Goal: Information Seeking & Learning: Learn about a topic

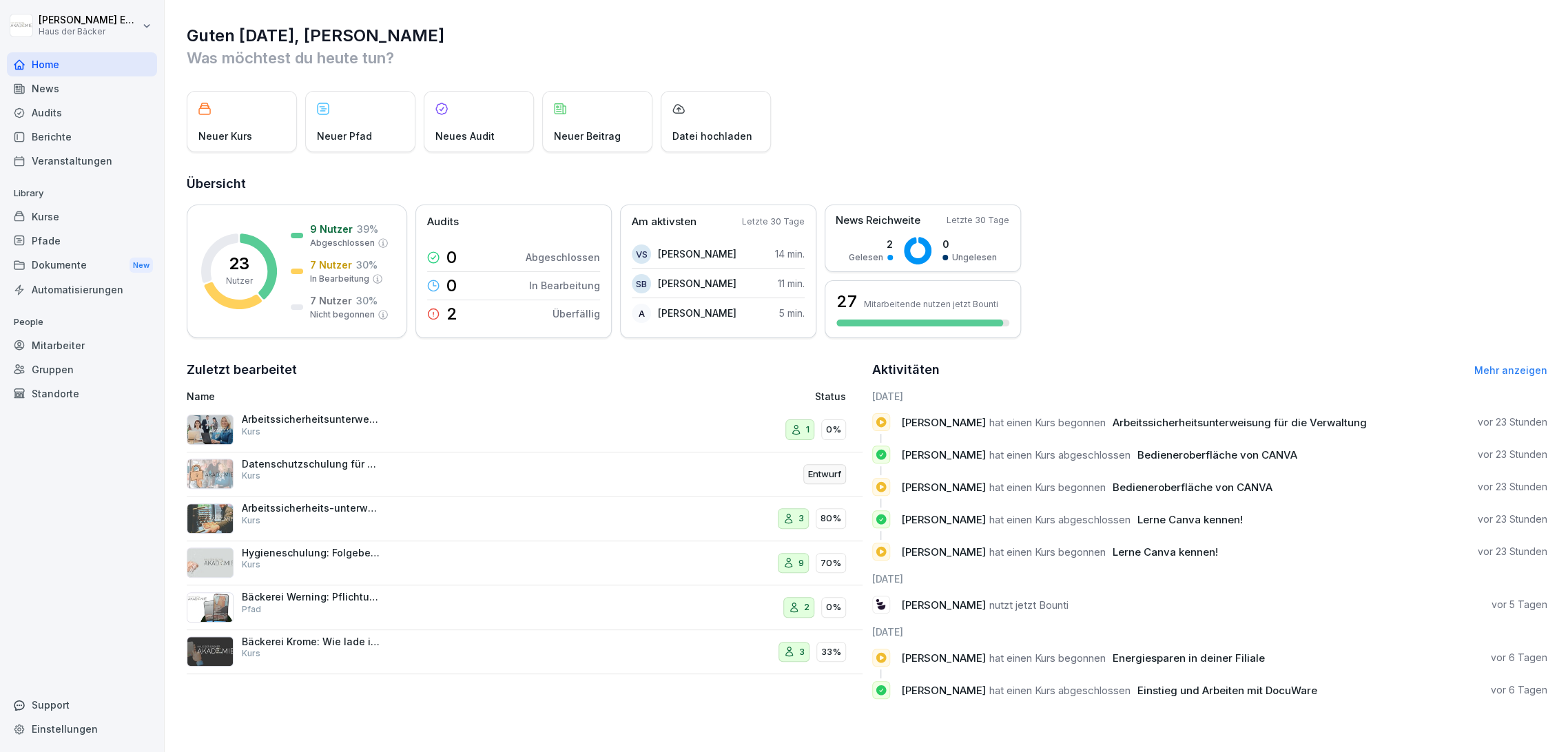
click at [111, 217] on div "Kurse" at bounding box center [82, 217] width 150 height 24
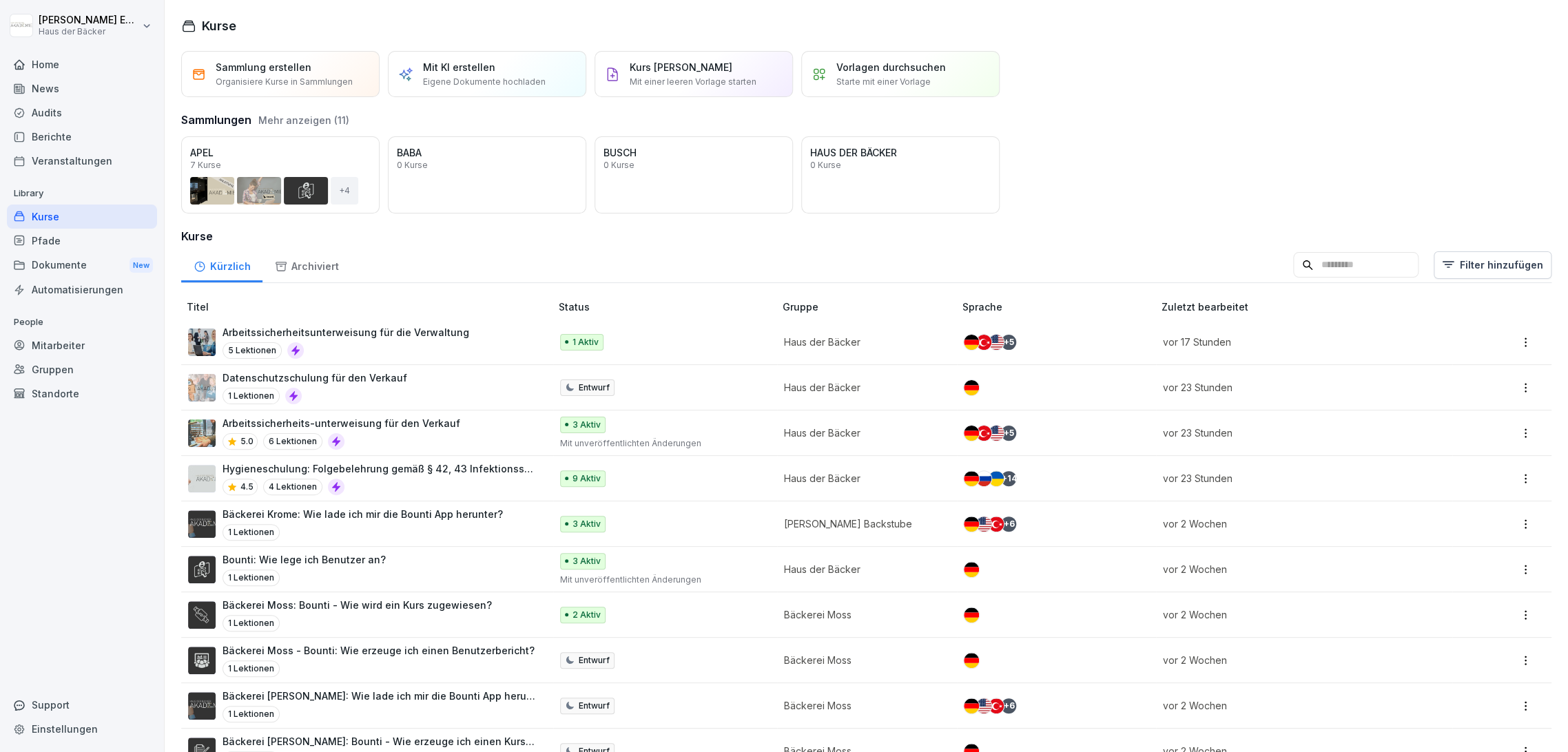
click at [1338, 276] on input at bounding box center [1356, 265] width 125 height 26
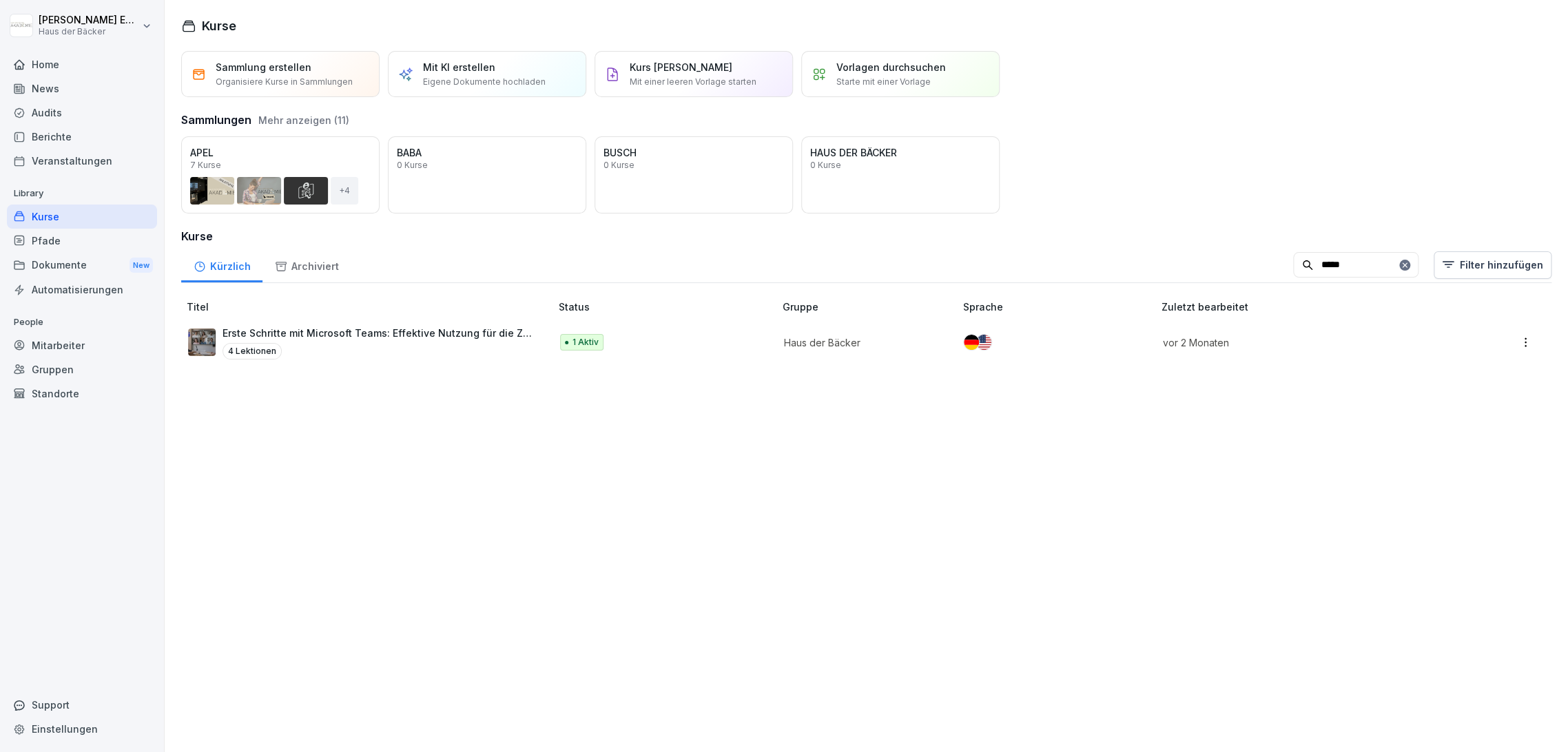
type input "*****"
click at [401, 357] on div "4 Lektionen" at bounding box center [379, 351] width 314 height 16
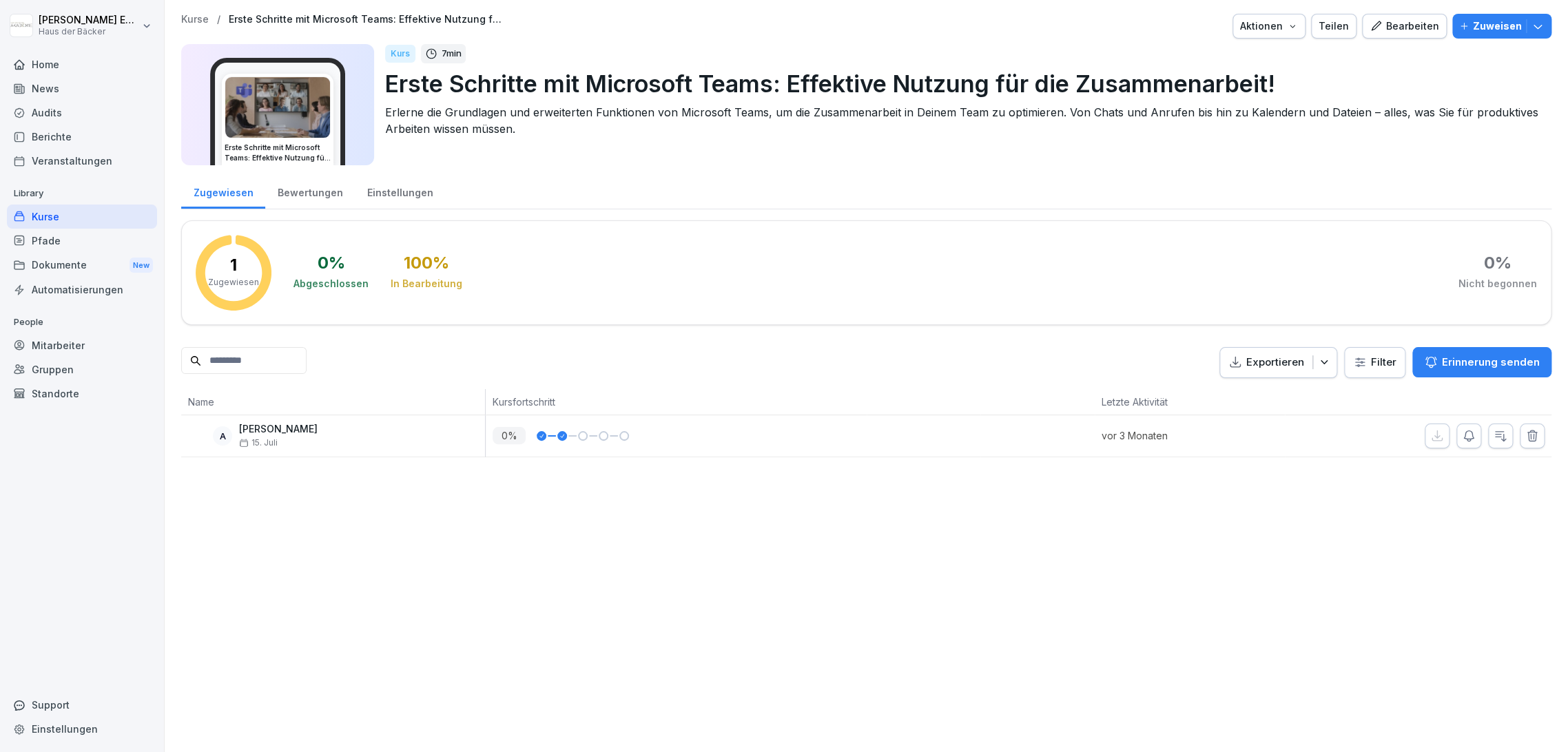
click at [1275, 33] on div "Aktionen" at bounding box center [1270, 26] width 58 height 15
click at [1367, 90] on html "Anna-Lea Ehlerding Haus der Bäcker Home News Audits Berichte Veranstaltungen Li…" at bounding box center [784, 376] width 1568 height 752
click at [1300, 26] on button "Aktionen" at bounding box center [1269, 26] width 73 height 25
click at [1378, 76] on html "Anna-Lea Ehlerding Haus der Bäcker Home News Audits Berichte Veranstaltungen Li…" at bounding box center [784, 376] width 1568 height 752
click at [606, 132] on p "Erlerne die Grundlagen und erweiterten Funktionen von Microsoft Teams, um die Z…" at bounding box center [963, 120] width 1155 height 33
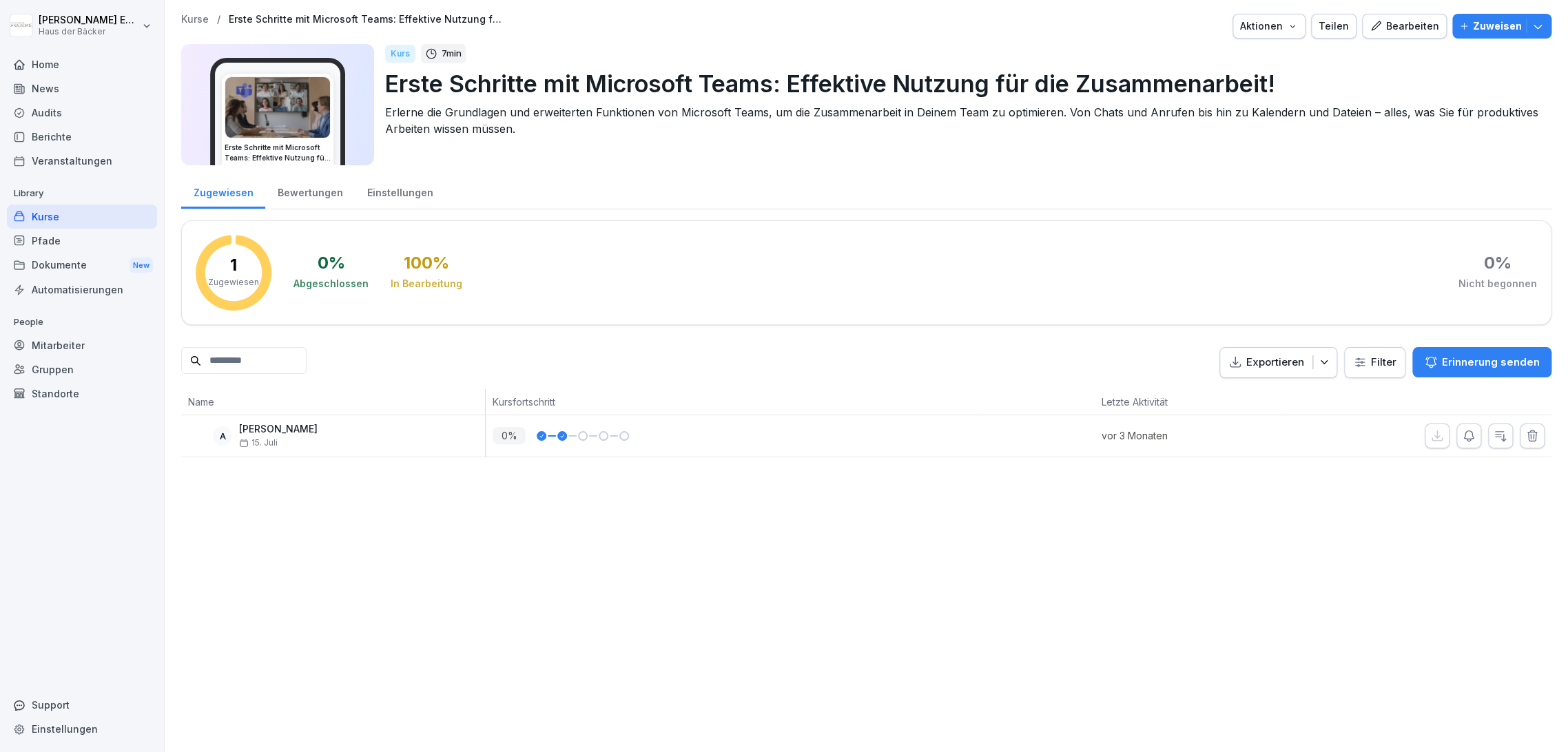
click at [452, 82] on p "Erste Schritte mit Microsoft Teams: Effektive Nutzung für die Zusammenarbeit!" at bounding box center [963, 84] width 1155 height 35
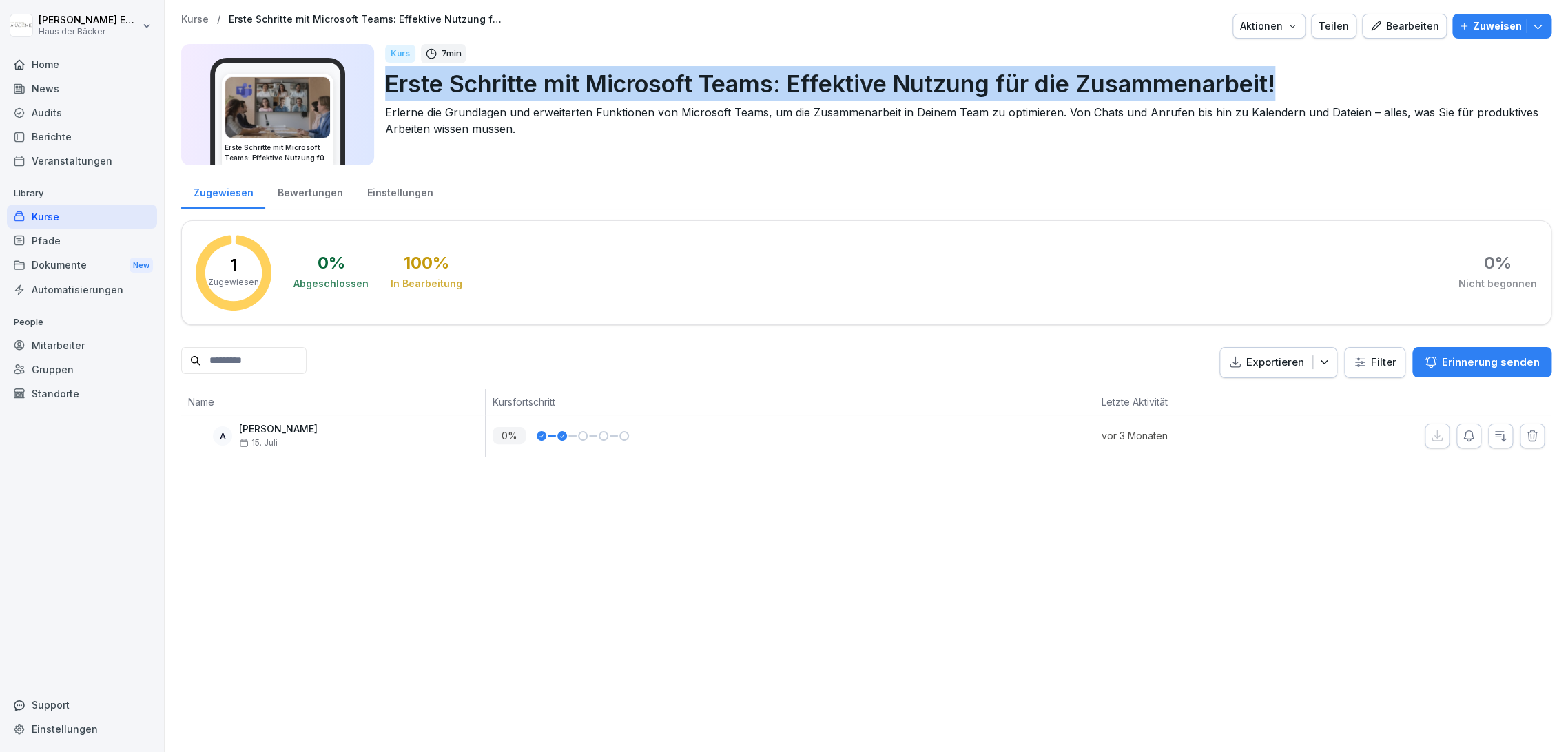
drag, startPoint x: 381, startPoint y: 80, endPoint x: 1279, endPoint y: 91, distance: 898.1
click at [1279, 91] on div "Erste Schritte mit Microsoft Teams: Effektive Nutzung für die Zusammenarbeit! K…" at bounding box center [866, 104] width 1370 height 121
copy p "Erste Schritte mit Microsoft Teams: Effektive Nutzung für die Zusammenarbeit!"
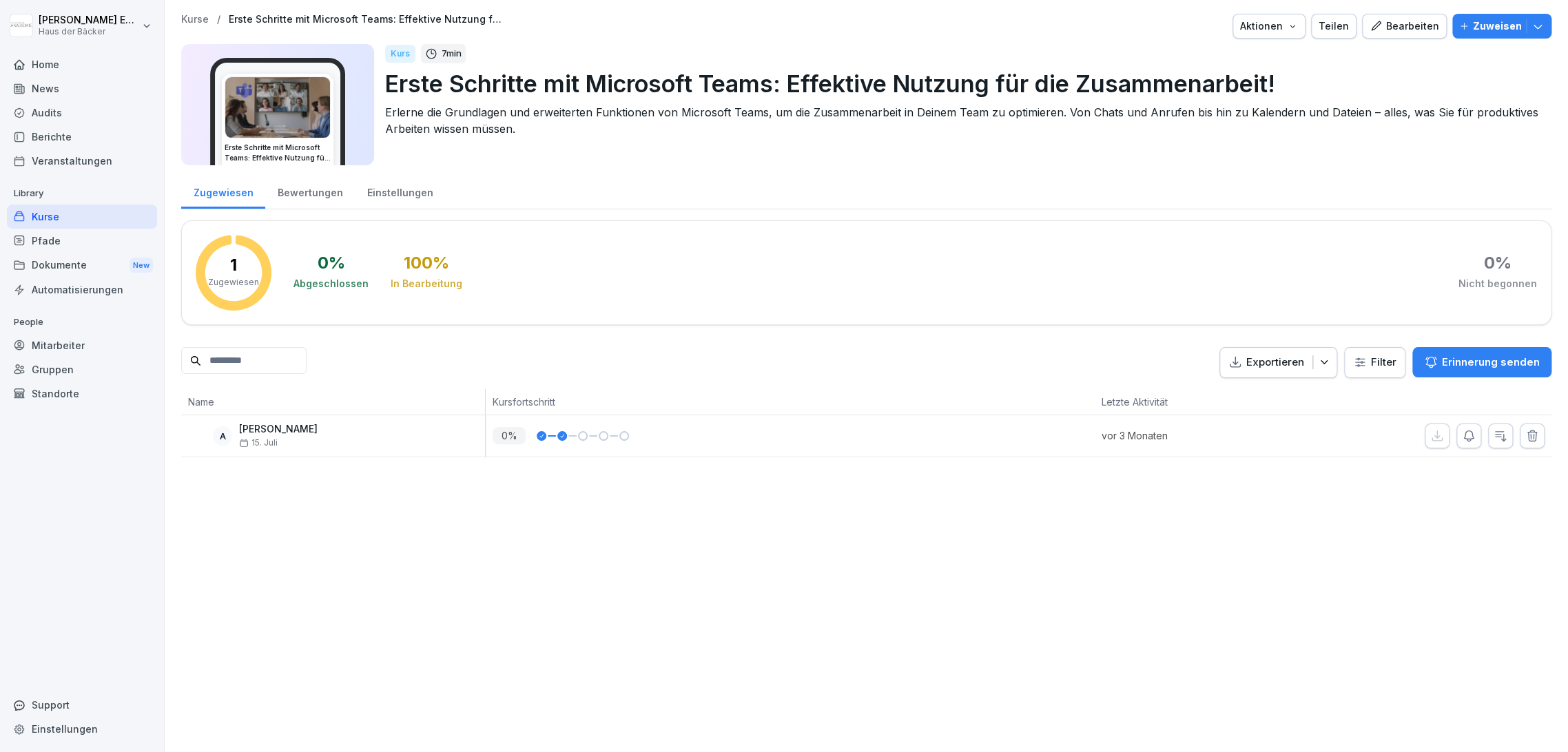
click at [563, 148] on div "Kurs 7 min Erste Schritte mit Microsoft Teams: Effektive Nutzung für die Zusamm…" at bounding box center [963, 104] width 1155 height 121
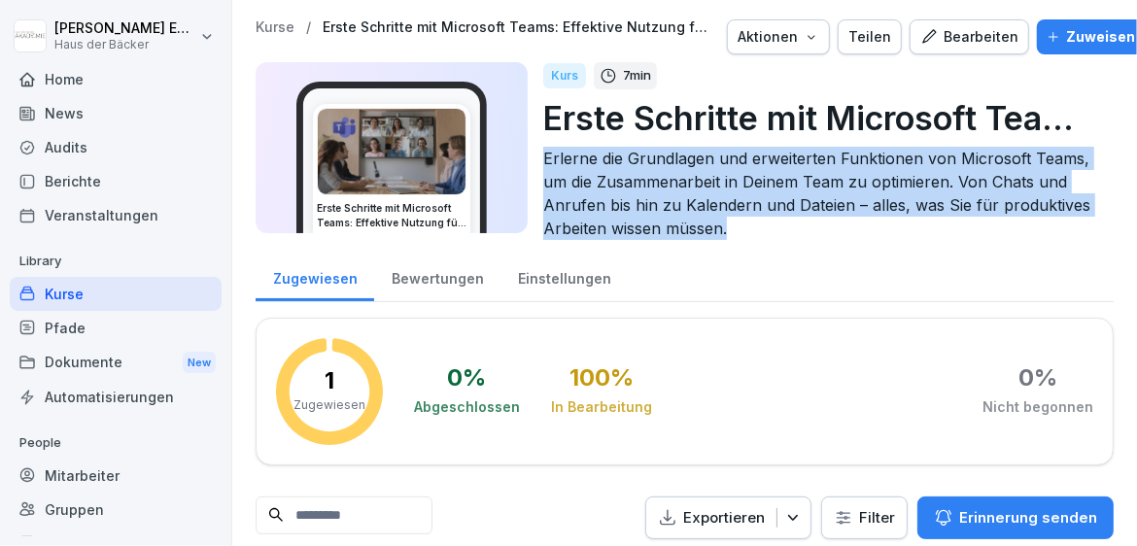
drag, startPoint x: 542, startPoint y: 155, endPoint x: 758, endPoint y: 234, distance: 230.0
click at [758, 234] on p "Erlerne die Grundlagen und erweiterten Funktionen von Microsoft Teams, um die Z…" at bounding box center [820, 193] width 555 height 93
copy p "Erlerne die Grundlagen und erweiterten Funktionen von Microsoft Teams, um die Z…"
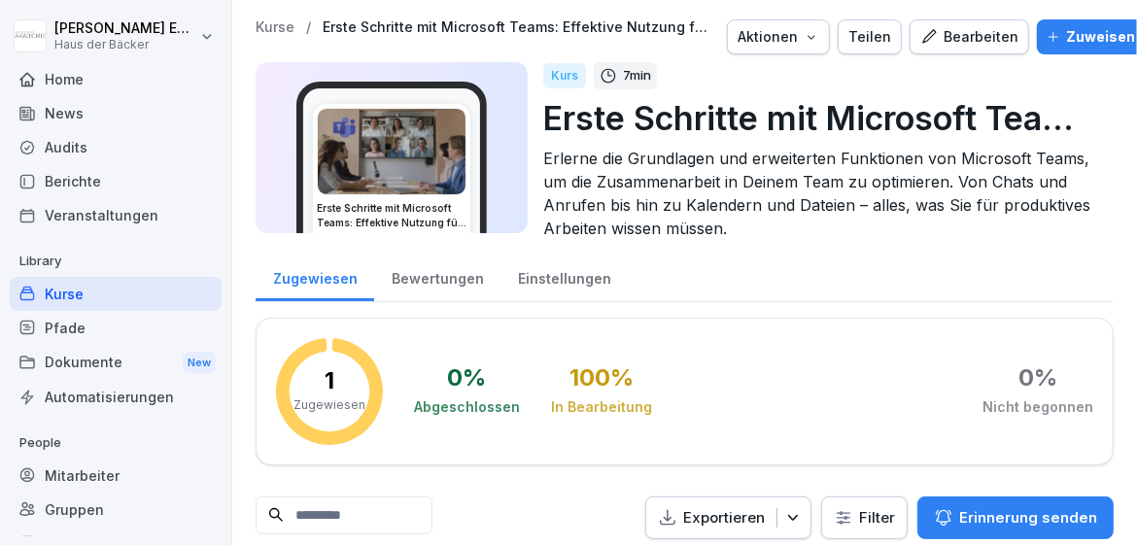
click at [278, 15] on div "Kurse / Erste Schritte mit Microsoft Teams: Effektive Nutzung für die Zusammena…" at bounding box center [684, 335] width 905 height 671
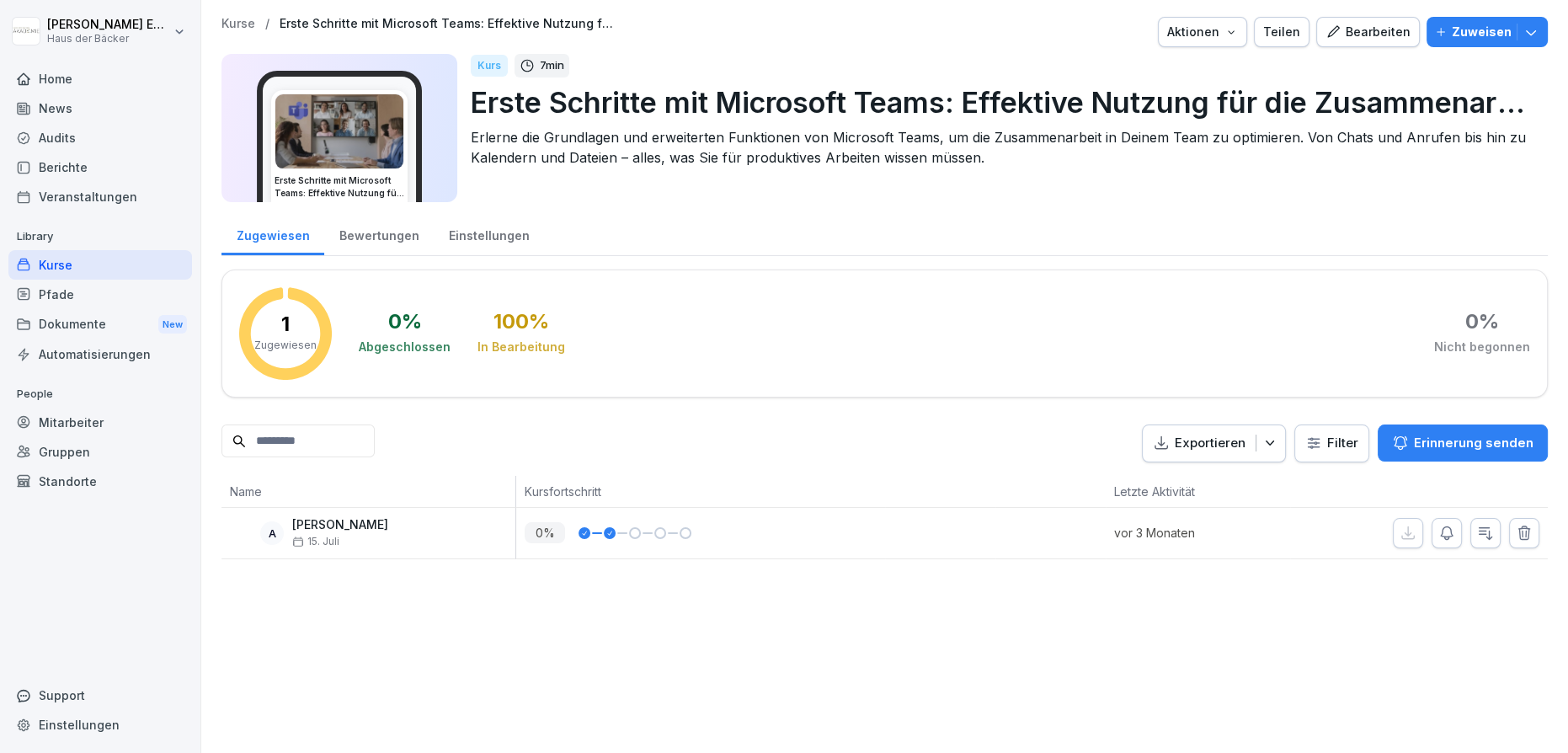
click at [37, 259] on div "Kurse" at bounding box center [100, 265] width 184 height 29
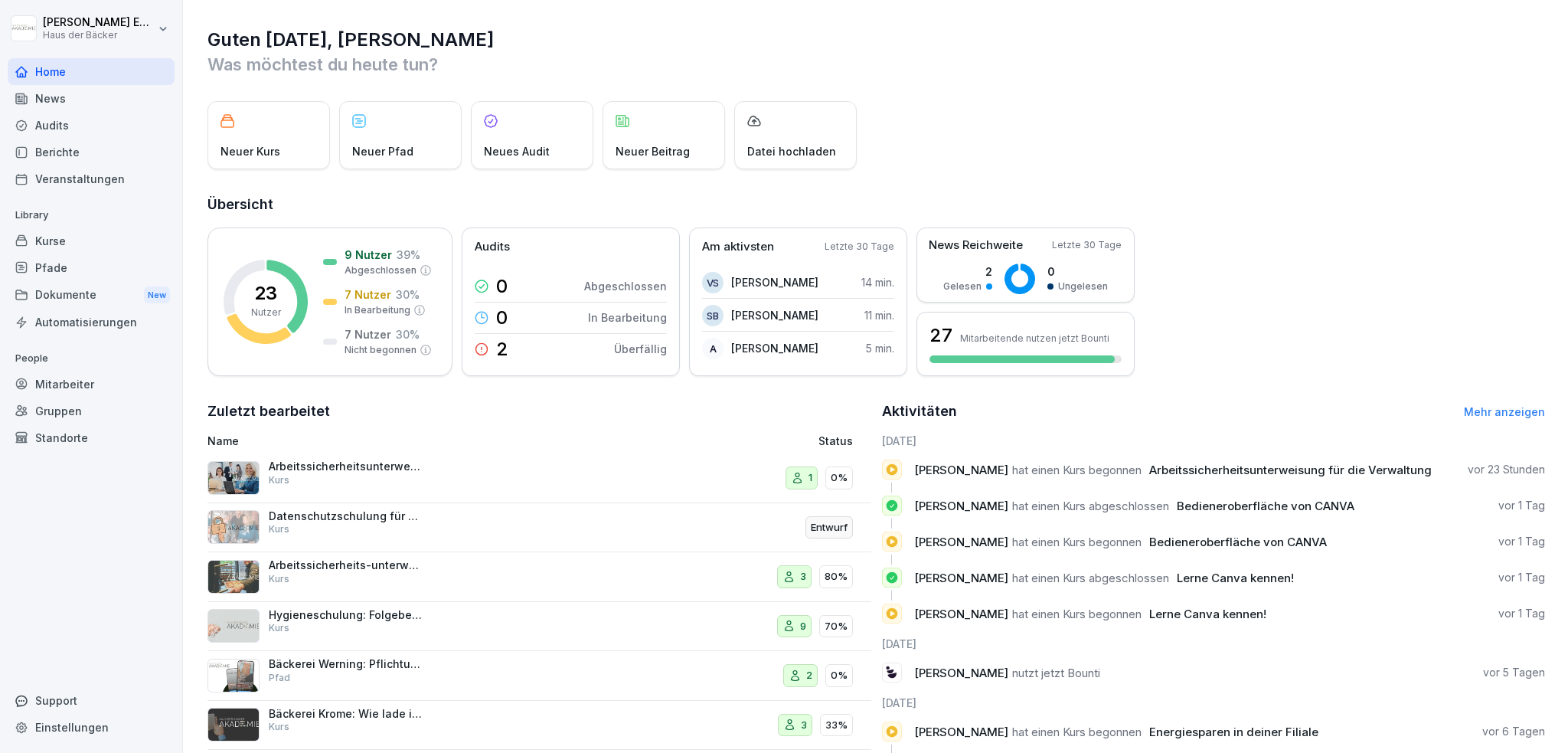
click at [50, 233] on div "Kurse" at bounding box center [91, 241] width 167 height 27
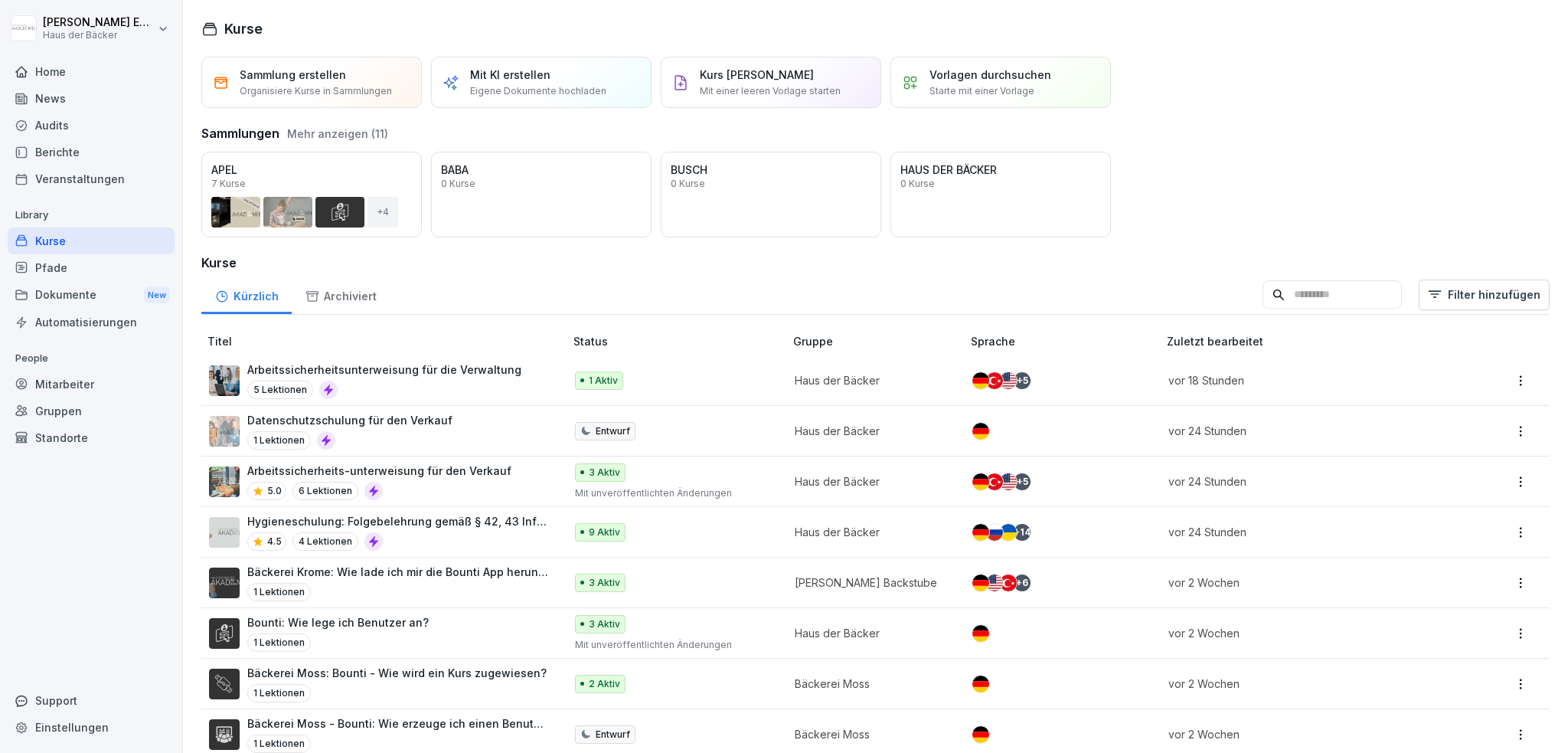
click at [0, 0] on div "Öffnen" at bounding box center [0, 0] width 0 height 0
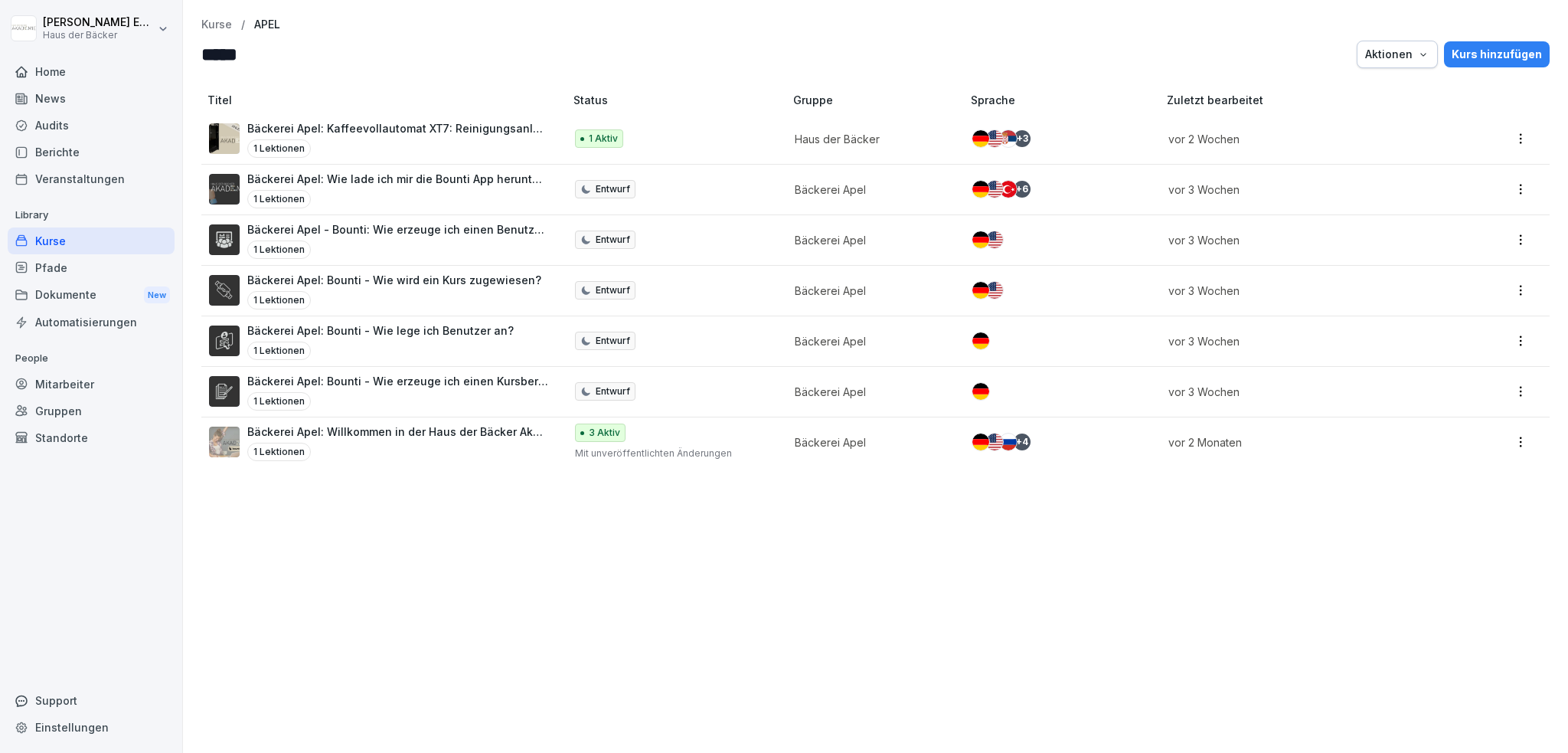
click at [214, 28] on p "Kurse" at bounding box center [217, 24] width 31 height 13
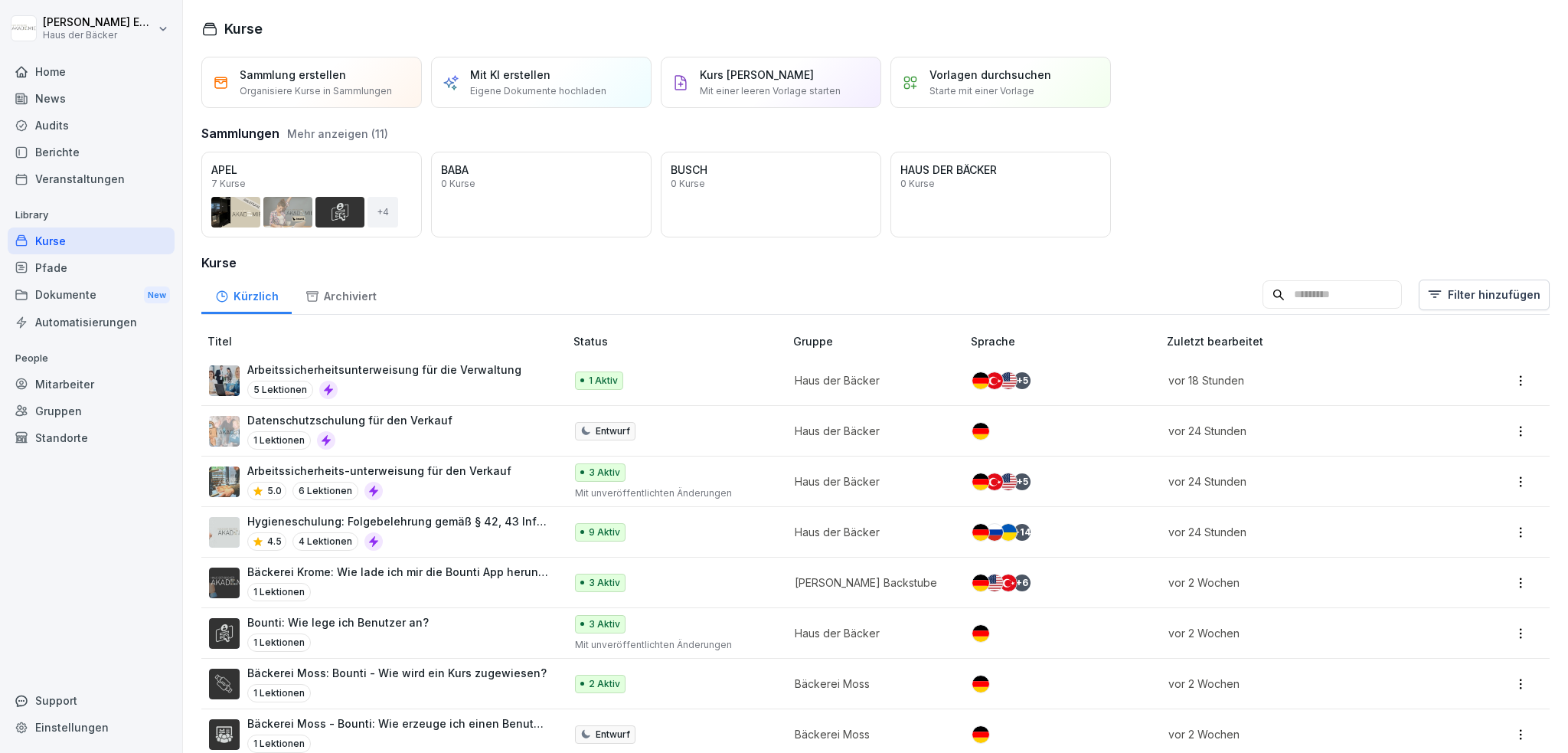
click at [307, 135] on button "Mehr anzeigen (11)" at bounding box center [338, 133] width 101 height 16
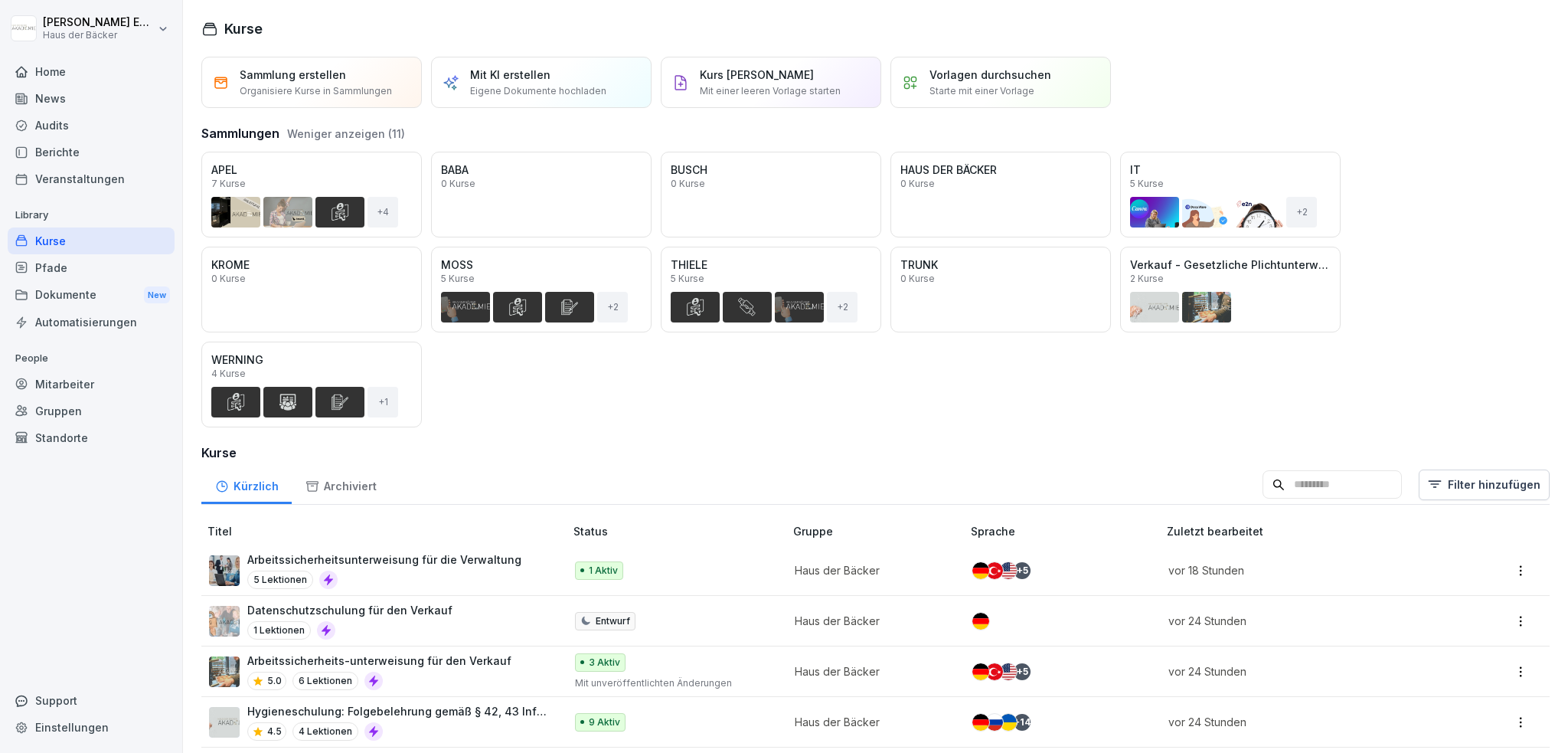
click at [0, 0] on div "Öffnen" at bounding box center [0, 0] width 0 height 0
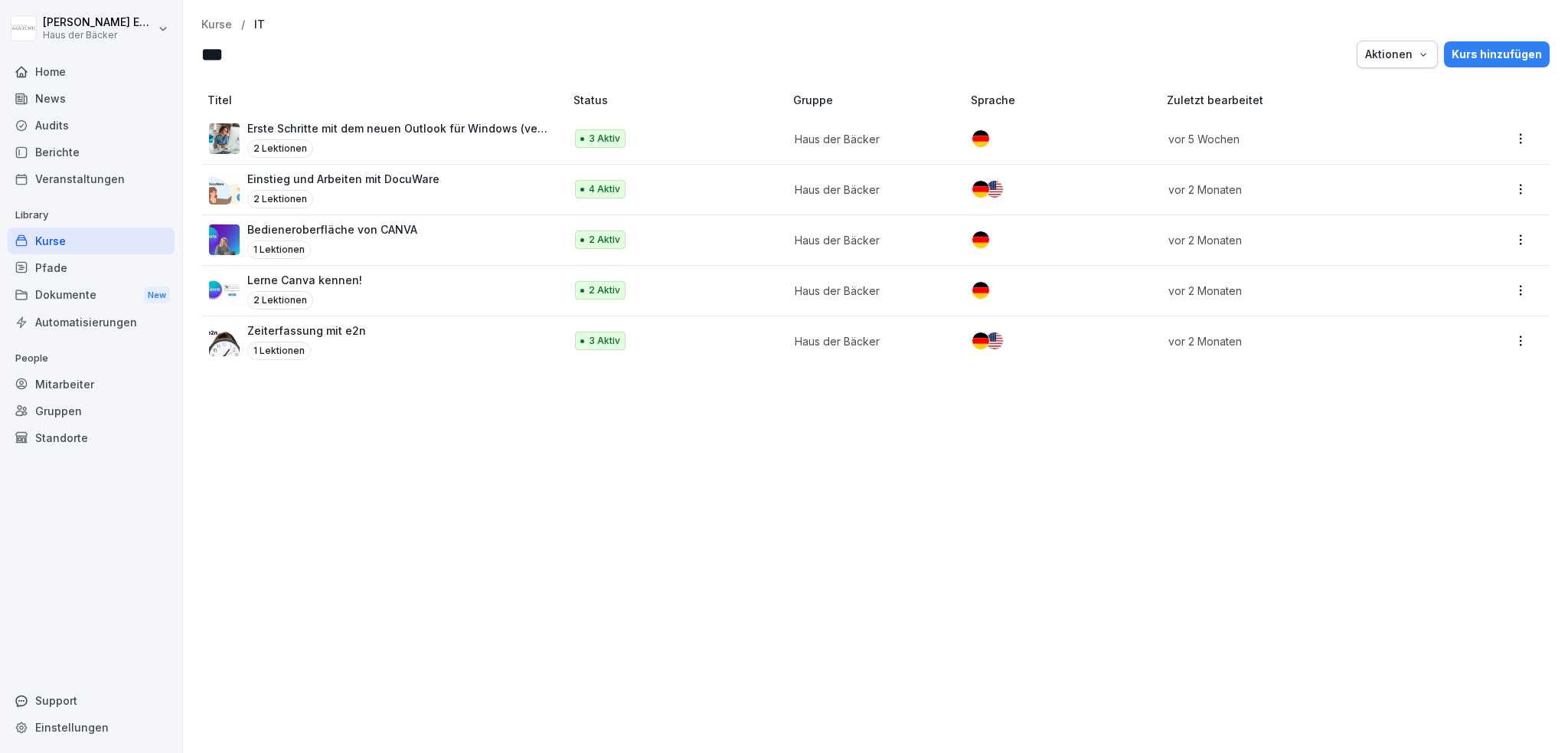
click at [310, 186] on div "Einstieg und Arbeiten mit DocuWare 2 Lektionen" at bounding box center [343, 190] width 192 height 38
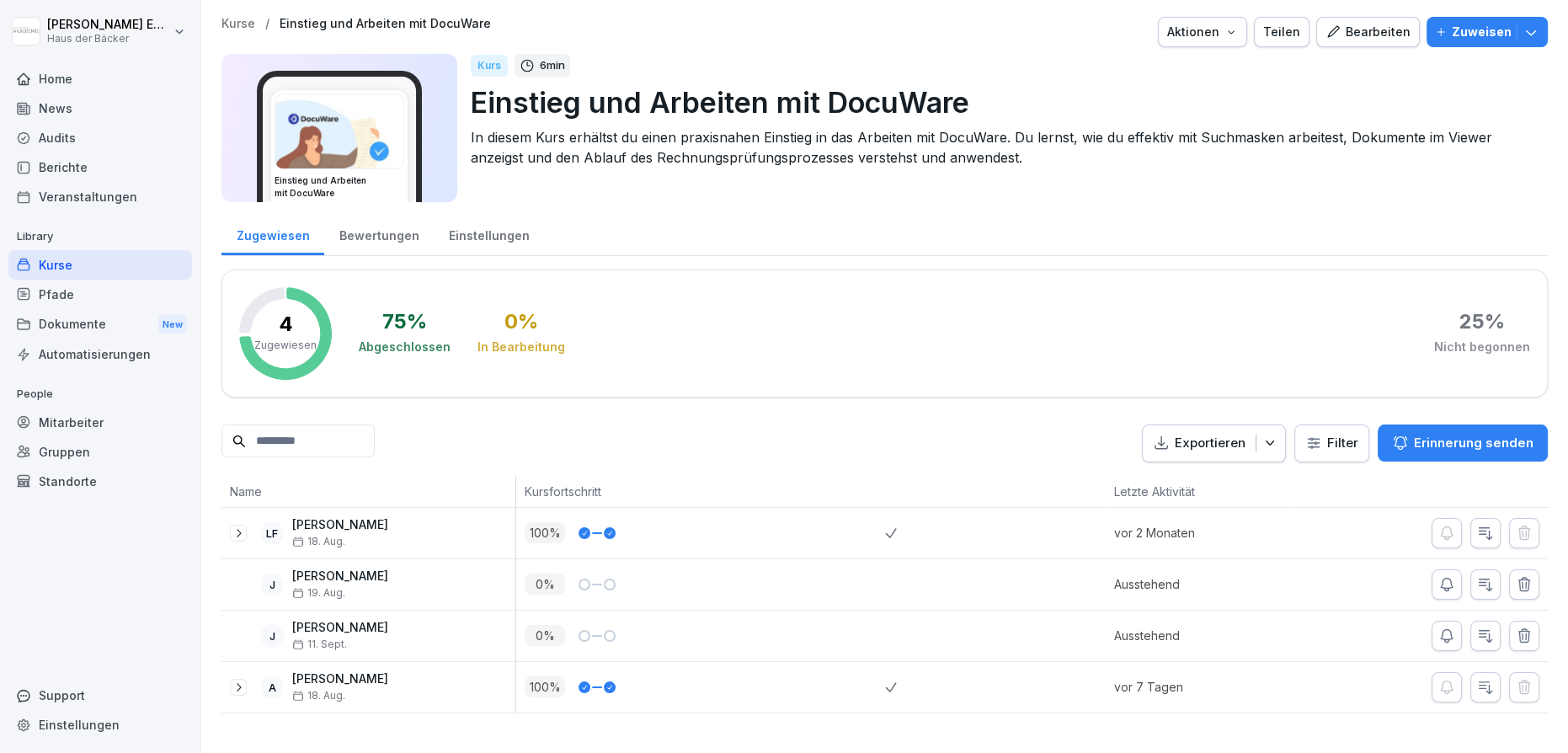
click at [1525, 30] on icon "button" at bounding box center [1530, 31] width 16 height 16
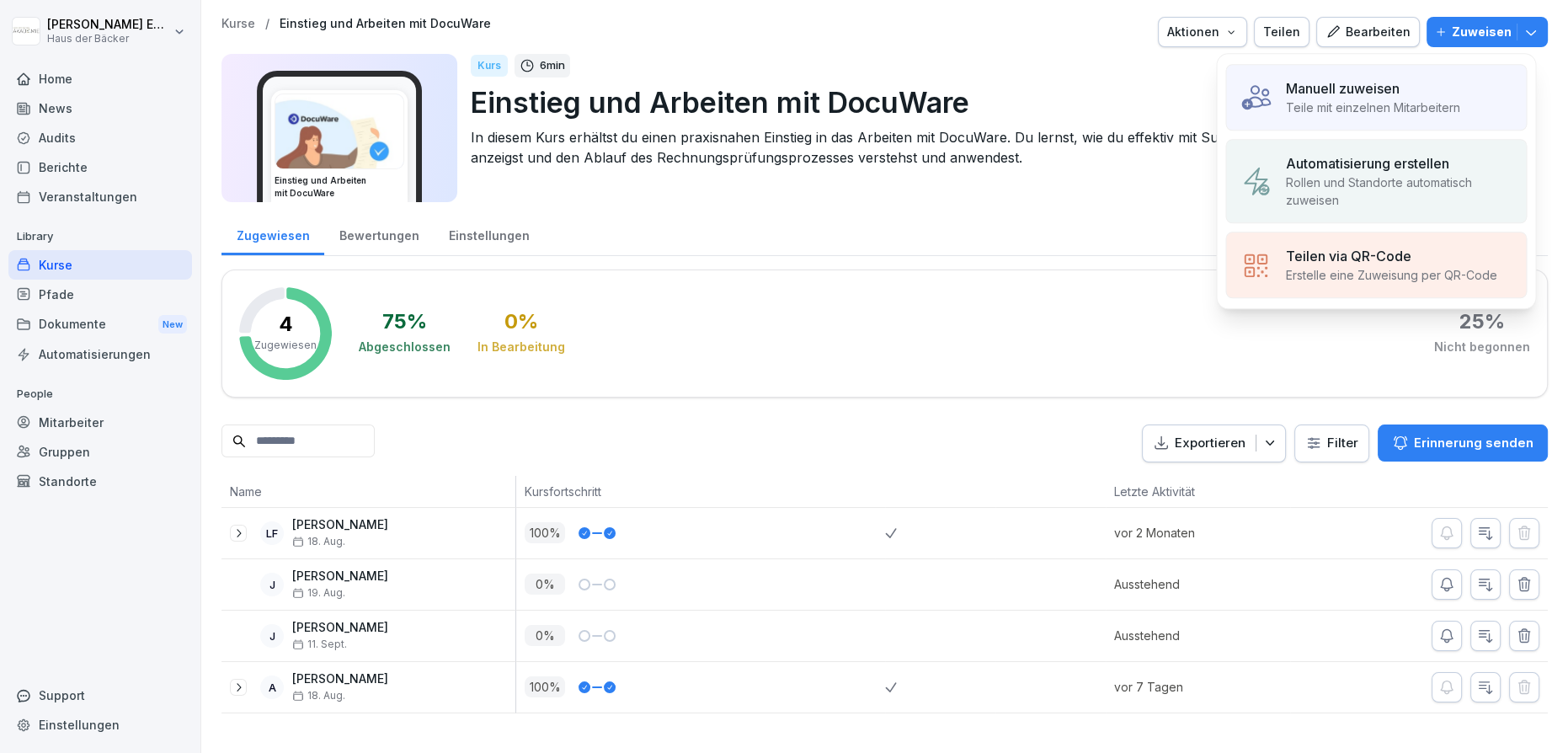
click at [1368, 279] on p "Erstelle eine Zuweisung per QR-Code" at bounding box center [1390, 275] width 211 height 17
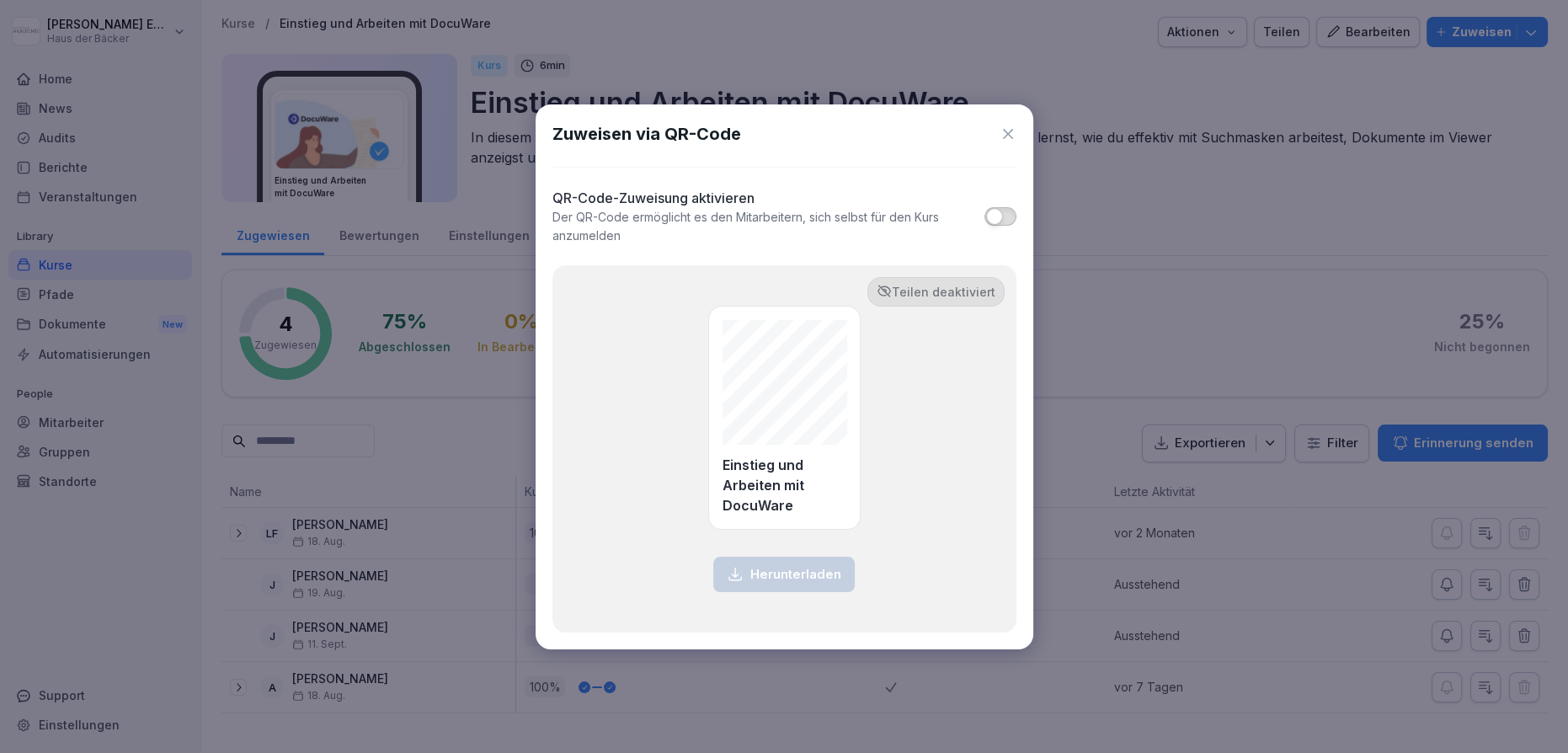
click at [993, 224] on button "button" at bounding box center [1000, 216] width 31 height 18
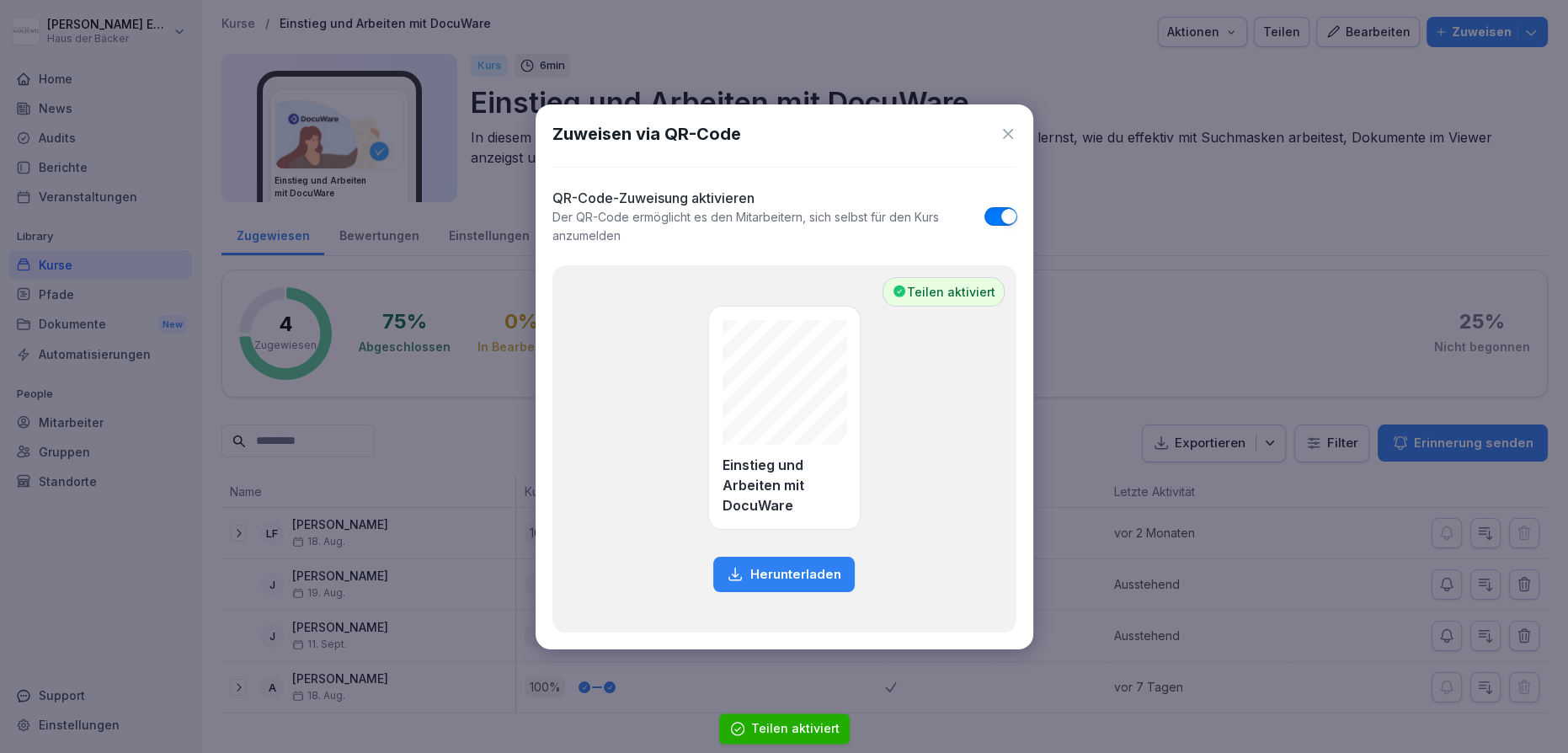
click at [993, 218] on button "button" at bounding box center [1000, 216] width 31 height 18
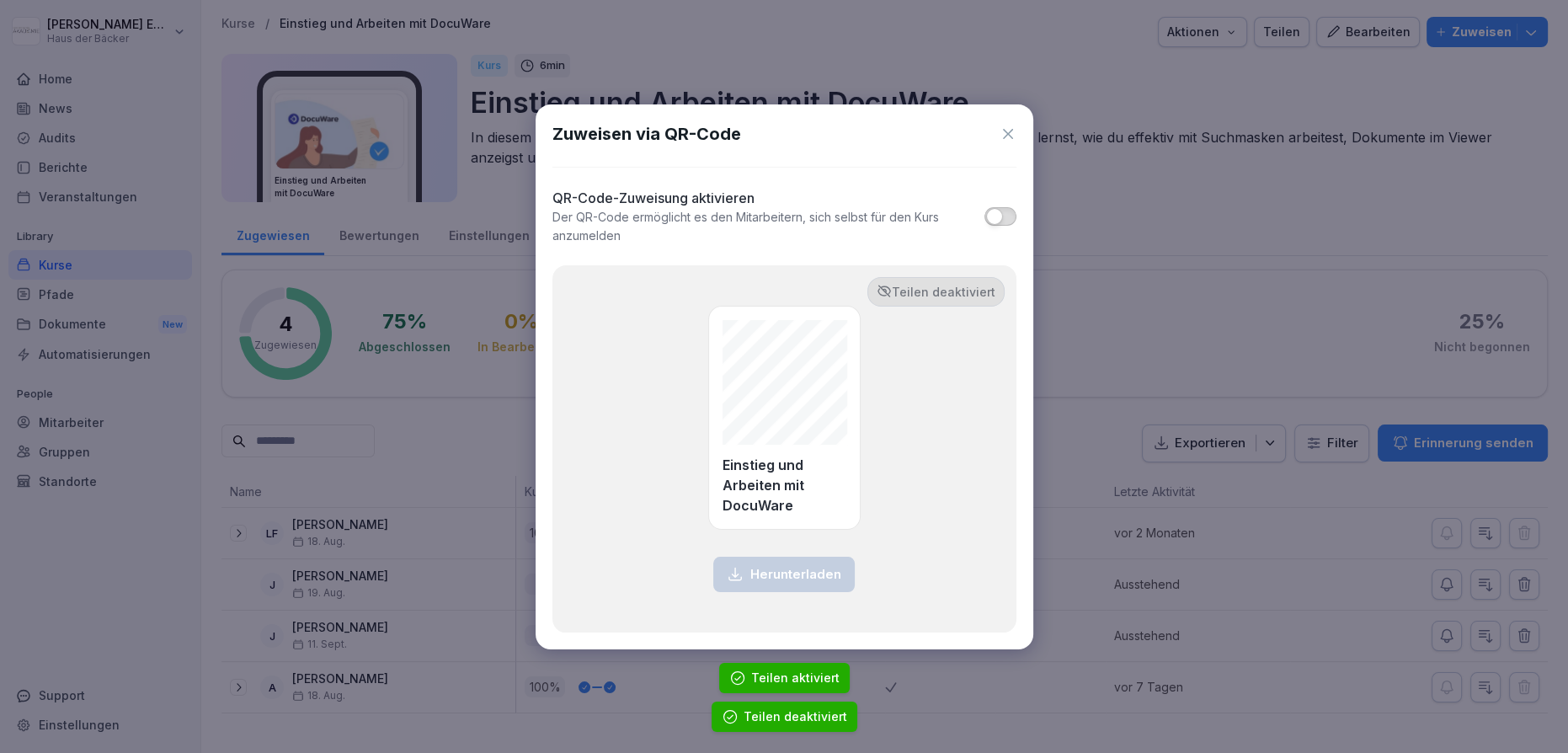
click at [994, 217] on span "button" at bounding box center [994, 216] width 16 height 16
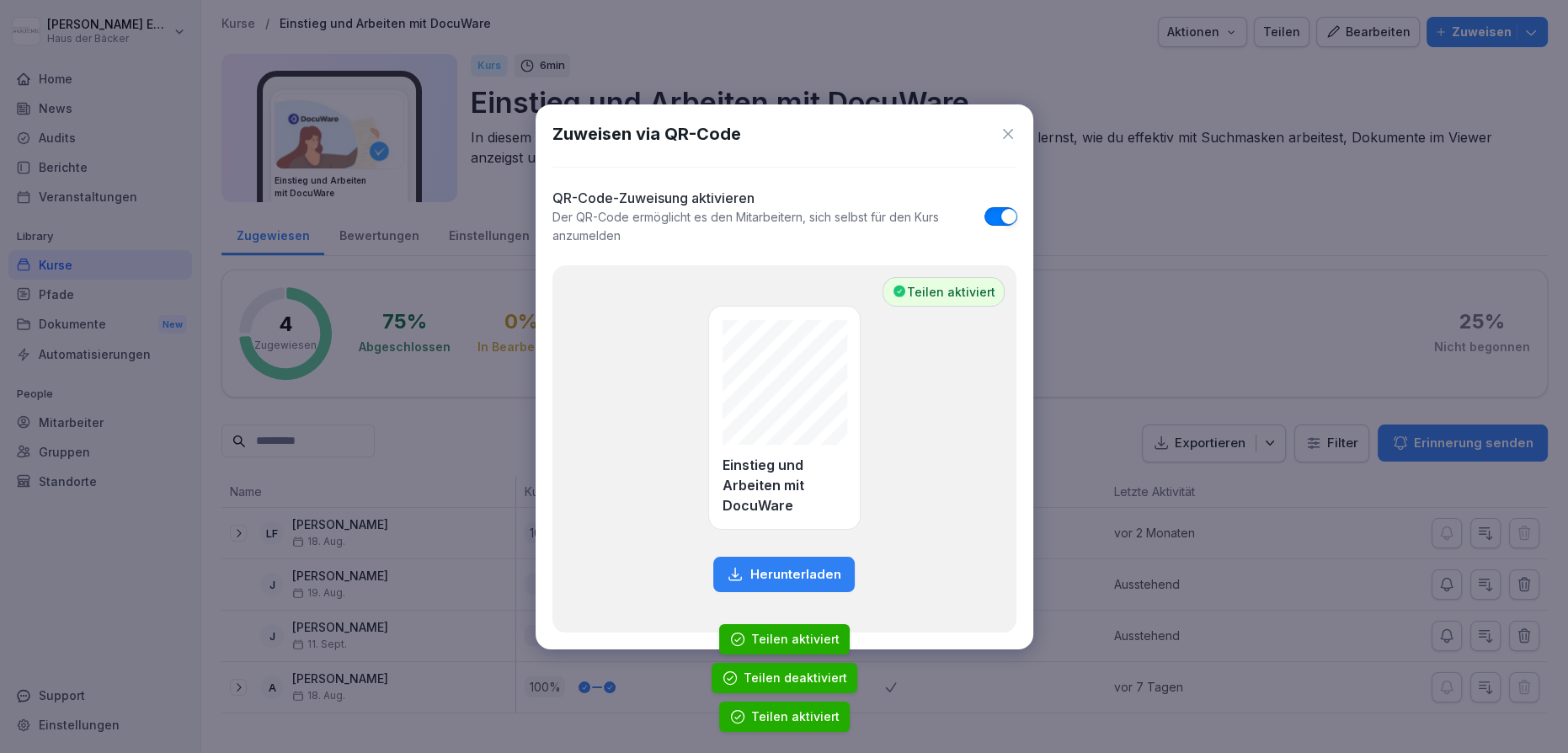
type button "on"
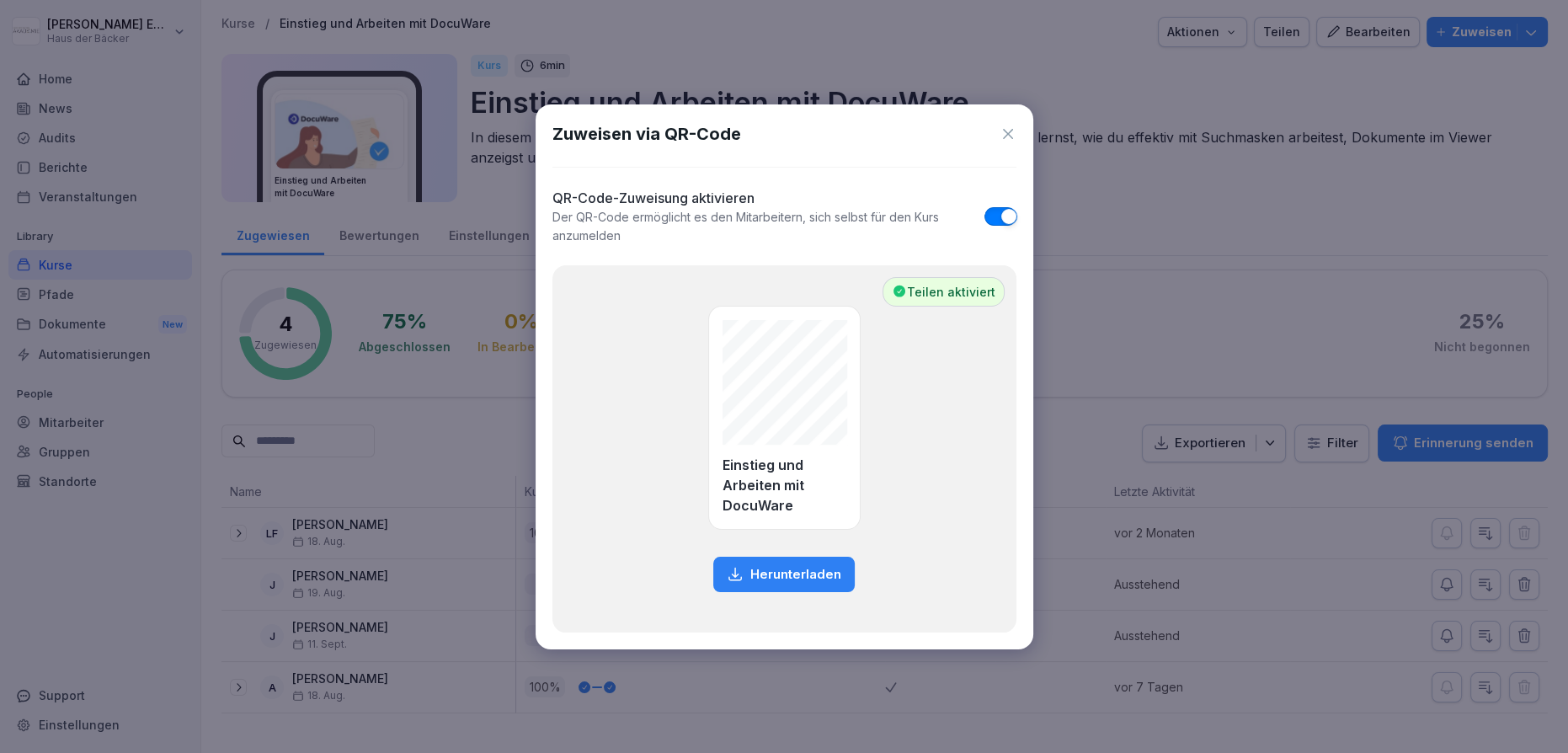
click at [1008, 134] on icon at bounding box center [1008, 134] width 10 height 10
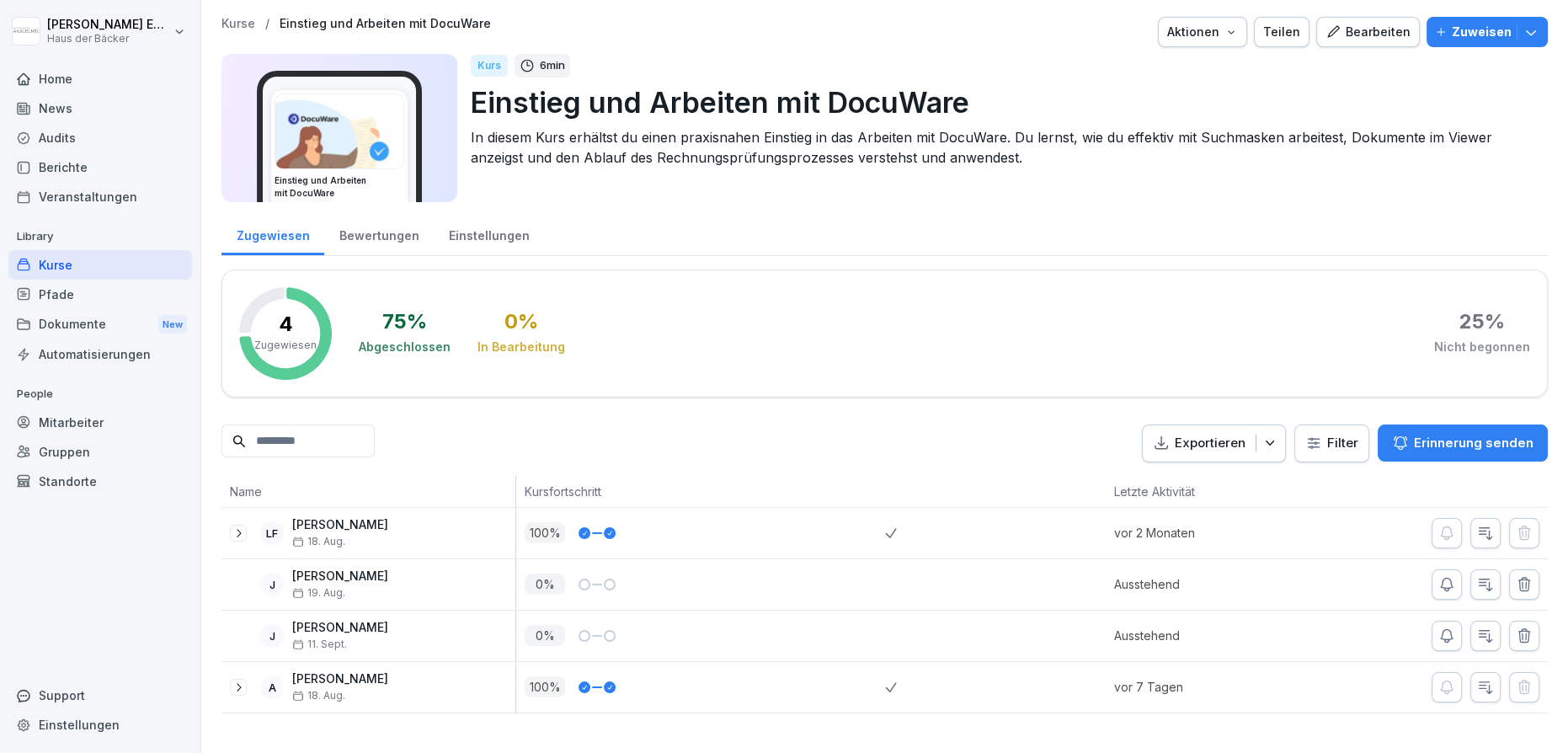
click at [150, 262] on div "Kurse" at bounding box center [100, 265] width 184 height 29
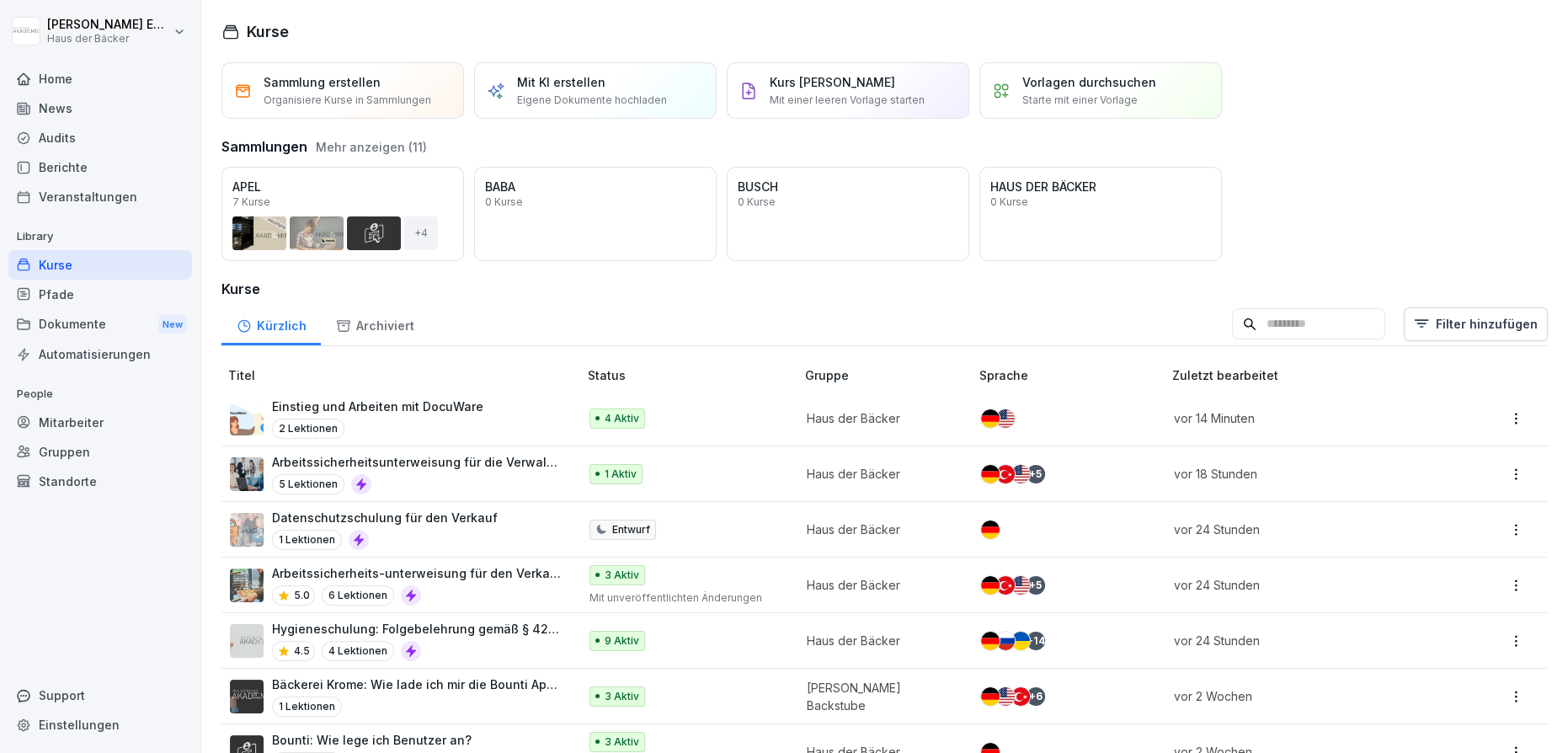
click at [382, 142] on button "Mehr anzeigen (11)" at bounding box center [372, 146] width 111 height 17
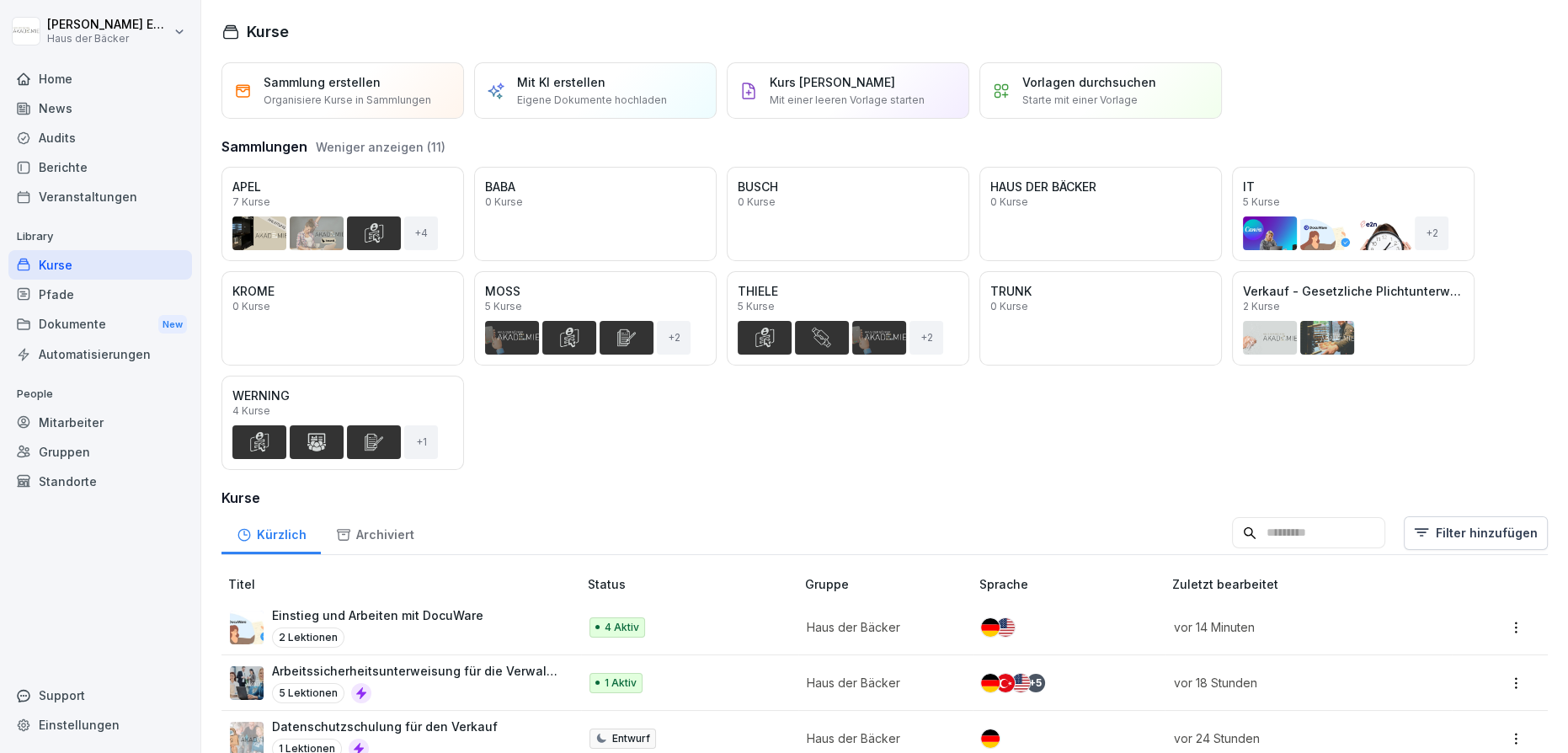
click at [0, 0] on div "Öffnen" at bounding box center [0, 0] width 0 height 0
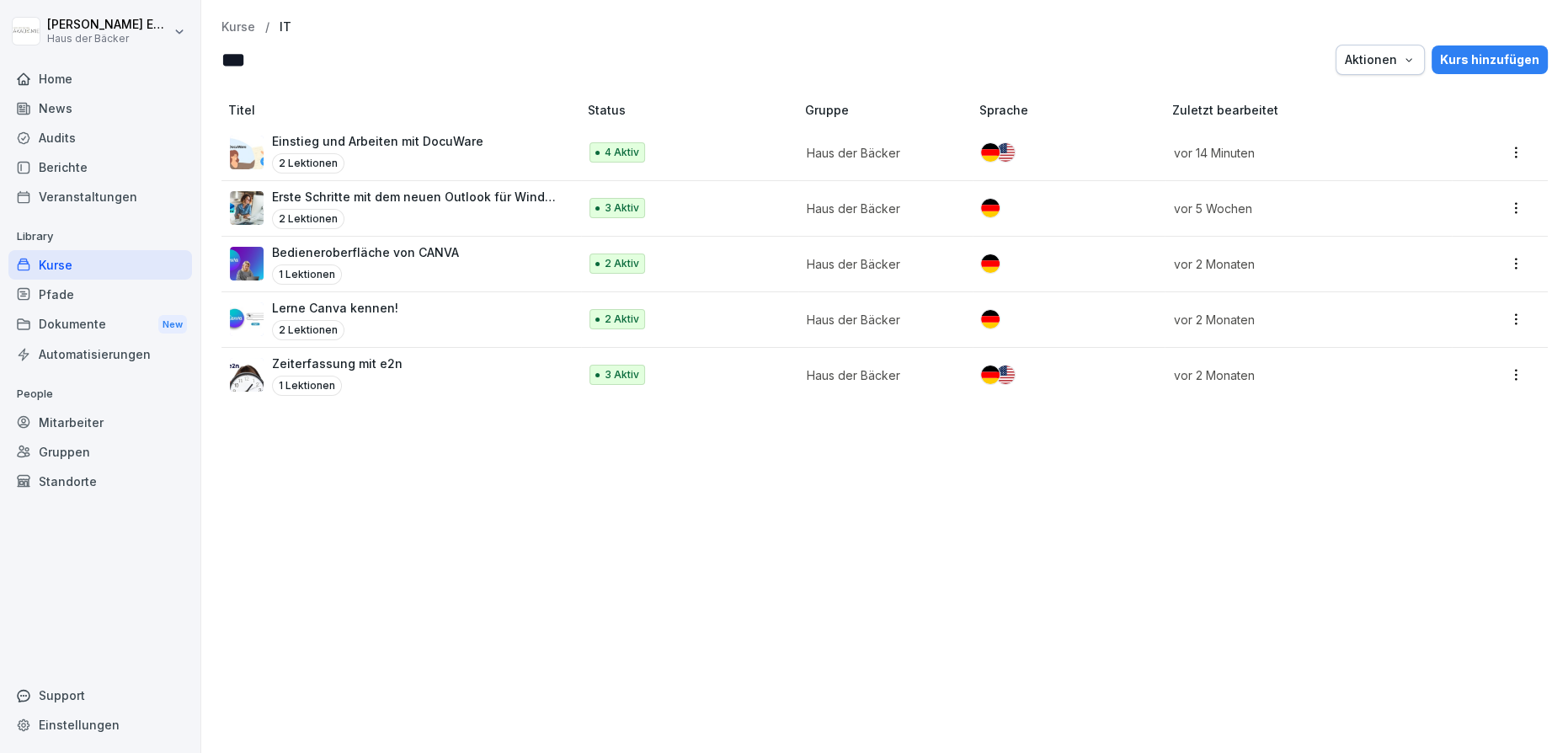
click at [107, 260] on div "Kurse" at bounding box center [100, 265] width 184 height 29
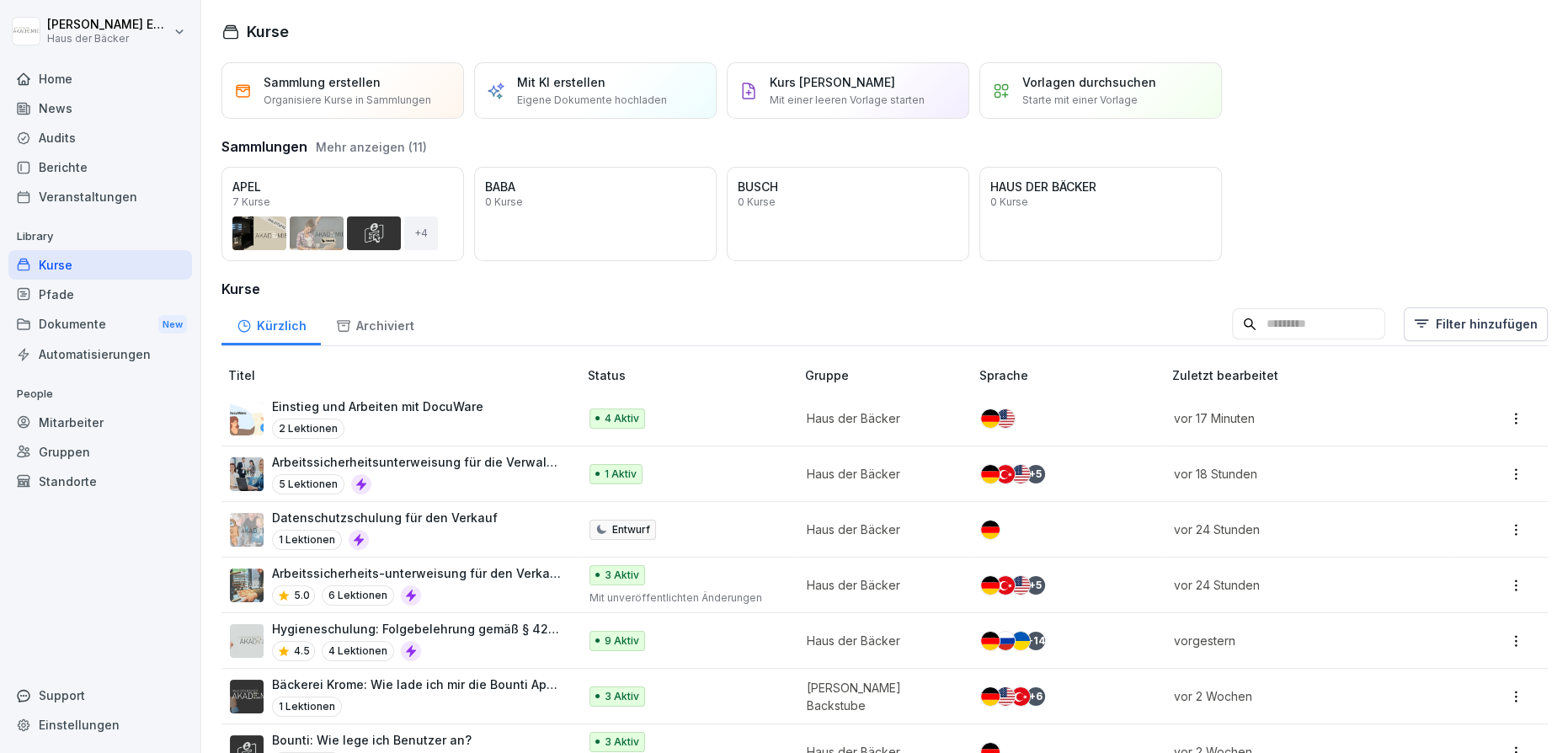
click at [1240, 327] on input at bounding box center [1308, 324] width 153 height 32
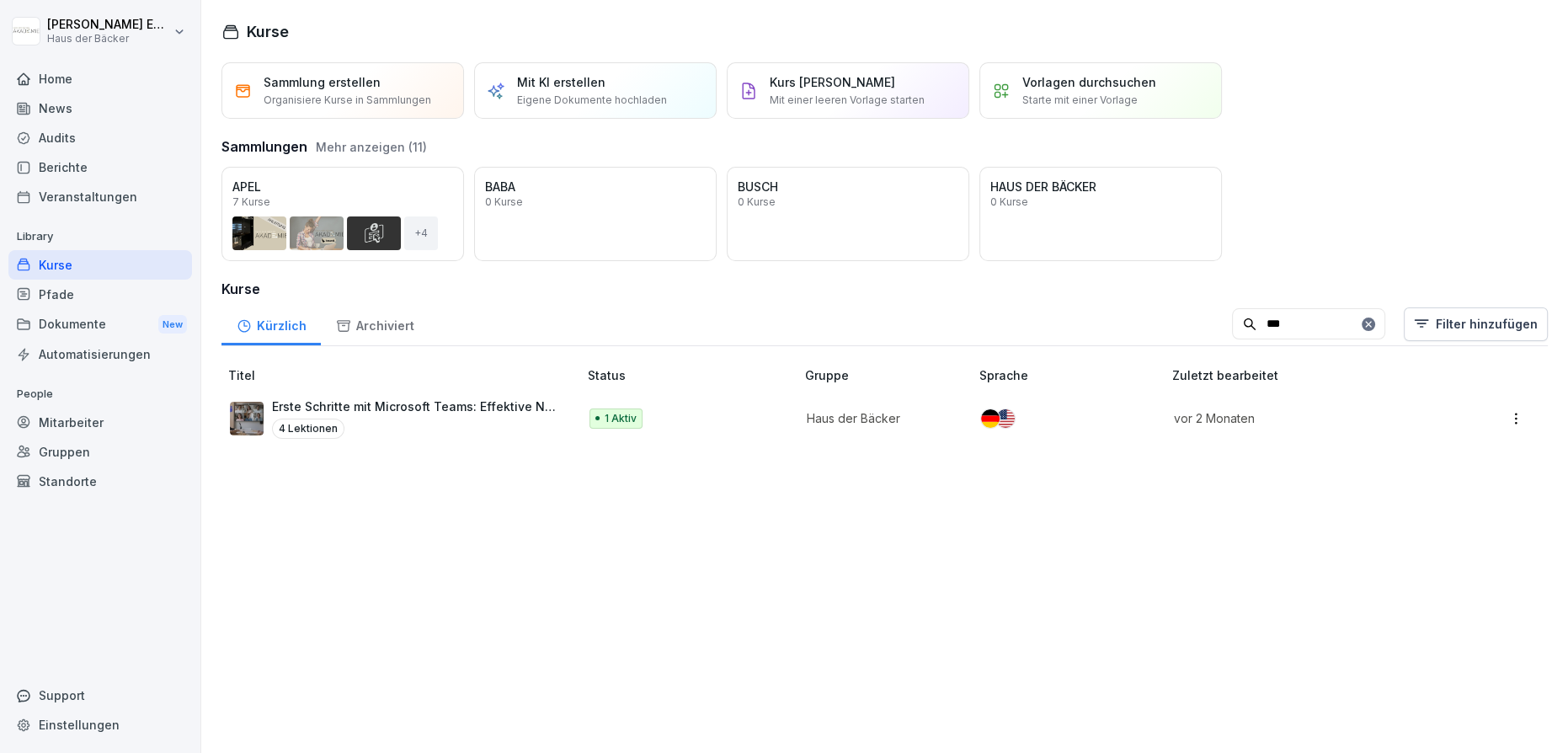
type input "***"
click at [457, 410] on p "Erste Schritte mit Microsoft Teams: Effektive Nutzung für die Zusammenarbeit!" at bounding box center [416, 406] width 288 height 17
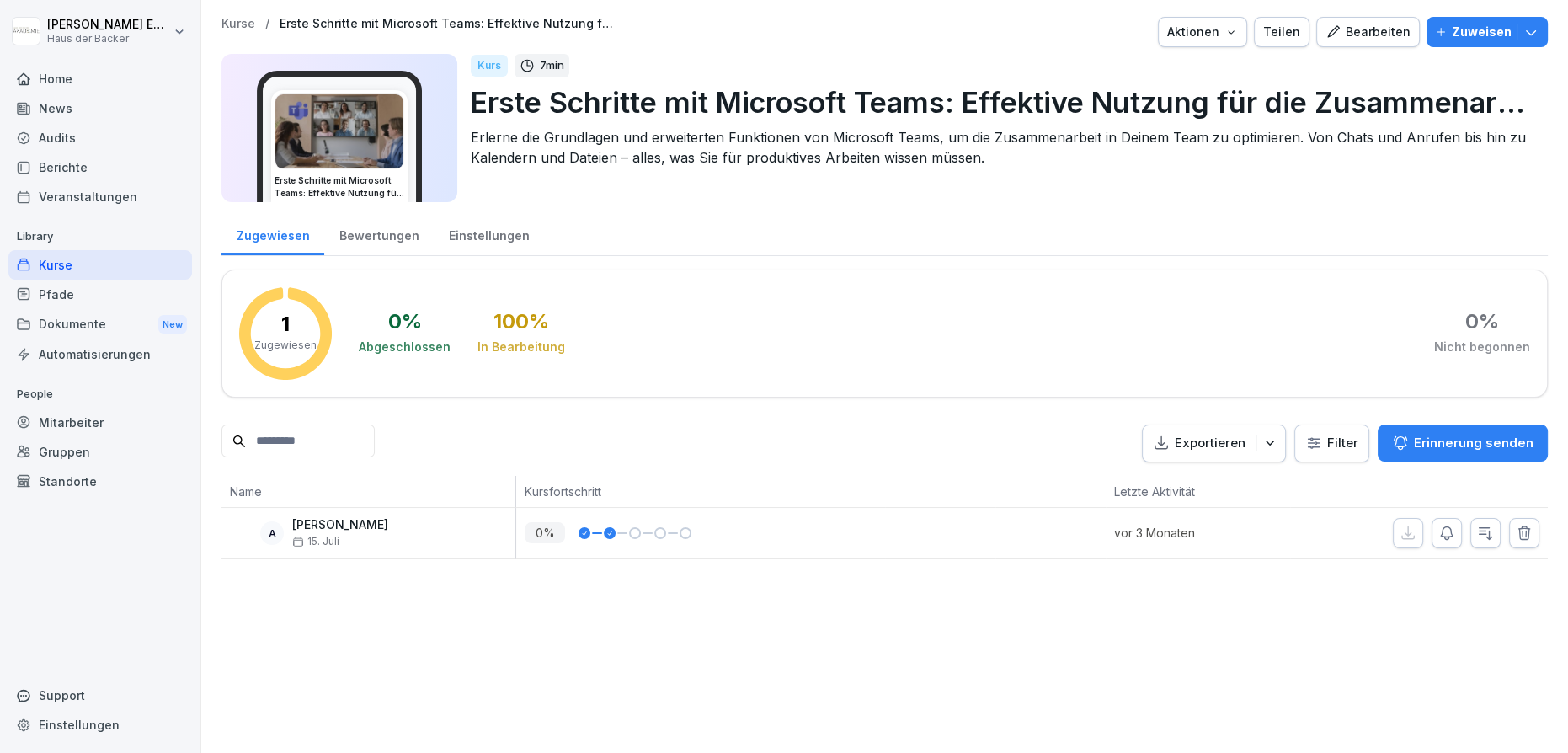
click at [1229, 34] on icon "button" at bounding box center [1231, 32] width 14 height 14
click at [1522, 29] on icon "button" at bounding box center [1530, 31] width 16 height 16
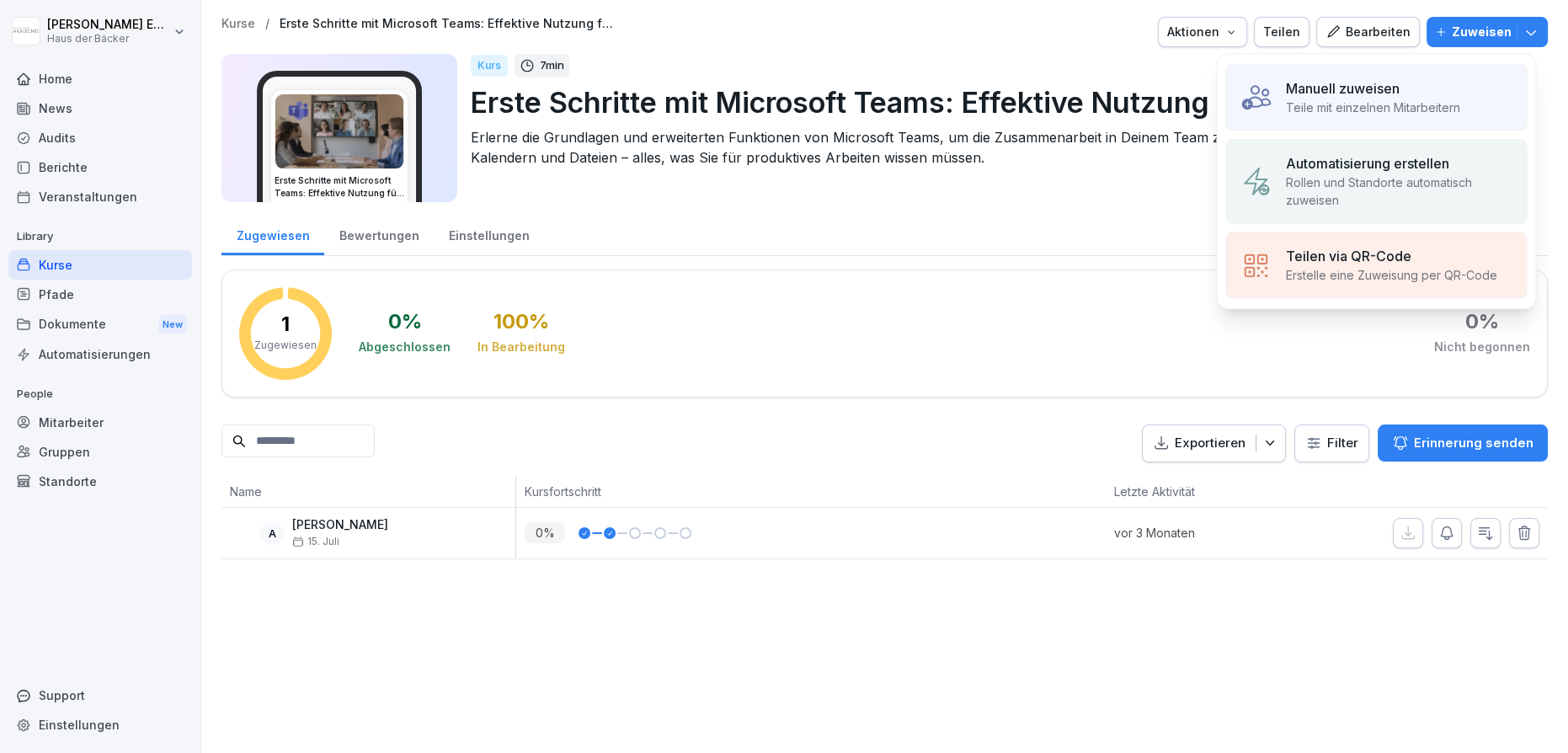
click at [1487, 266] on p "Erstelle eine Zuweisung per QR-Code" at bounding box center [1390, 275] width 211 height 17
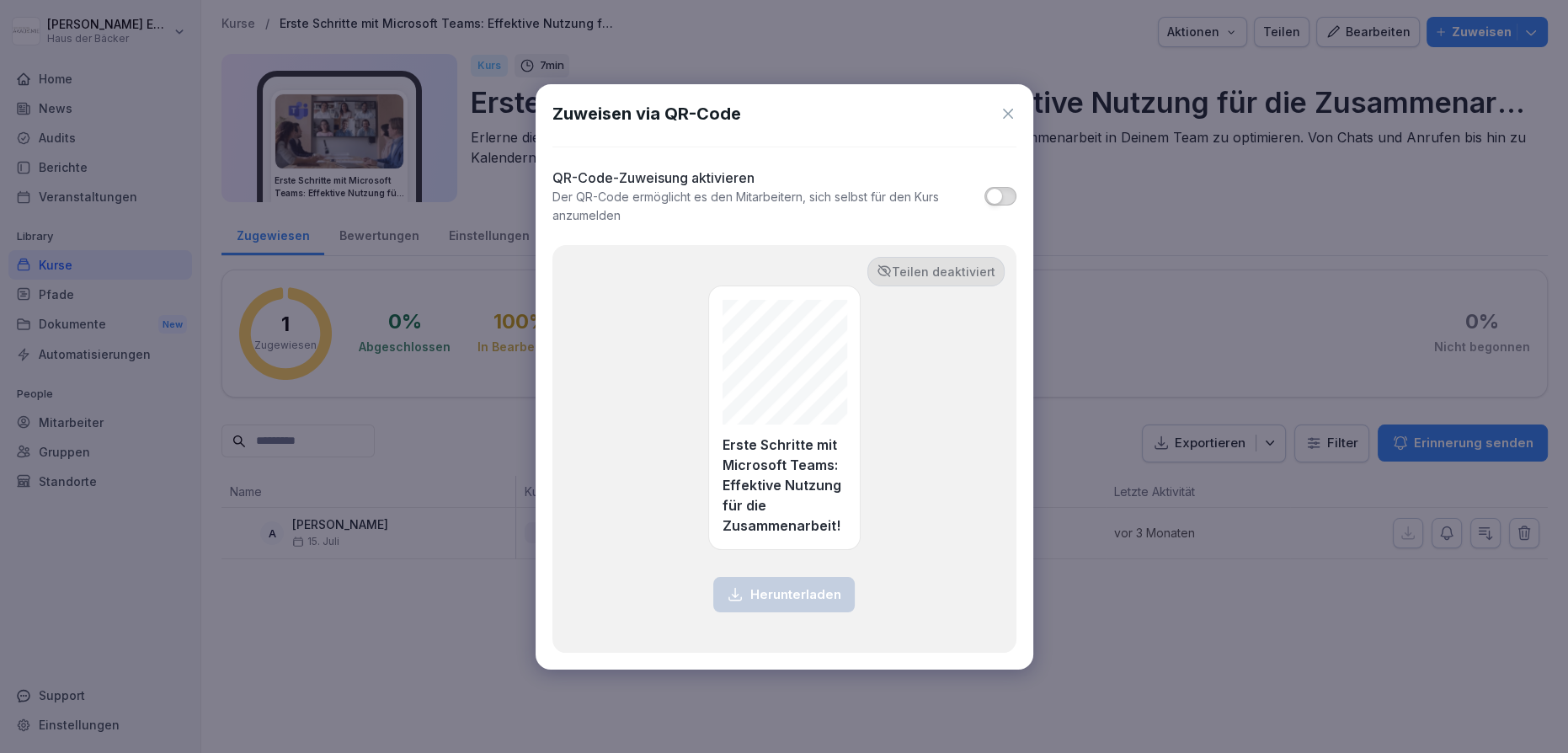
click at [1004, 199] on button "button" at bounding box center [1000, 196] width 31 height 18
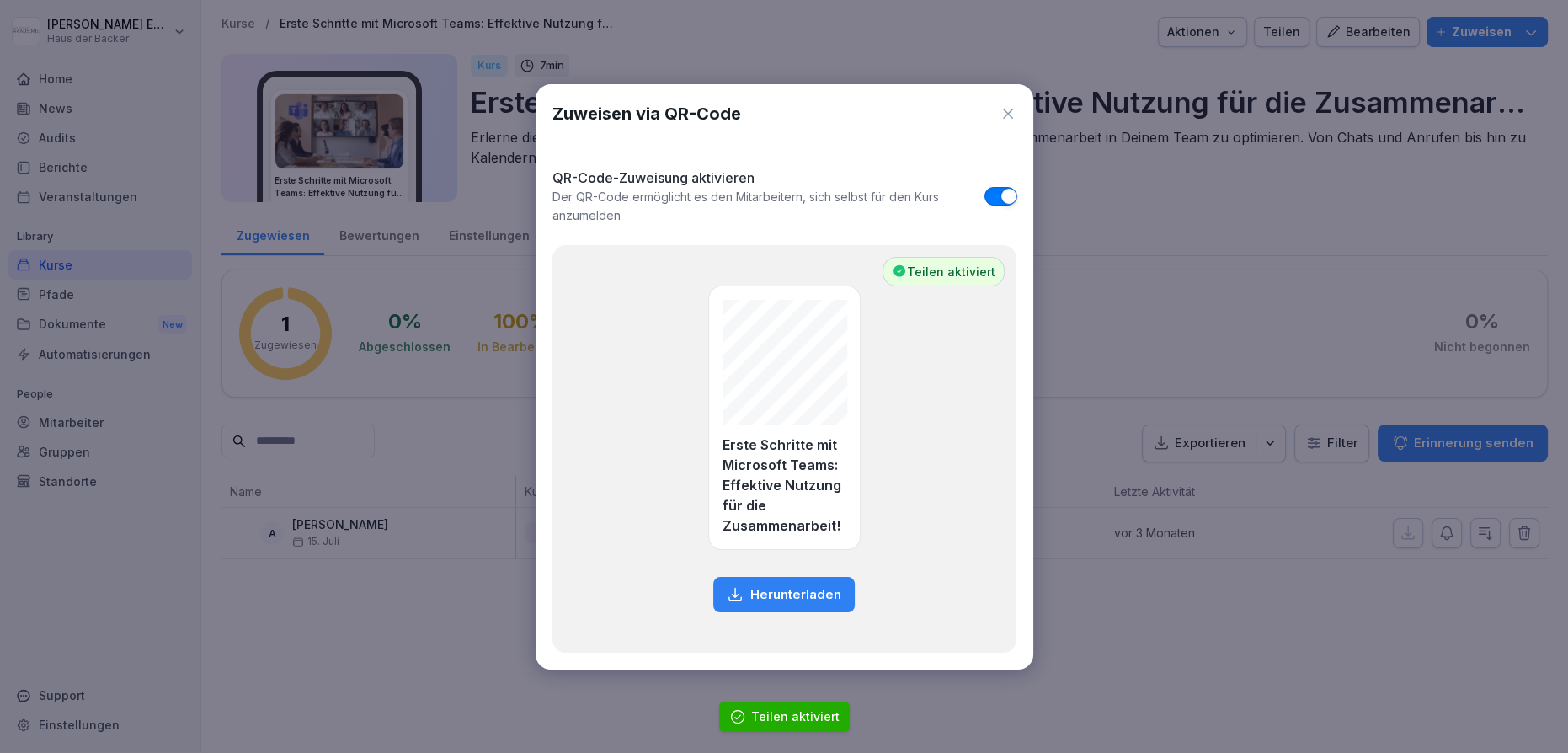
type button "on"
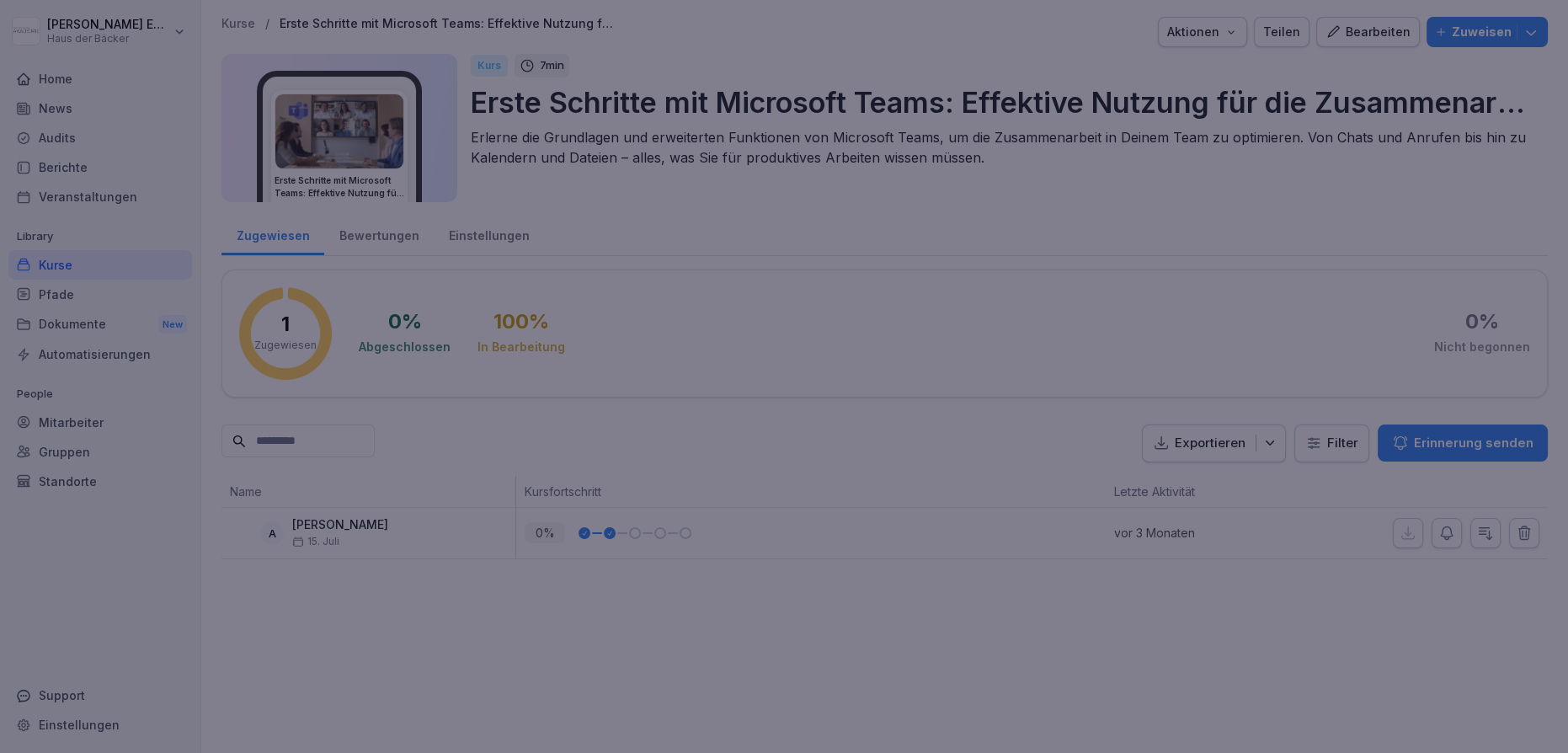
click at [1159, 217] on div at bounding box center [784, 376] width 1568 height 753
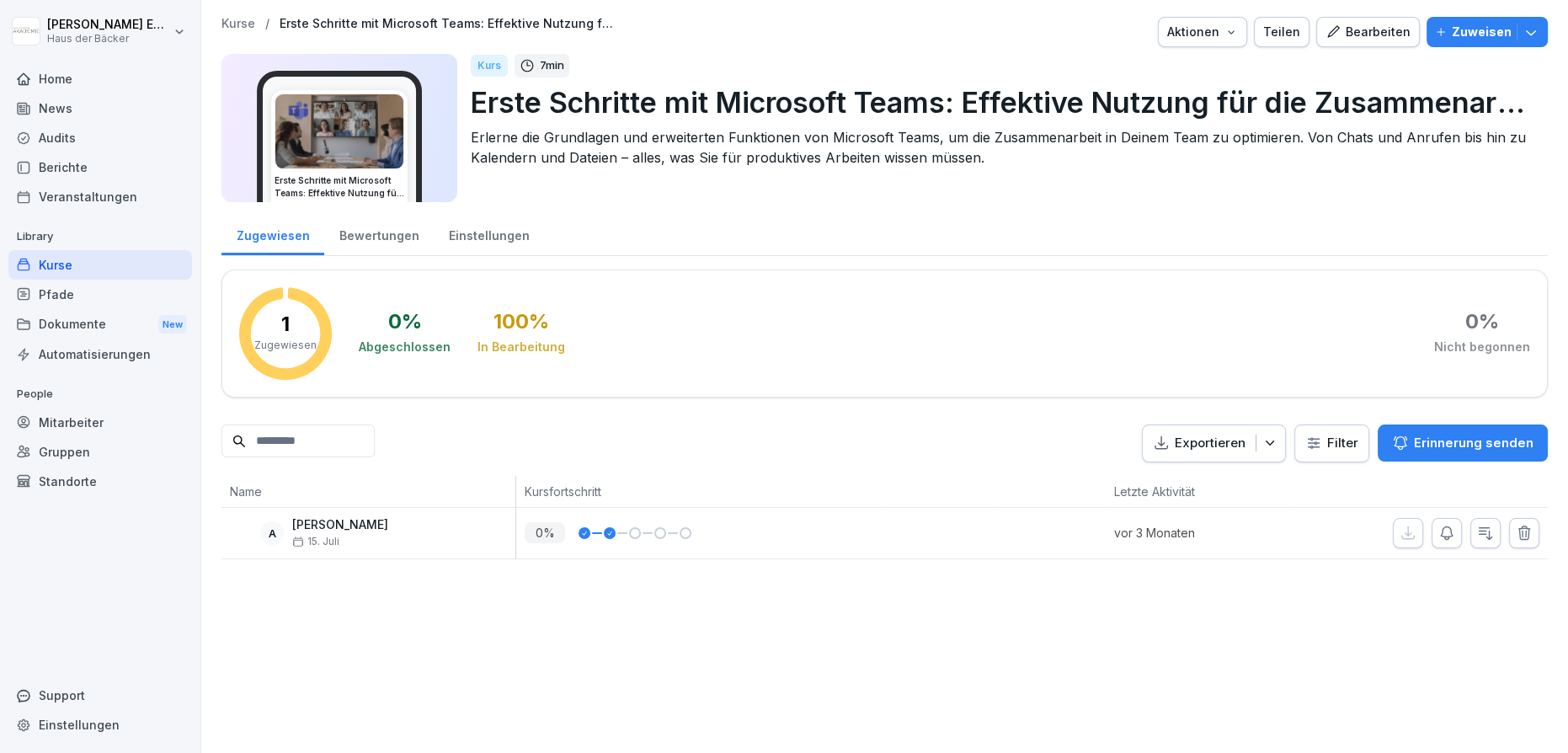
click at [165, 256] on div "Kurse" at bounding box center [100, 265] width 184 height 29
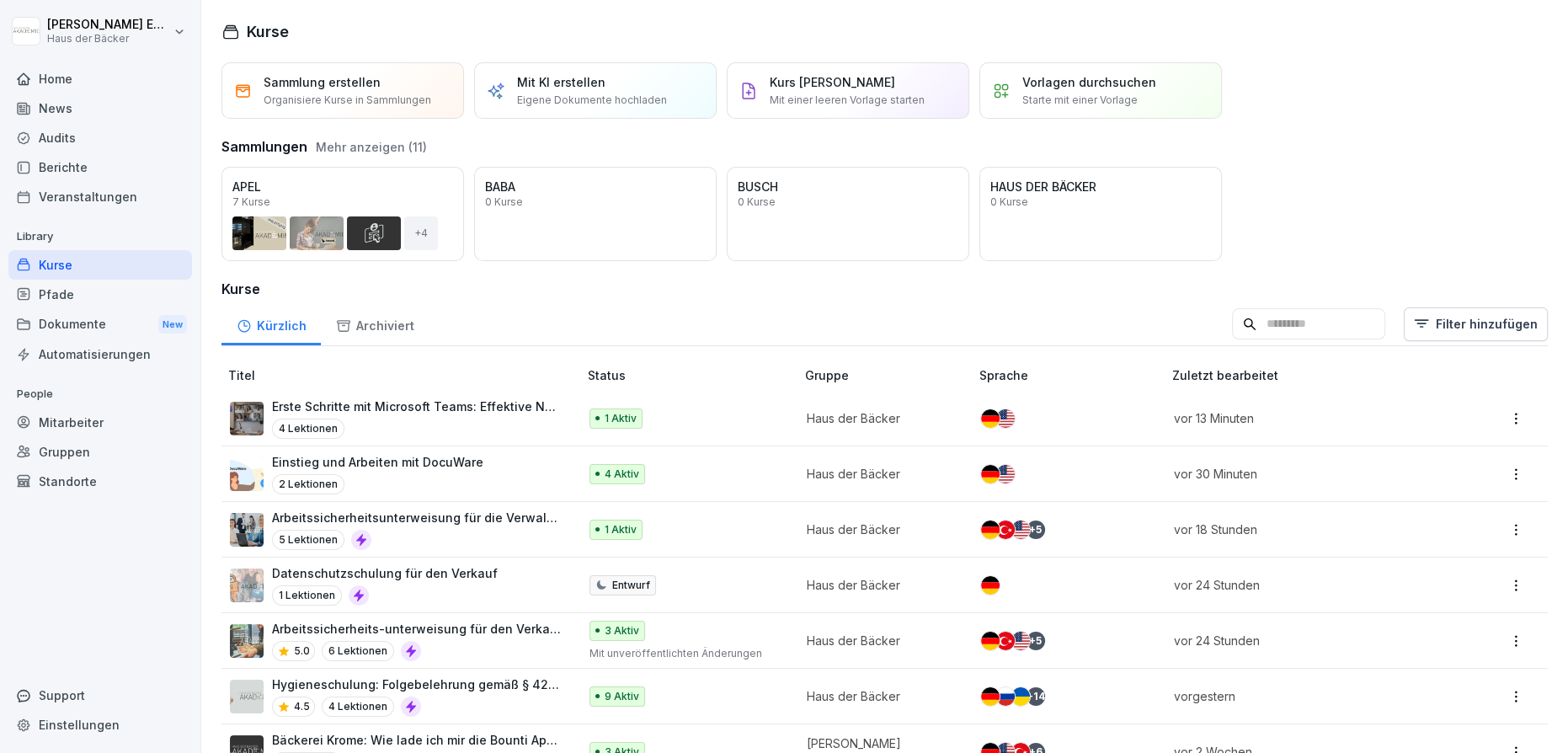
click at [1232, 328] on input at bounding box center [1308, 324] width 153 height 32
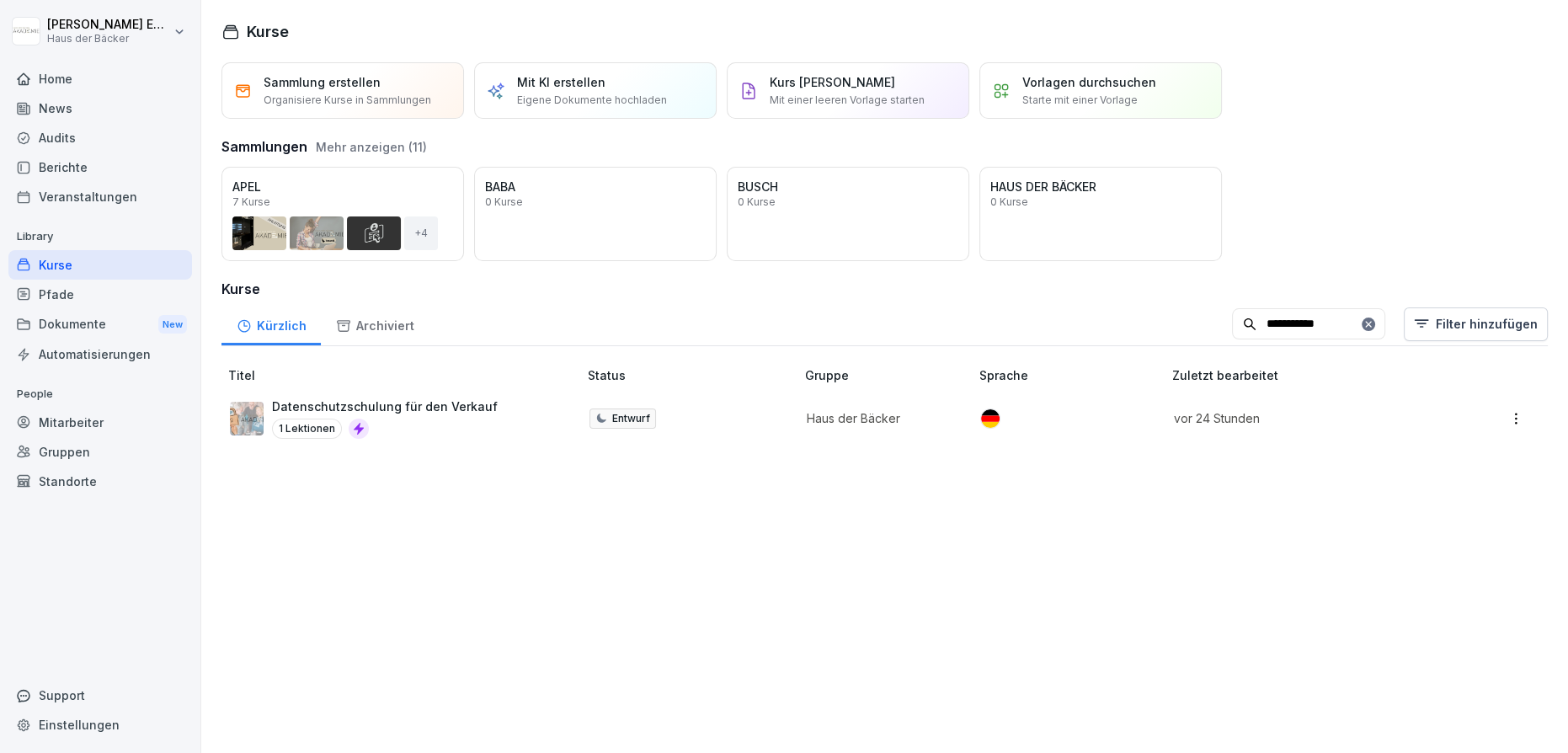
type input "**********"
click at [430, 401] on p "Datenschutzschulung für den Verkauf" at bounding box center [385, 406] width 226 height 17
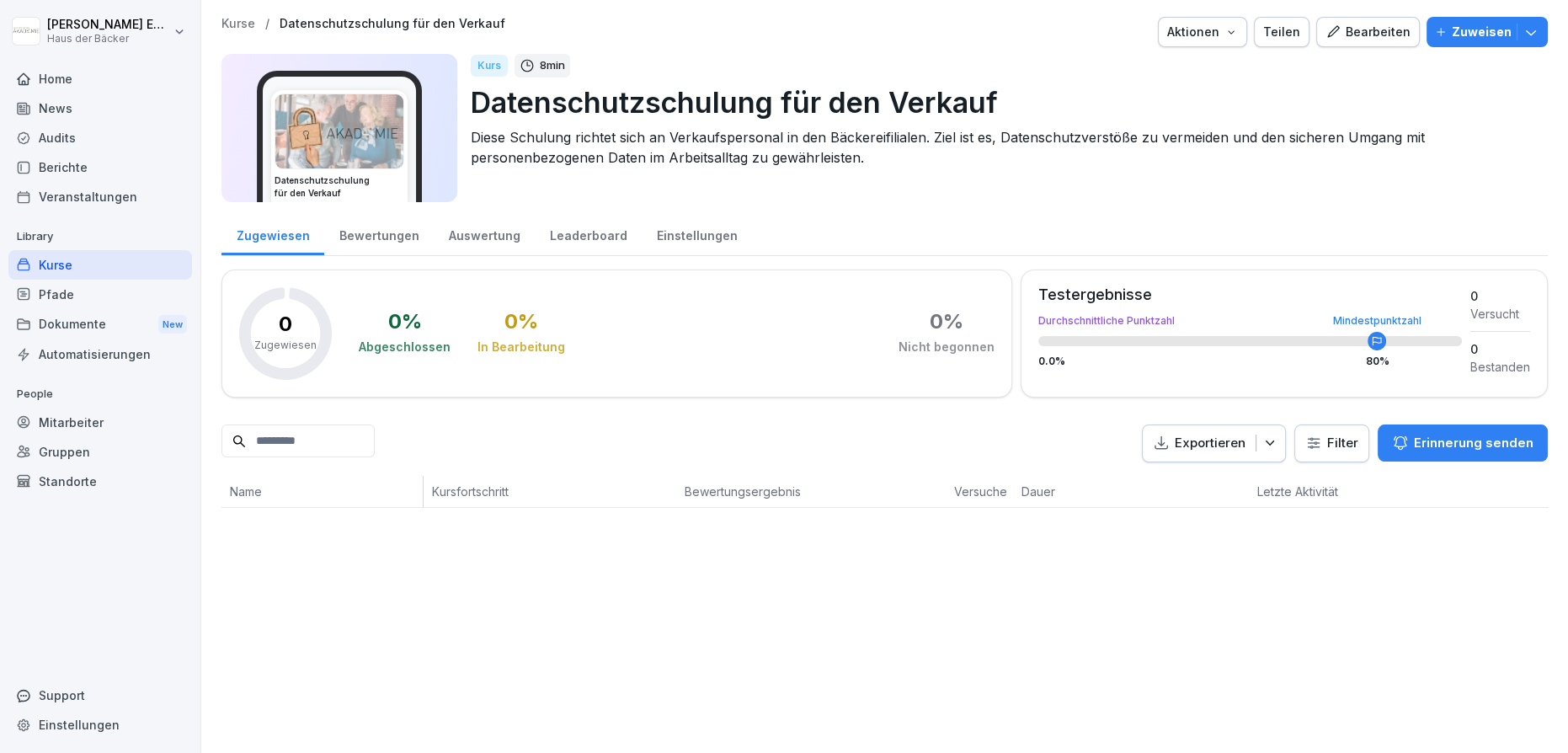
click at [353, 233] on div "Bewertungen" at bounding box center [379, 234] width 109 height 43
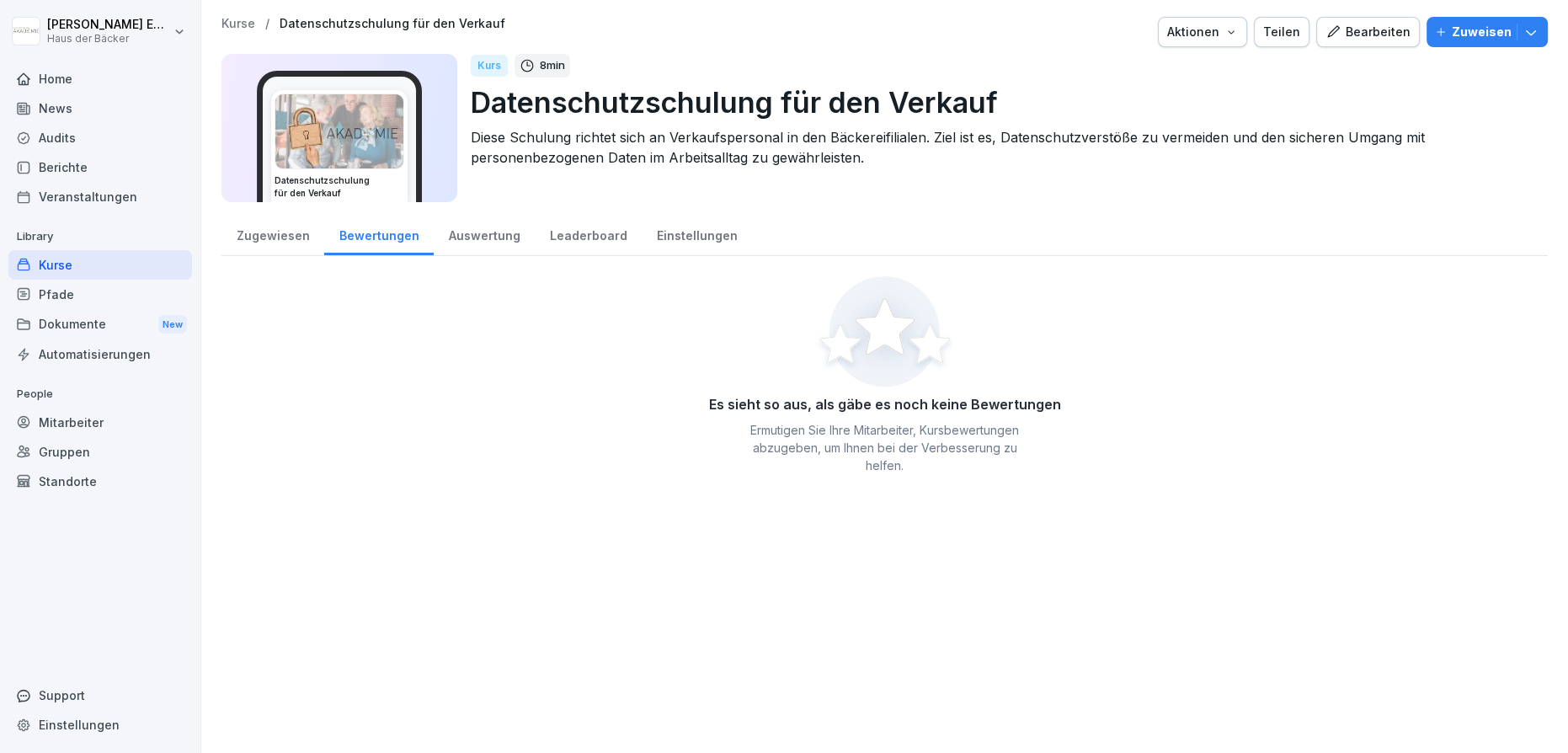
click at [280, 235] on div "Zugewiesen" at bounding box center [273, 234] width 103 height 43
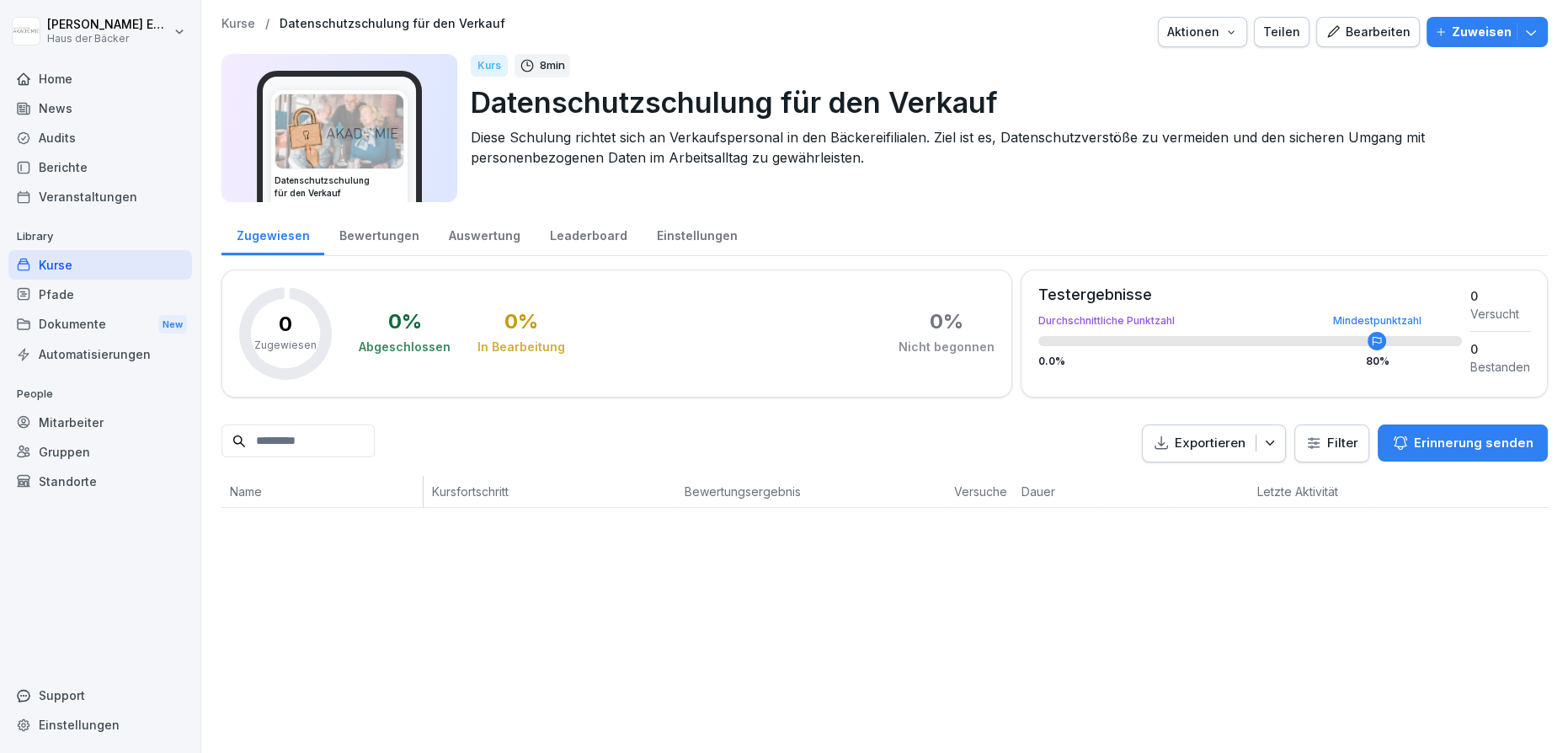
click at [1331, 24] on icon "button" at bounding box center [1332, 31] width 15 height 15
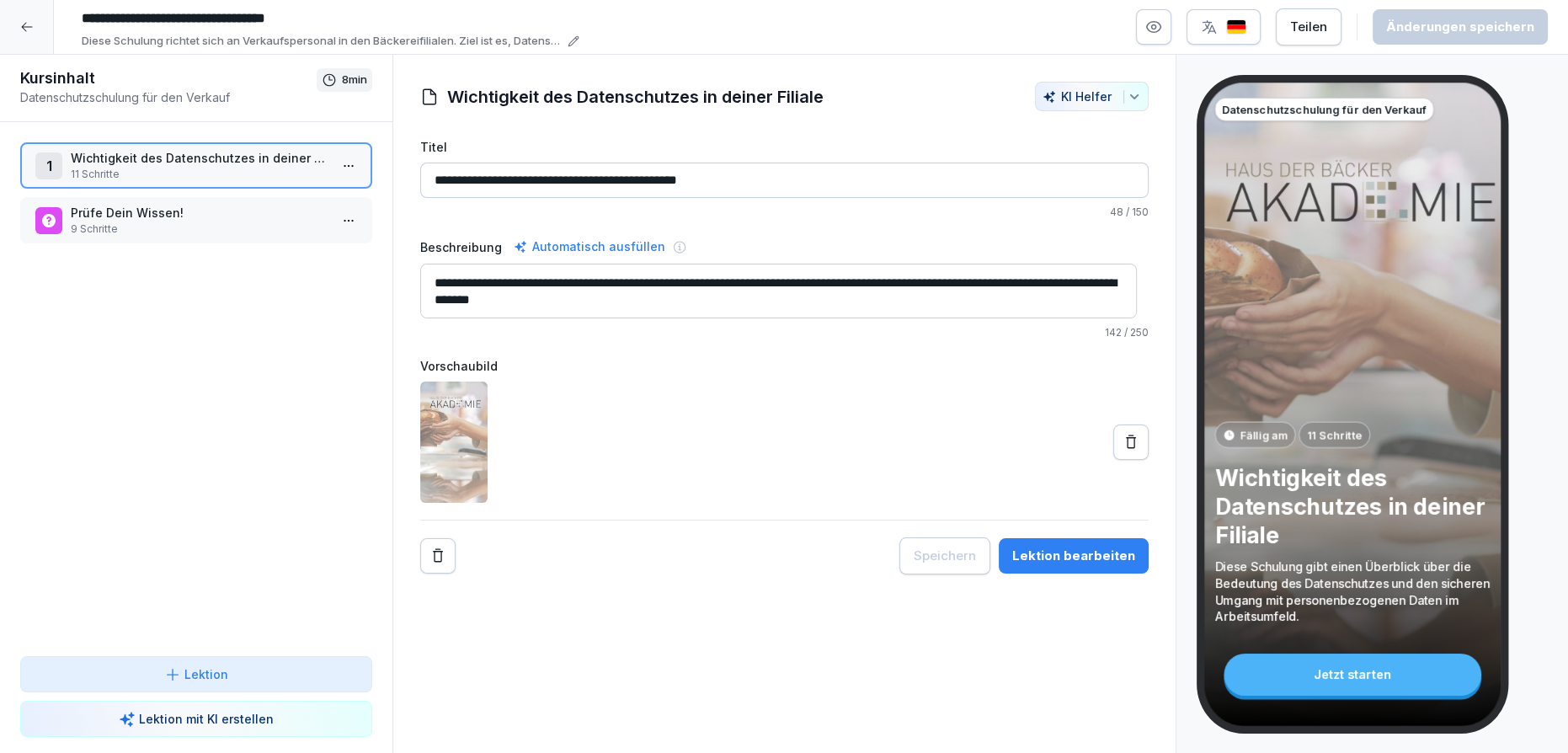
click at [339, 172] on html "**********" at bounding box center [784, 376] width 1568 height 753
click at [338, 204] on div "Schritte bearbeiten" at bounding box center [274, 198] width 143 height 31
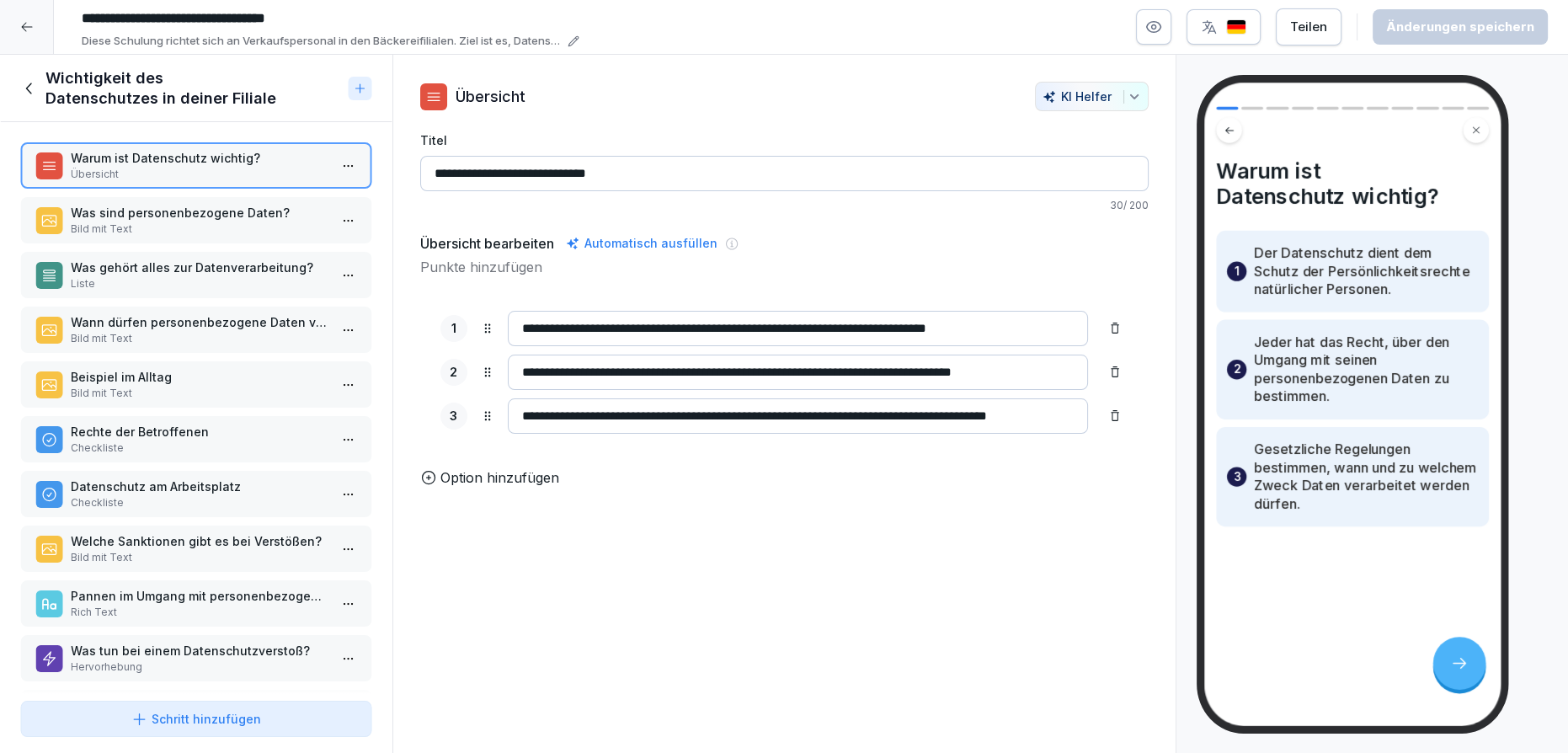
click at [289, 213] on p "Was sind personenbezogene Daten?" at bounding box center [199, 212] width 257 height 17
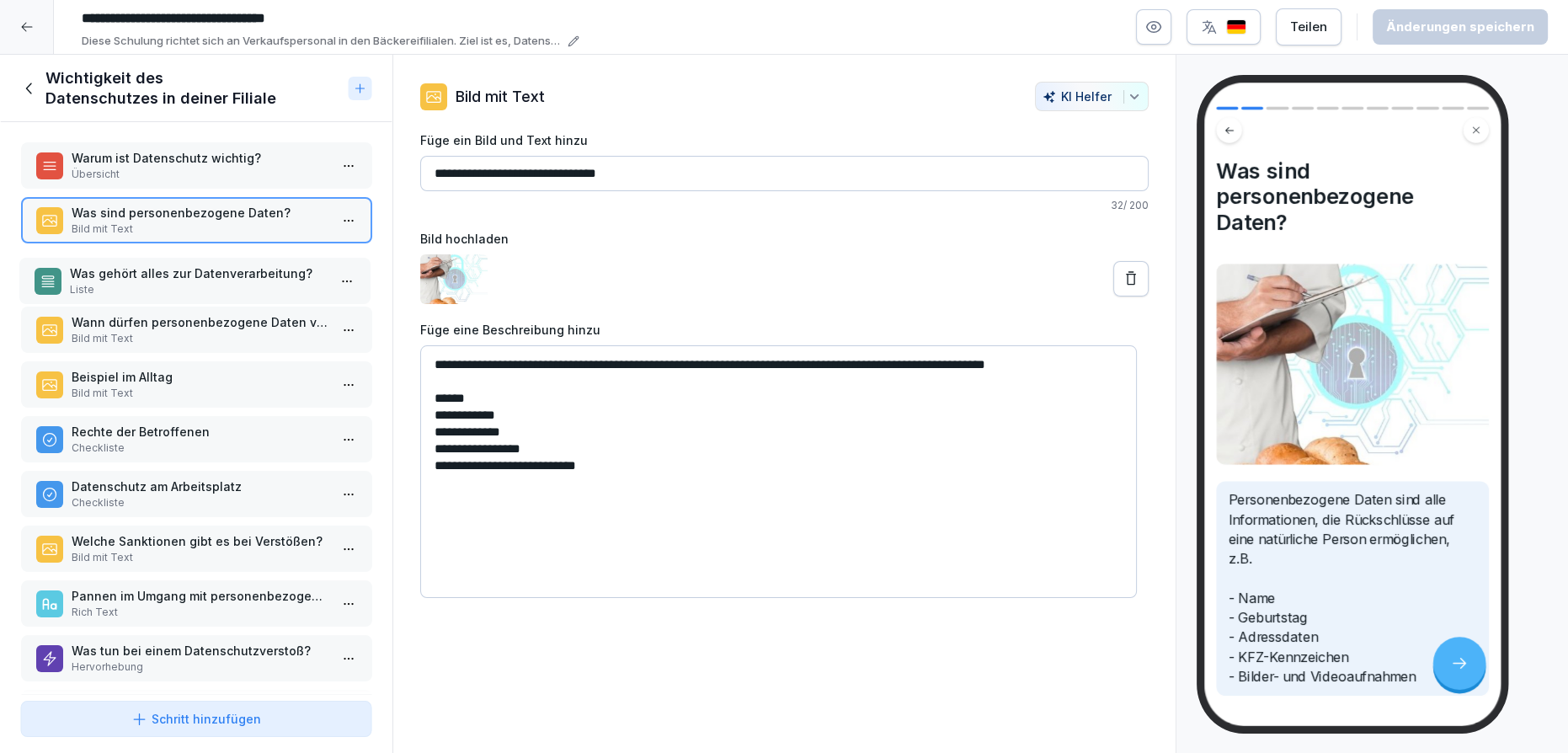
click at [277, 259] on div "Was gehört alles zur Datenverarbeitung? Liste" at bounding box center [194, 280] width 352 height 46
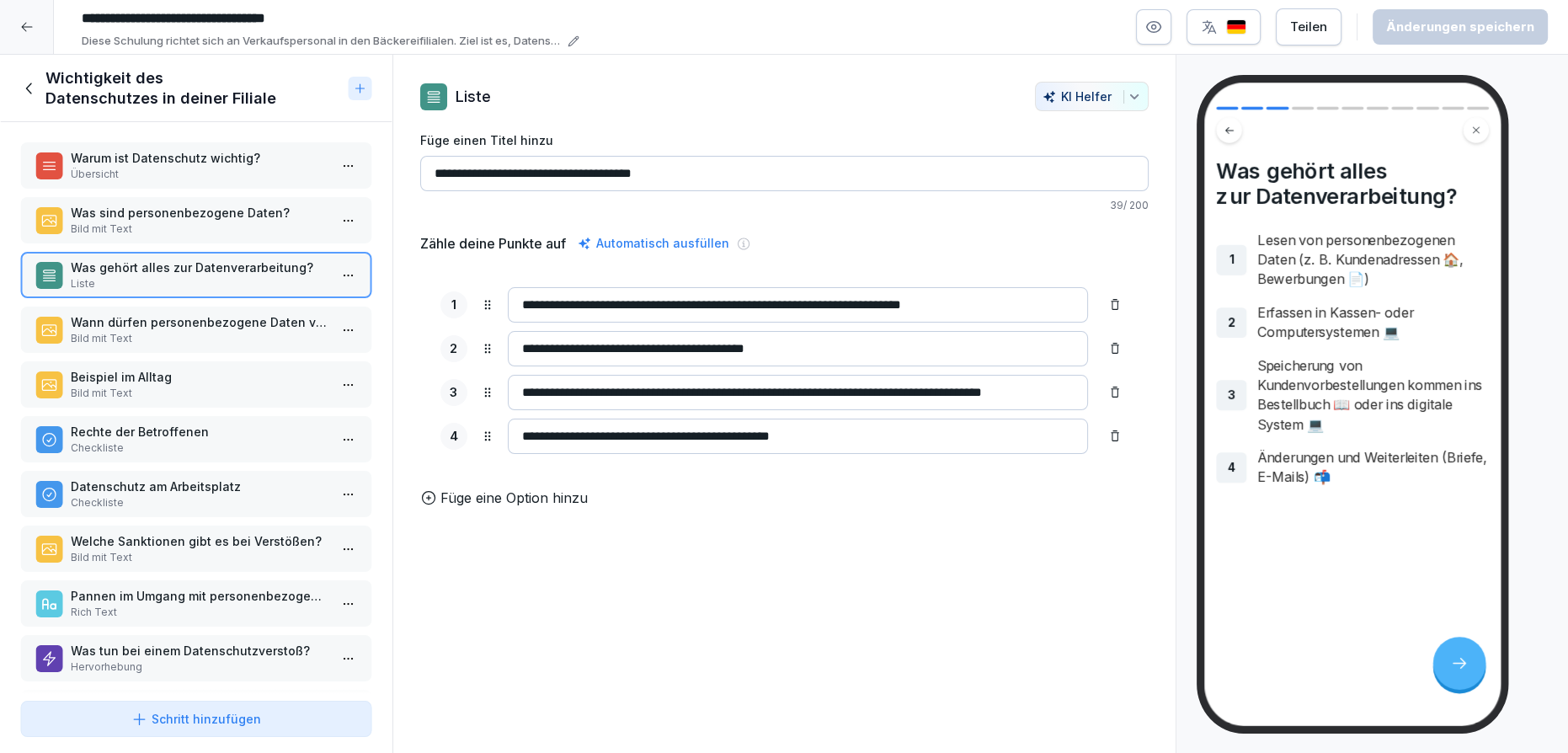
click at [269, 235] on div "Was sind personenbezogene Daten? Bild mit Text" at bounding box center [196, 219] width 352 height 46
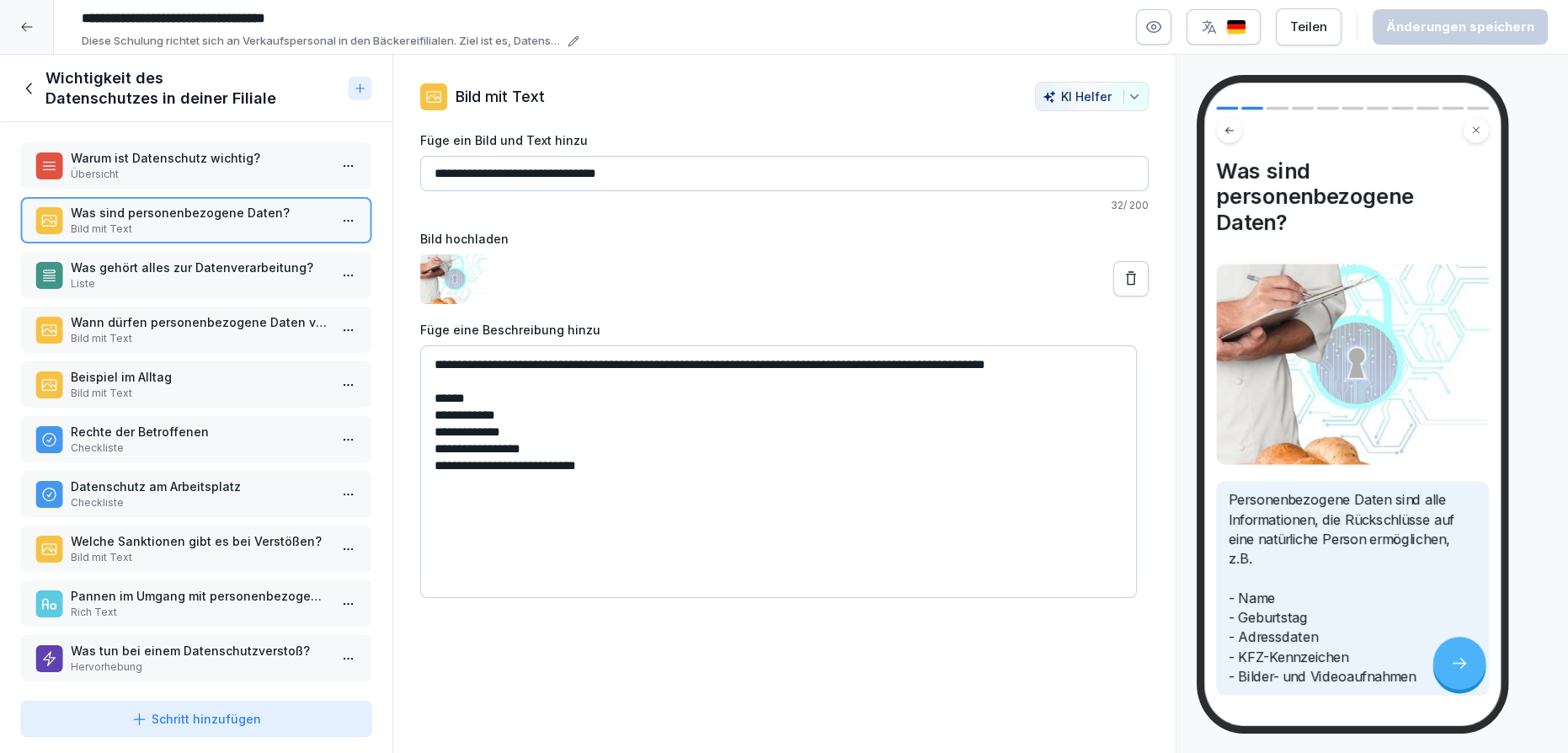
click at [254, 197] on div "Was sind personenbezogene Daten? Bild mit Text" at bounding box center [196, 219] width 352 height 46
click at [250, 174] on p "Übersicht" at bounding box center [199, 173] width 257 height 15
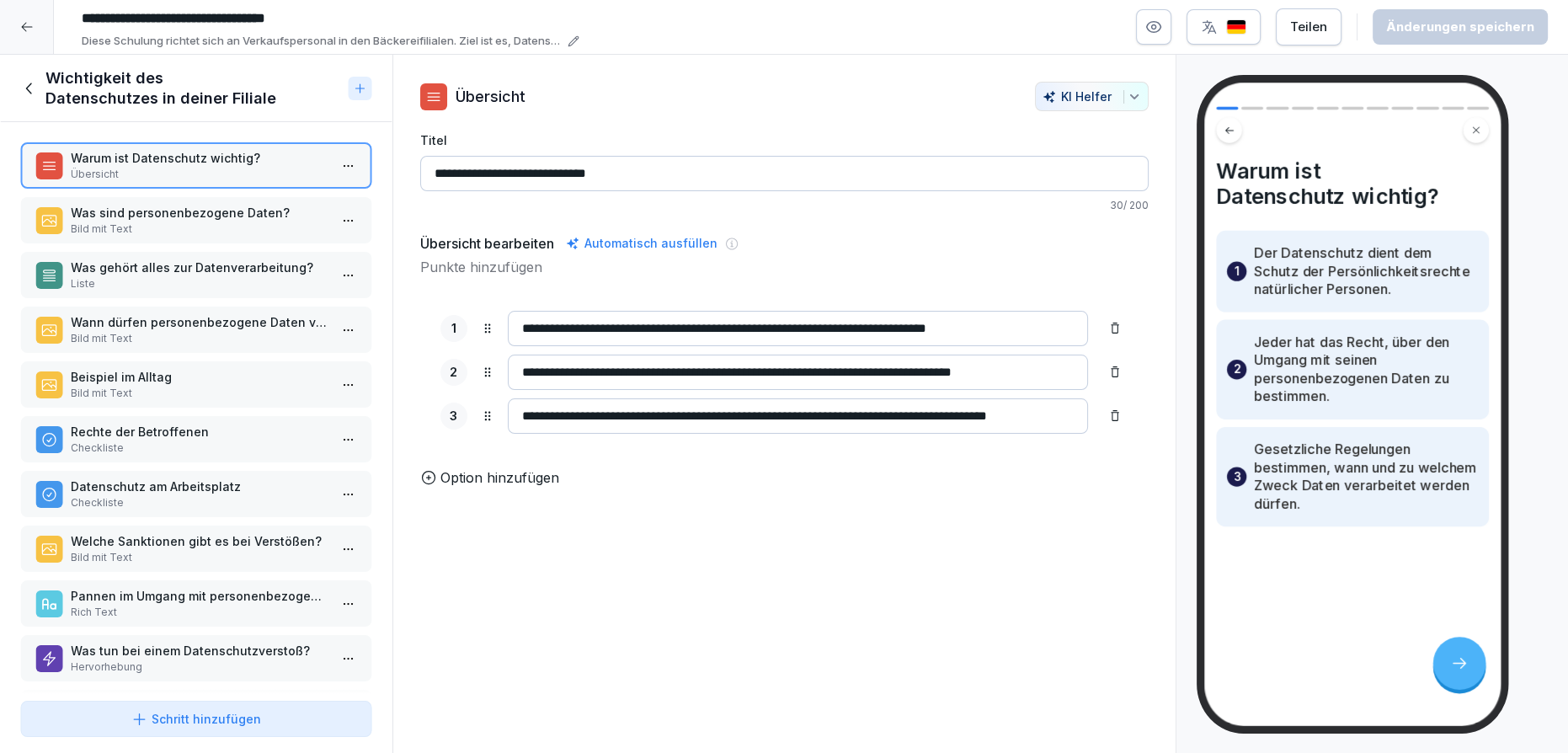
click at [236, 222] on p "Bild mit Text" at bounding box center [199, 229] width 257 height 15
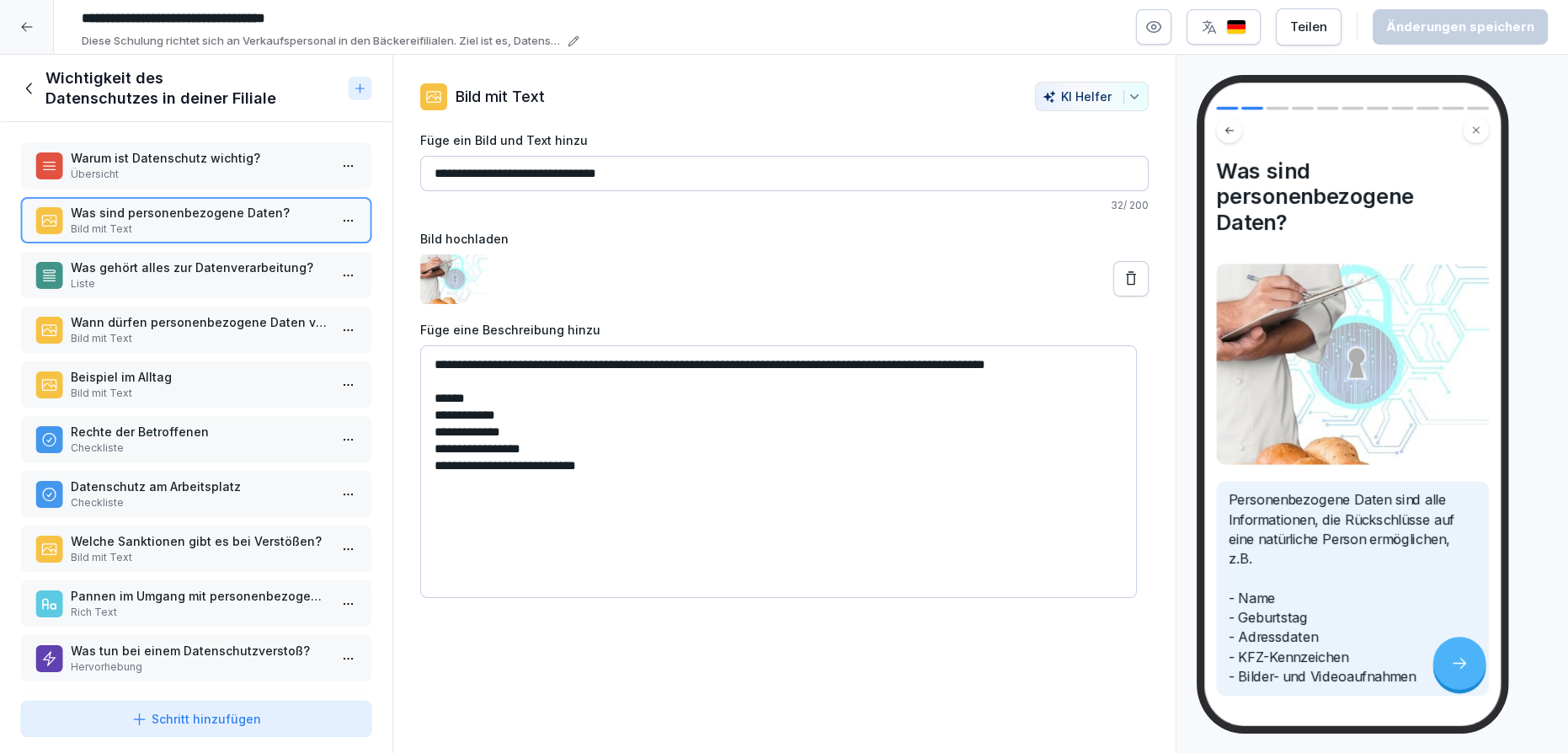
click at [216, 149] on p "Warum ist Datenschutz wichtig?" at bounding box center [199, 158] width 257 height 17
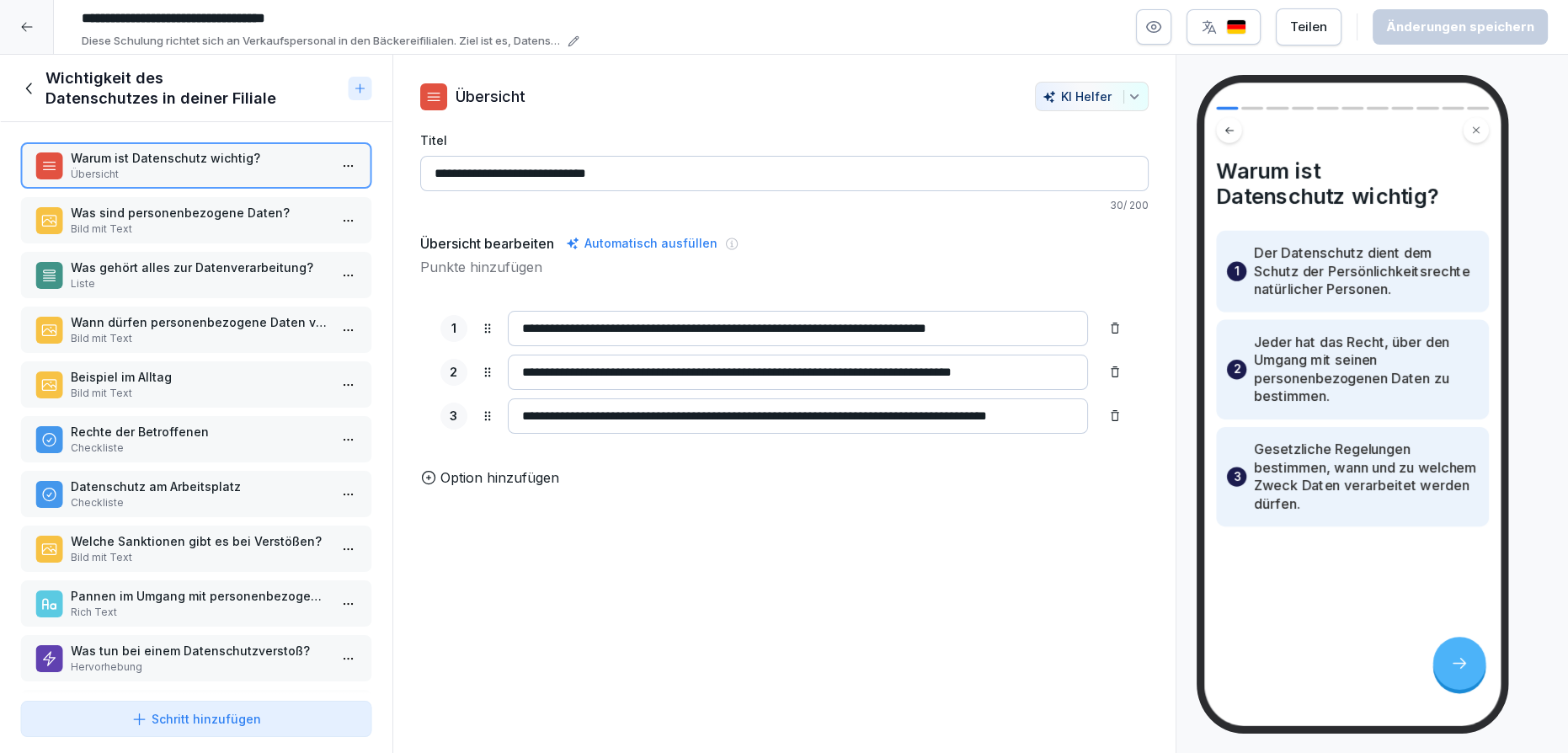
click at [216, 222] on p "Bild mit Text" at bounding box center [199, 229] width 257 height 15
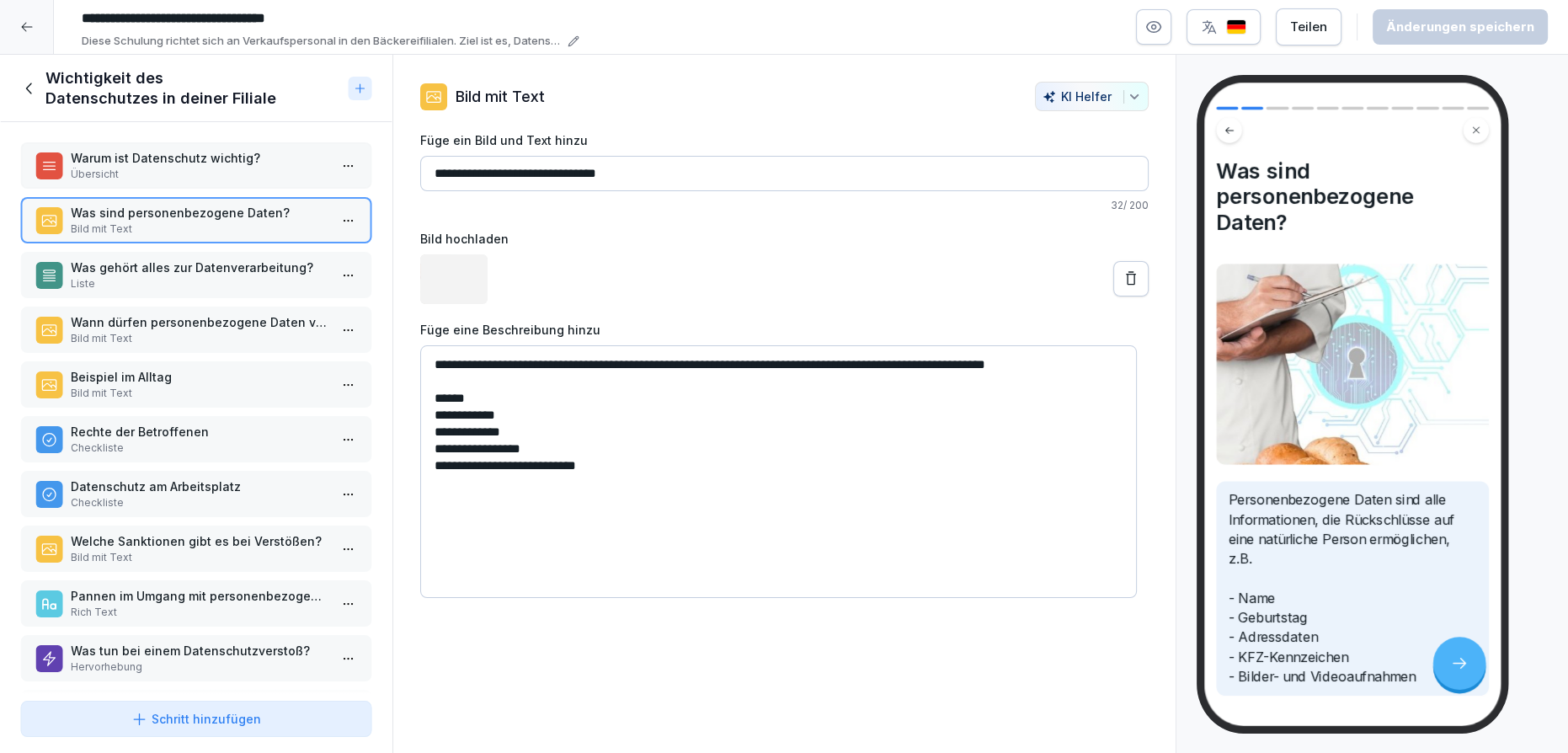
click at [182, 159] on p "Warum ist Datenschutz wichtig?" at bounding box center [199, 158] width 257 height 17
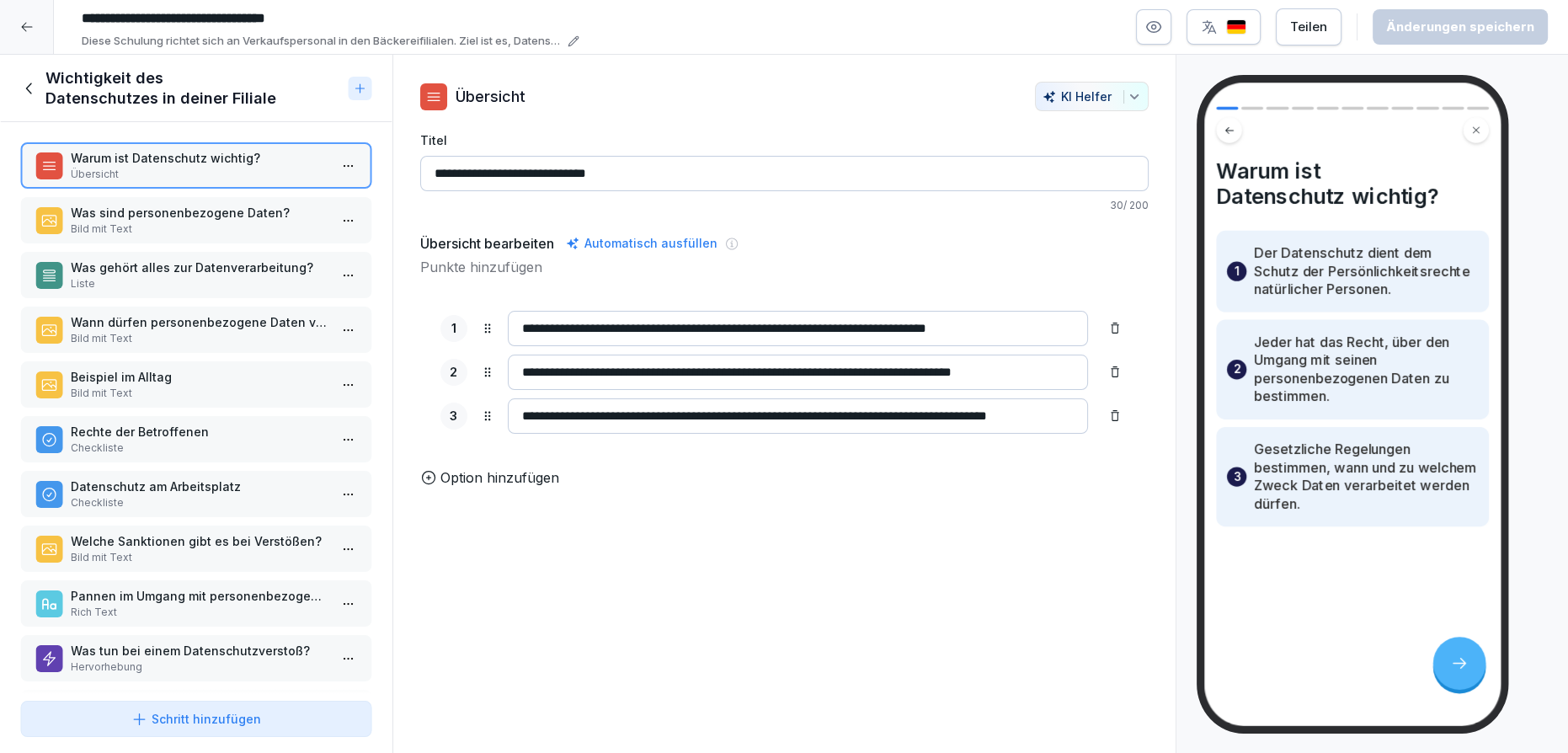
click at [17, 27] on div at bounding box center [27, 27] width 54 height 54
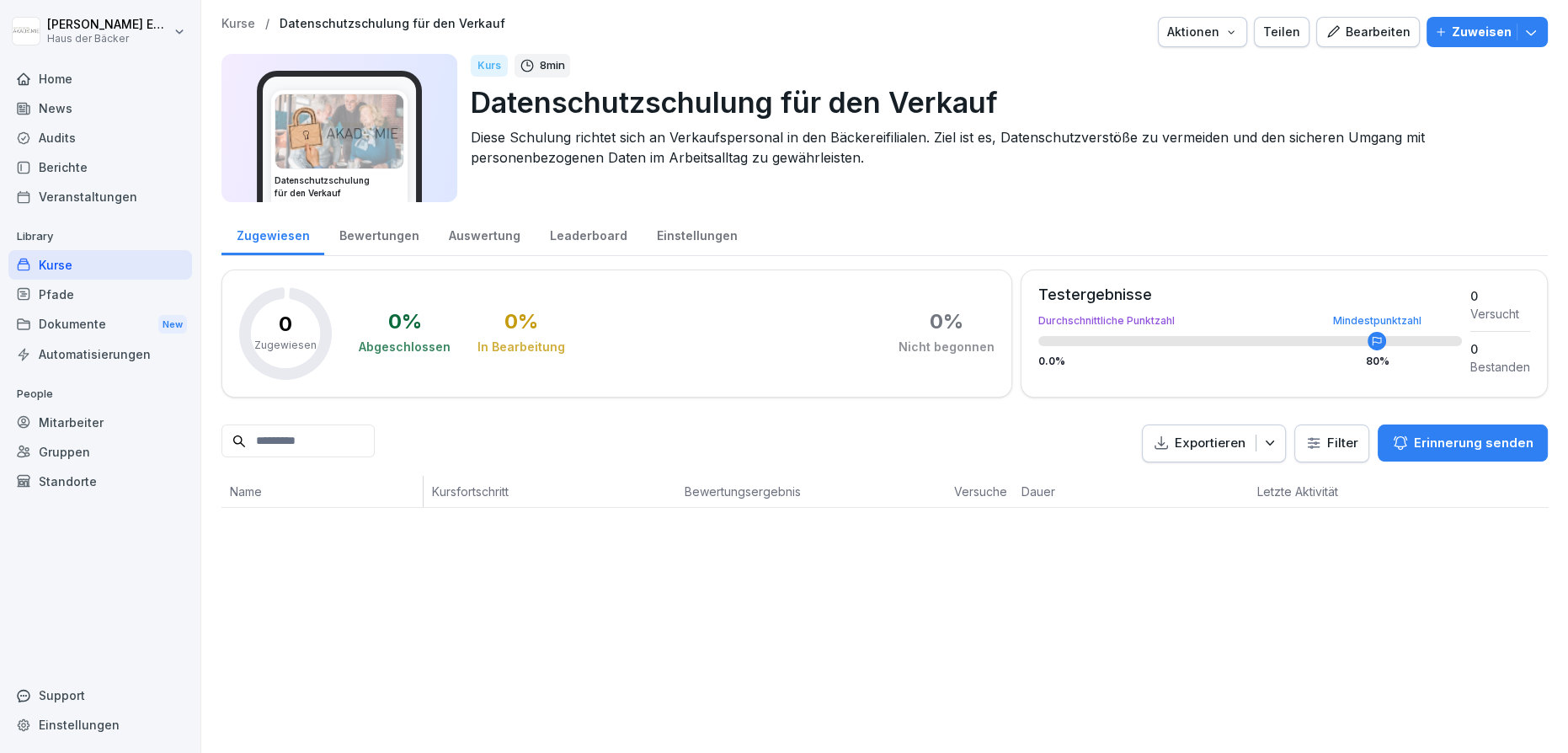
click at [1522, 36] on icon "button" at bounding box center [1530, 31] width 16 height 16
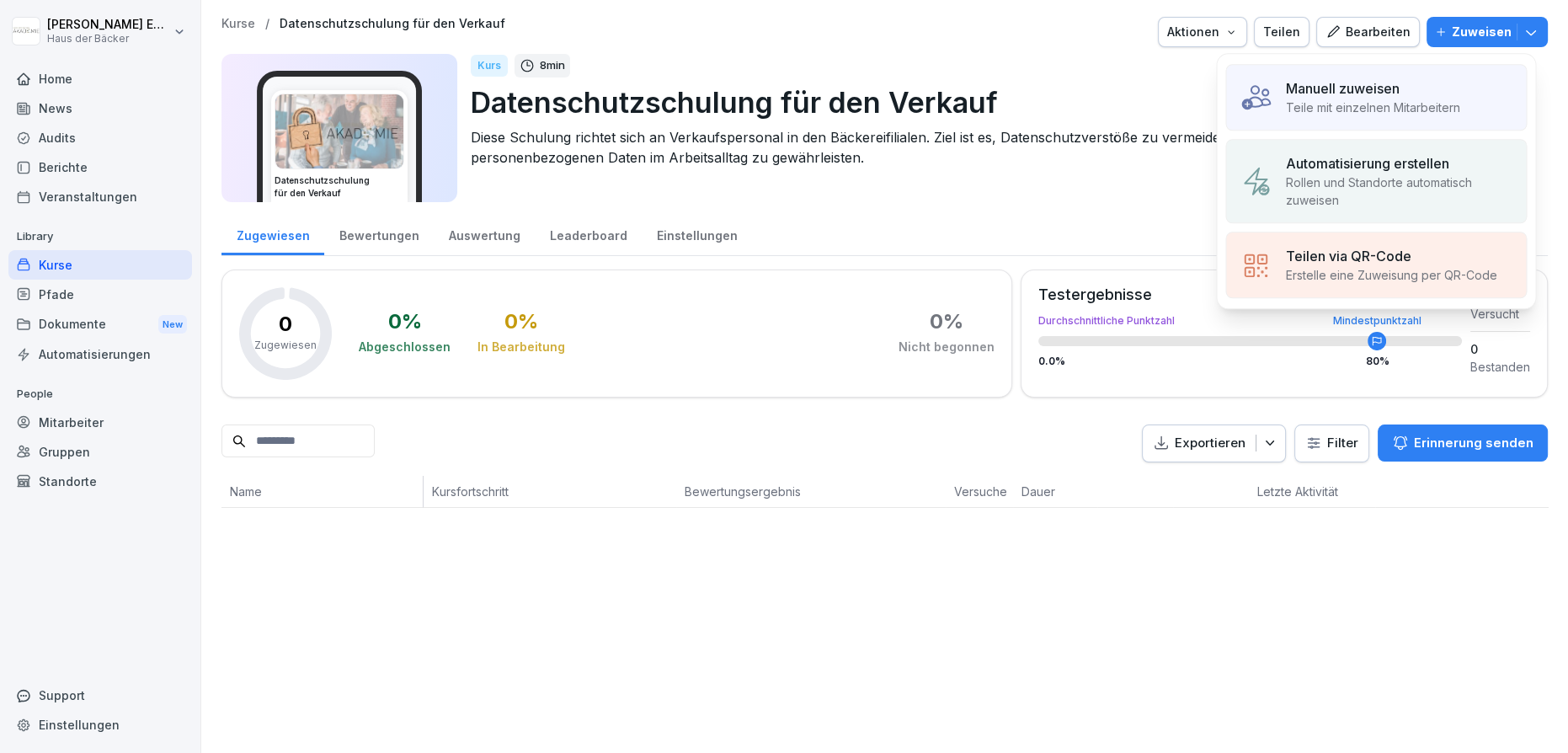
click at [1417, 260] on div "Teilen via QR-Code" at bounding box center [1390, 256] width 211 height 20
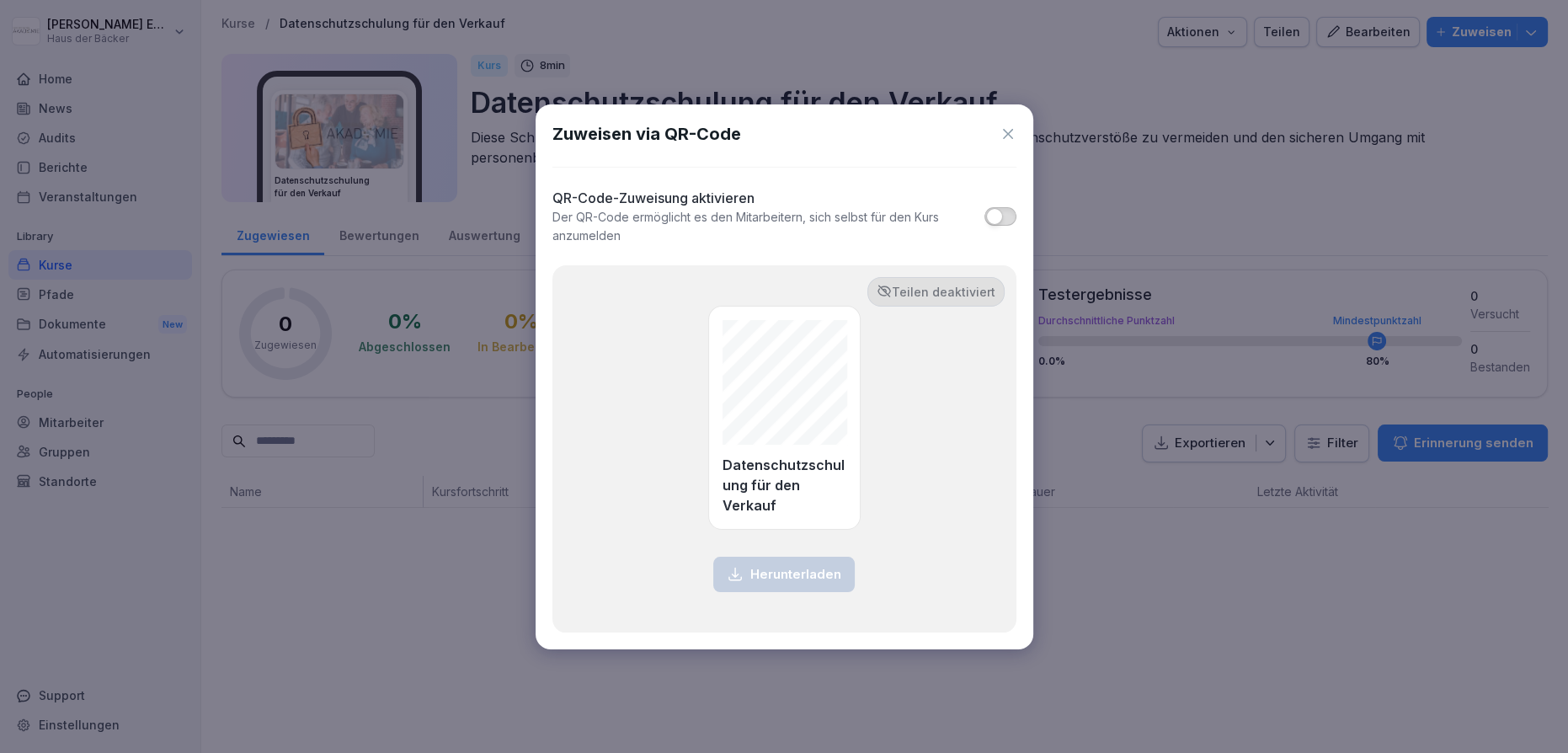
click at [1001, 222] on button "button" at bounding box center [1000, 216] width 31 height 18
type button "on"
click at [1000, 123] on div "Zuweisen via QR-Code" at bounding box center [785, 133] width 464 height 25
click at [1004, 128] on icon at bounding box center [1008, 133] width 16 height 16
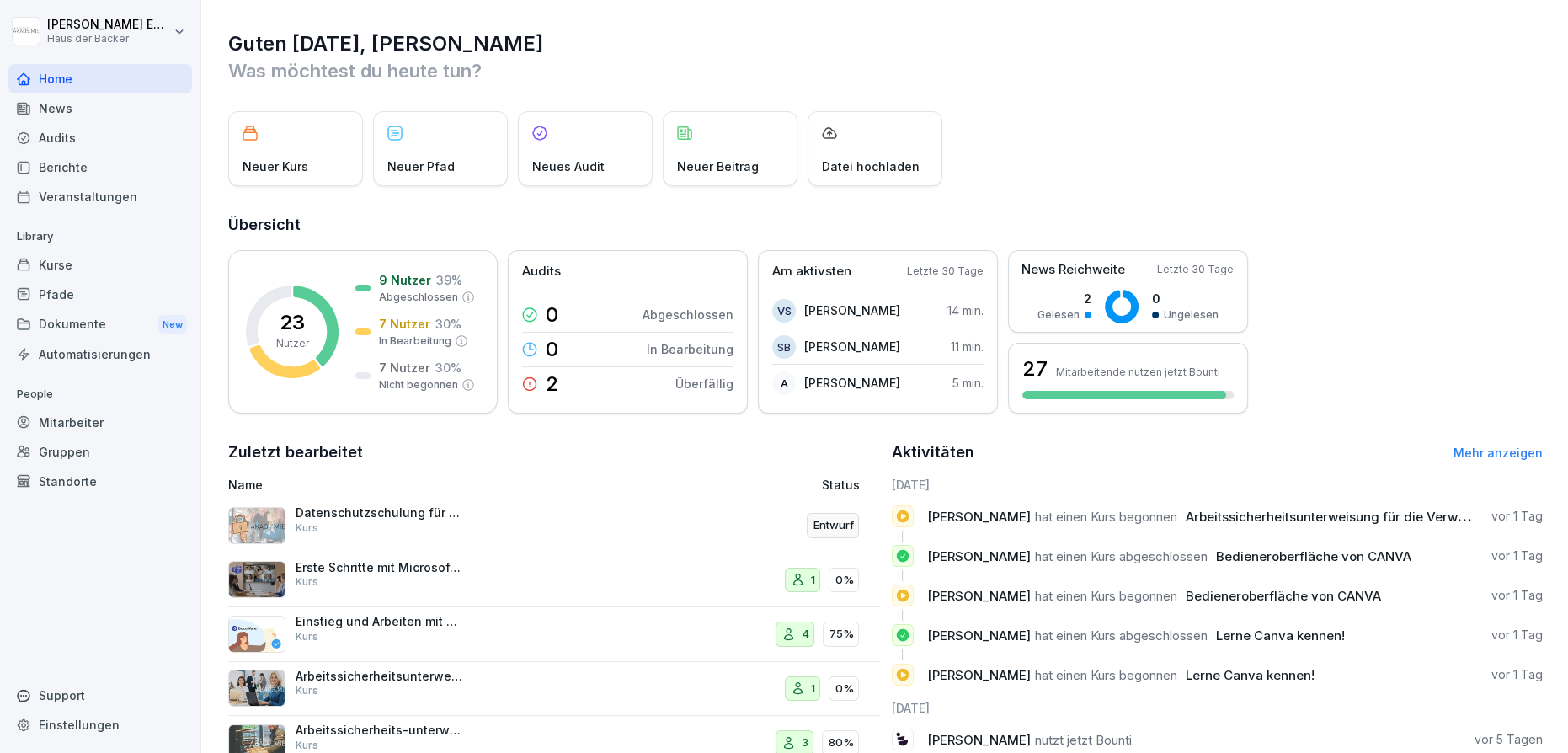
click at [148, 258] on div "Kurse" at bounding box center [100, 265] width 184 height 29
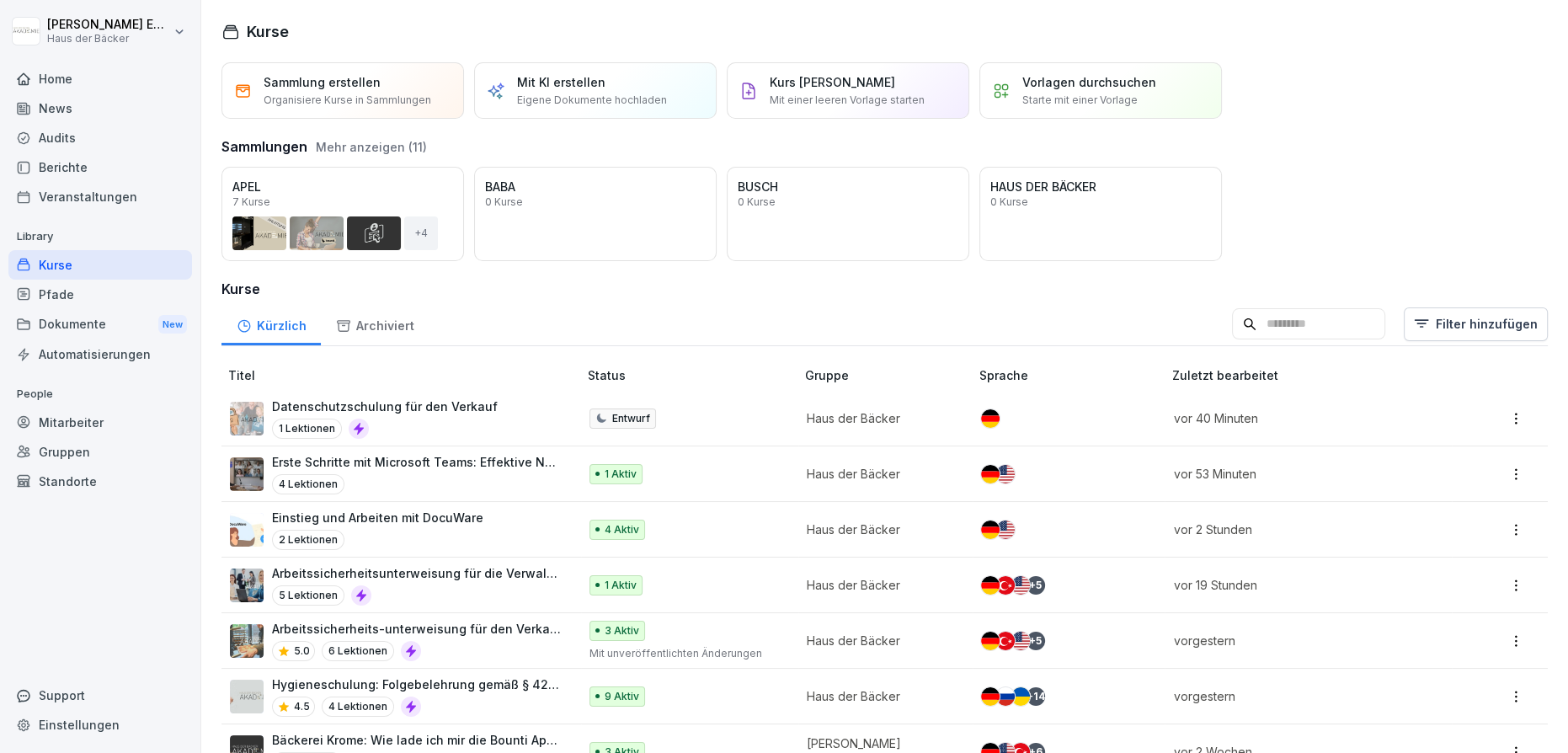
click at [148, 258] on div "Kurse" at bounding box center [100, 265] width 184 height 29
click at [357, 326] on div "Archiviert" at bounding box center [374, 324] width 107 height 43
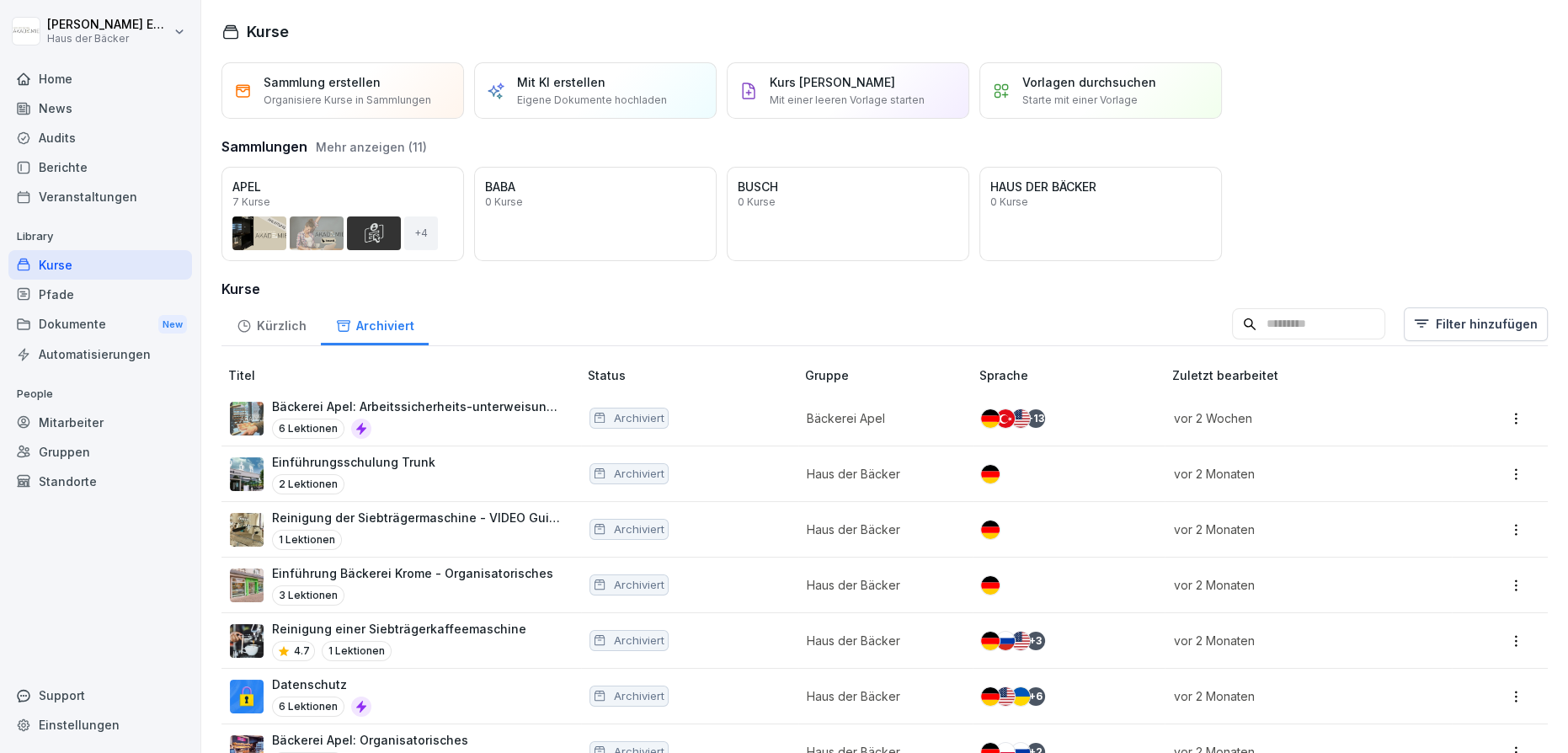
click at [281, 329] on div "Kürzlich" at bounding box center [271, 324] width 100 height 43
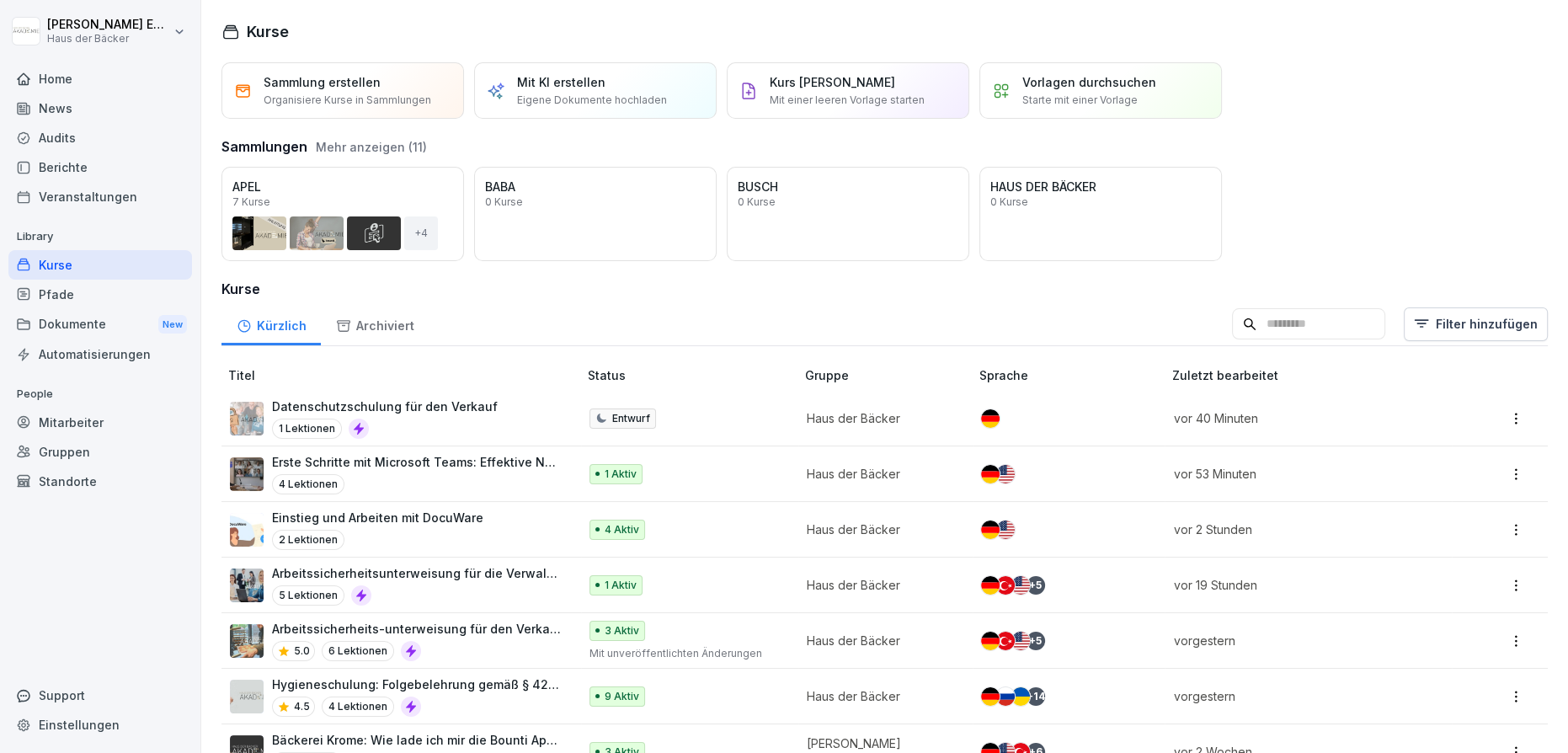
click at [487, 331] on div "Kürzlich Archiviert Filter hinzufügen" at bounding box center [884, 324] width 1326 height 44
click at [361, 321] on div "Archiviert" at bounding box center [374, 324] width 107 height 43
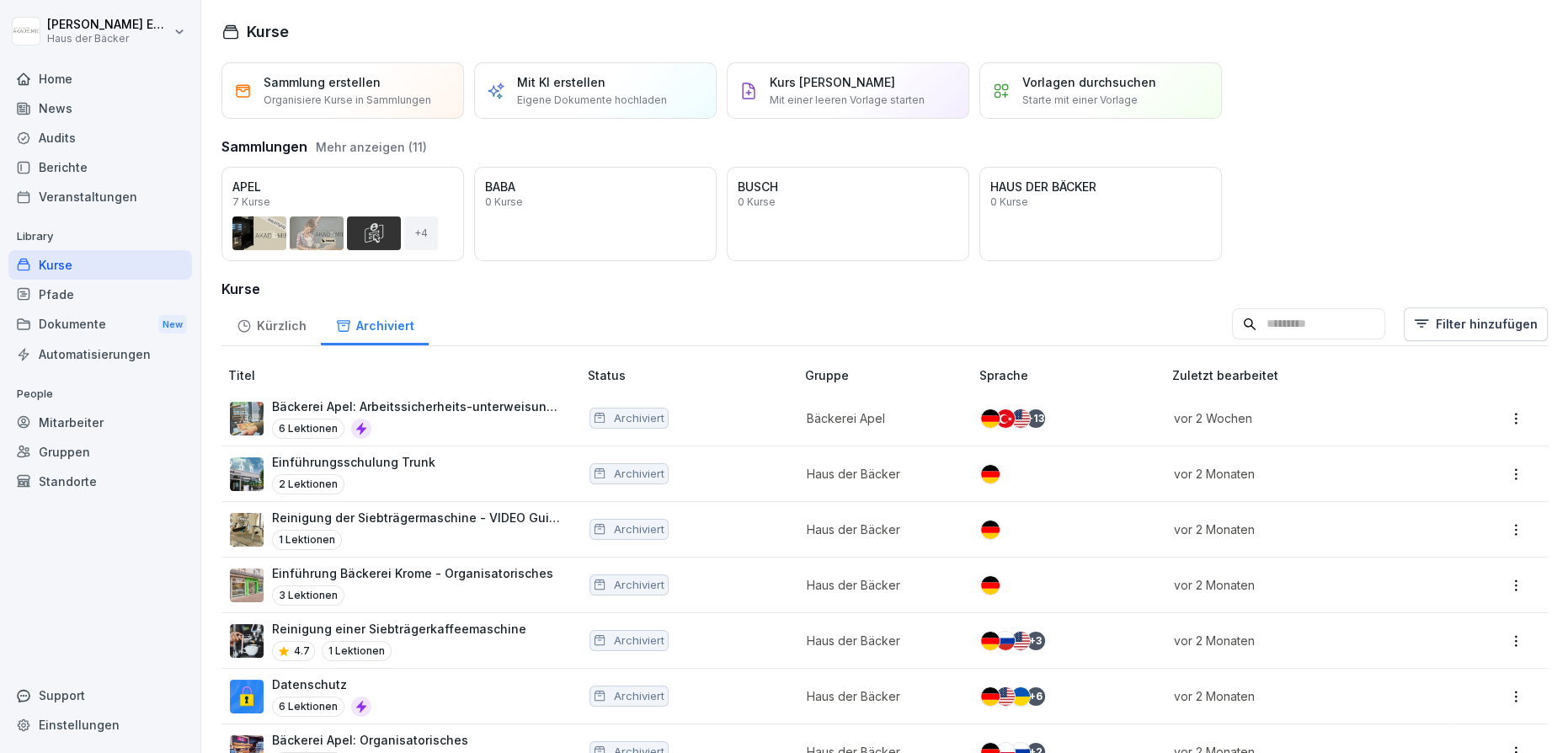
click at [268, 340] on div "Kürzlich" at bounding box center [271, 324] width 100 height 43
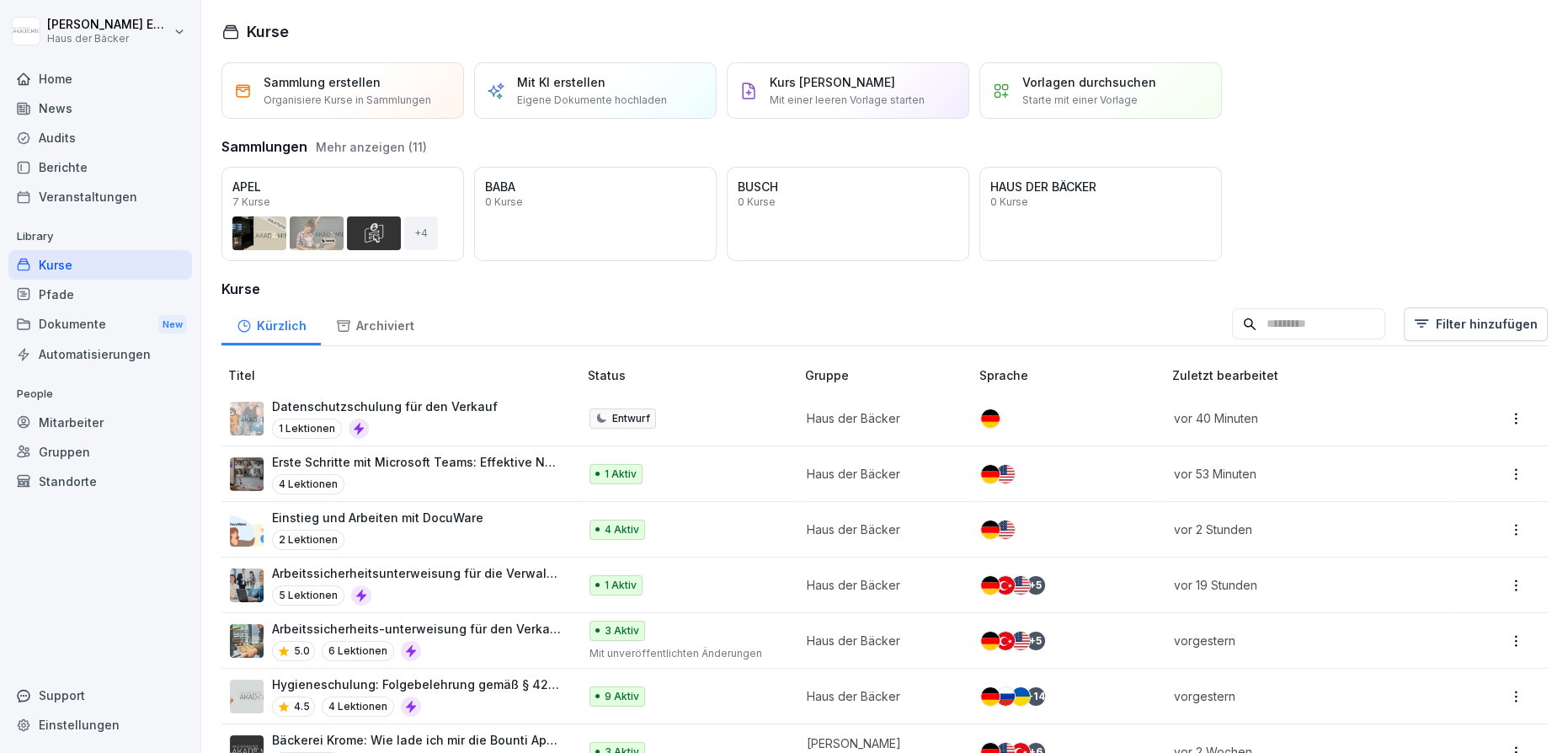
click at [335, 336] on div "Archiviert" at bounding box center [374, 324] width 107 height 43
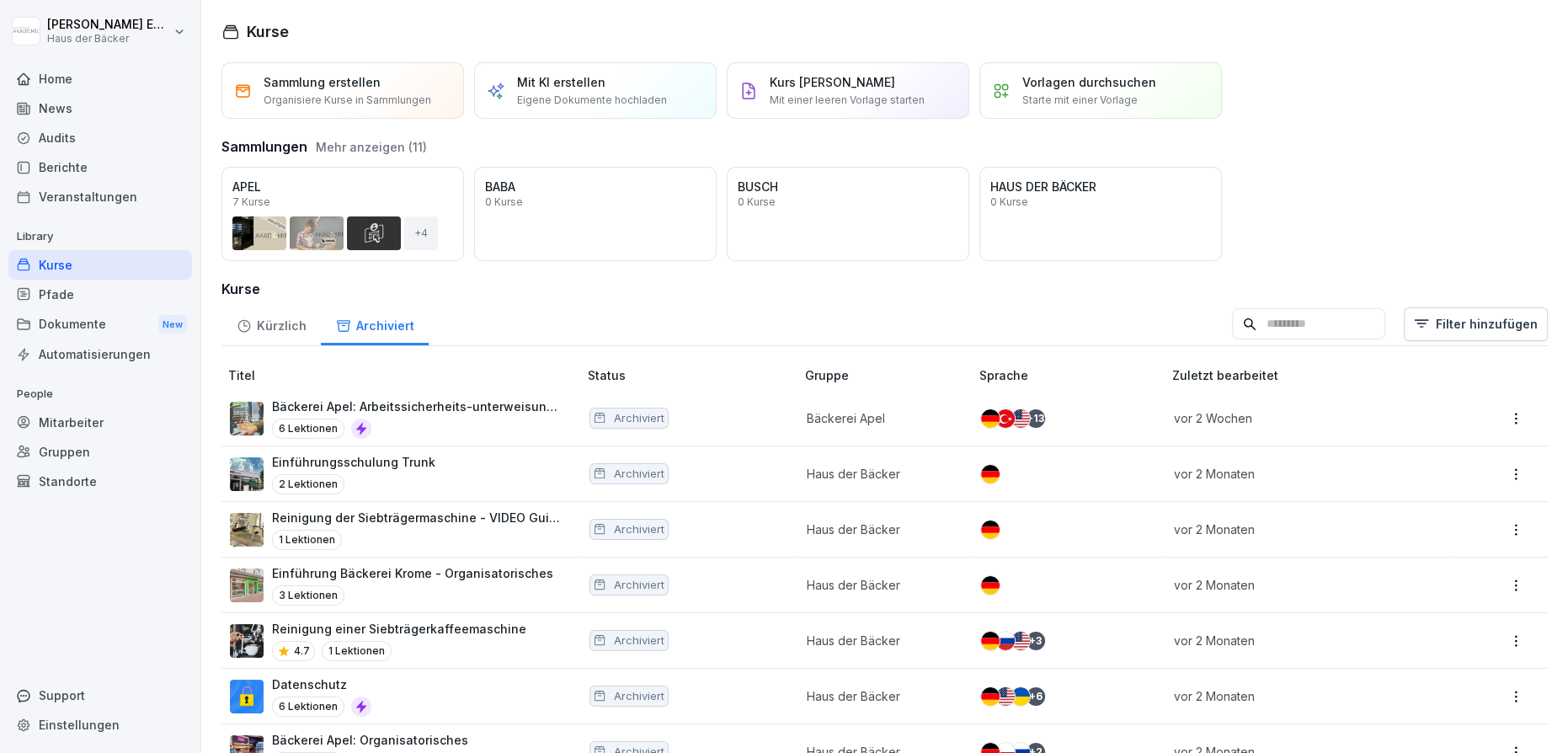
click at [392, 151] on button "Mehr anzeigen (11)" at bounding box center [372, 146] width 111 height 17
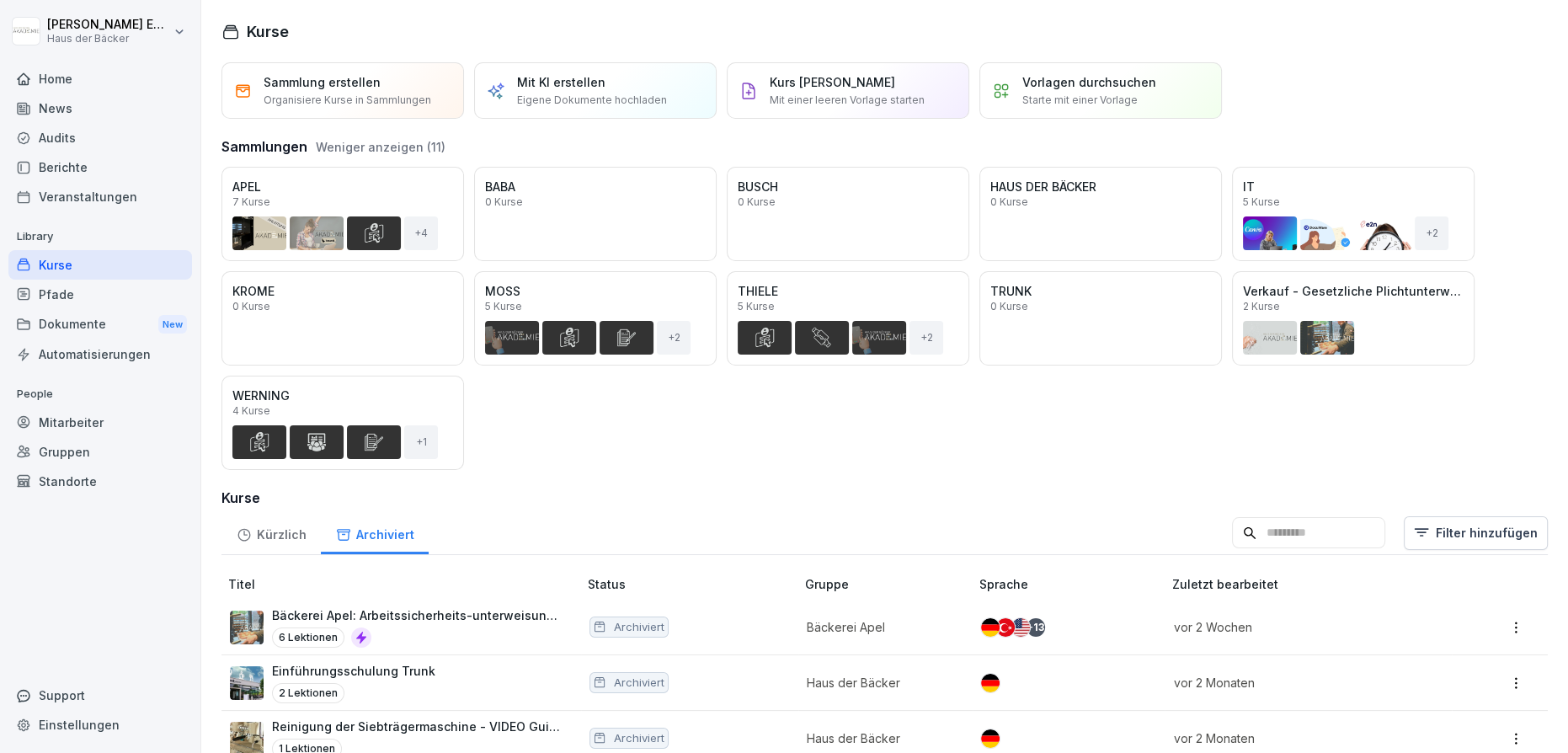
click at [0, 0] on div "Öffnen" at bounding box center [0, 0] width 0 height 0
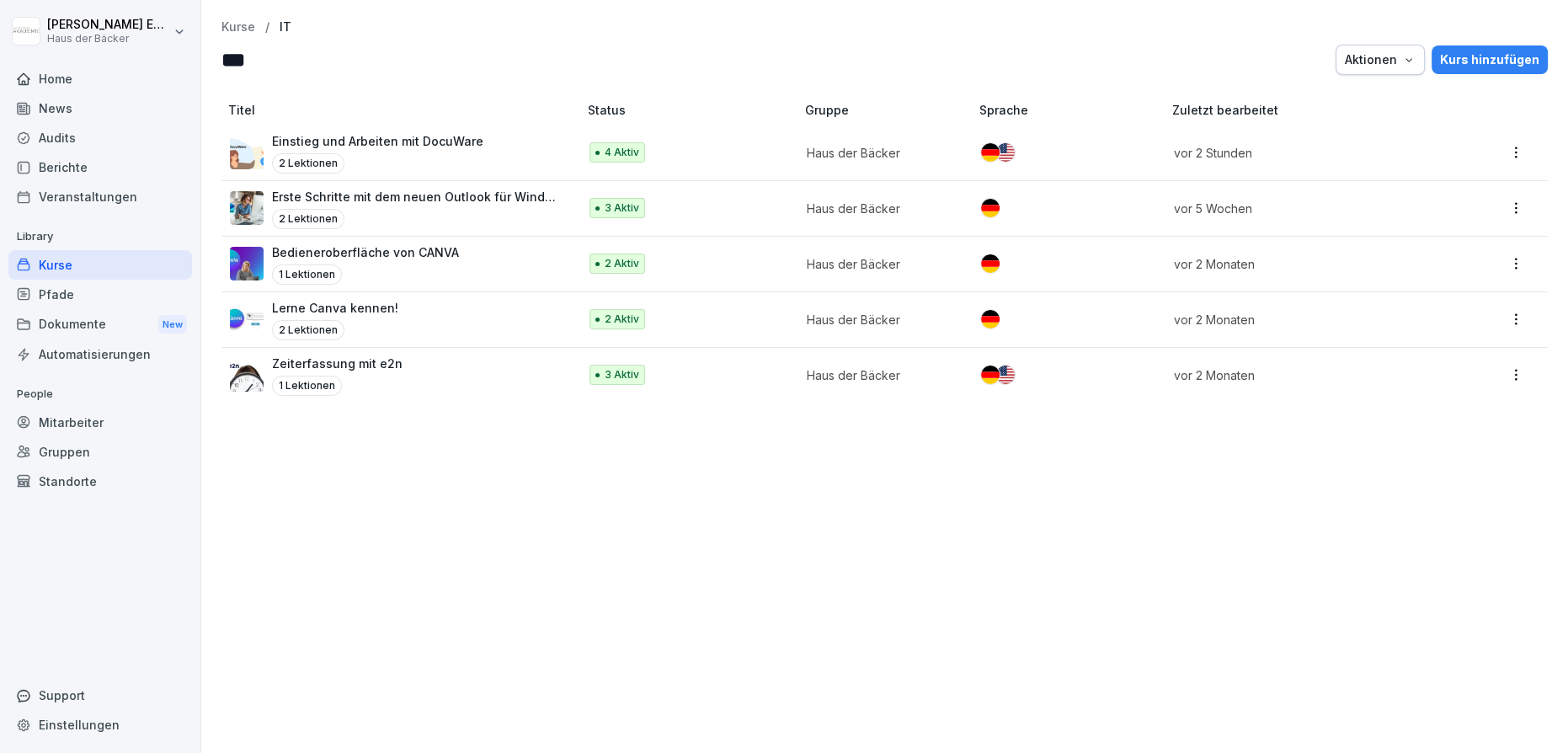
click at [365, 379] on div "1 Lektionen" at bounding box center [337, 386] width 131 height 20
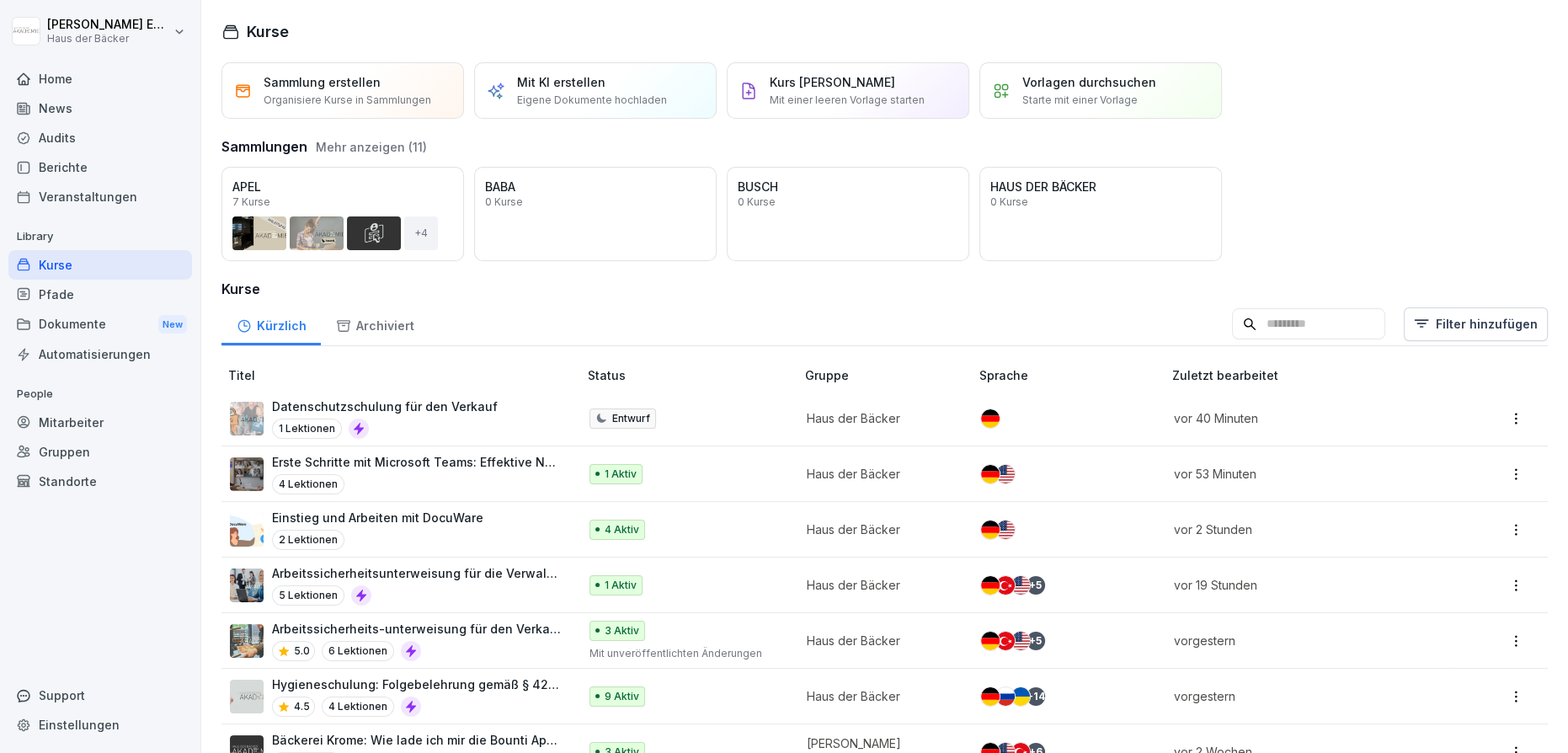
click at [369, 341] on div "Archiviert" at bounding box center [374, 324] width 107 height 43
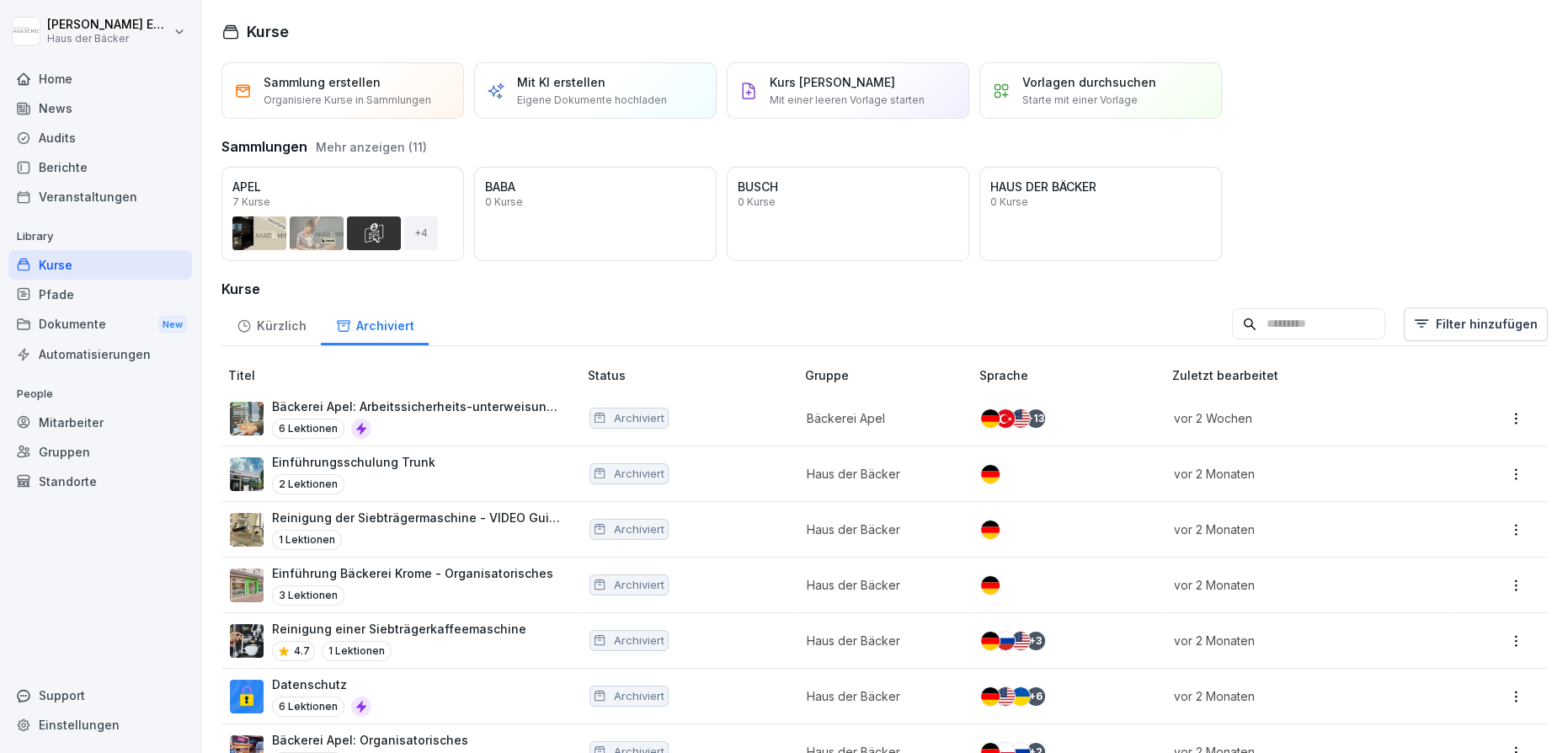
click at [312, 341] on div "Kürzlich" at bounding box center [271, 324] width 100 height 43
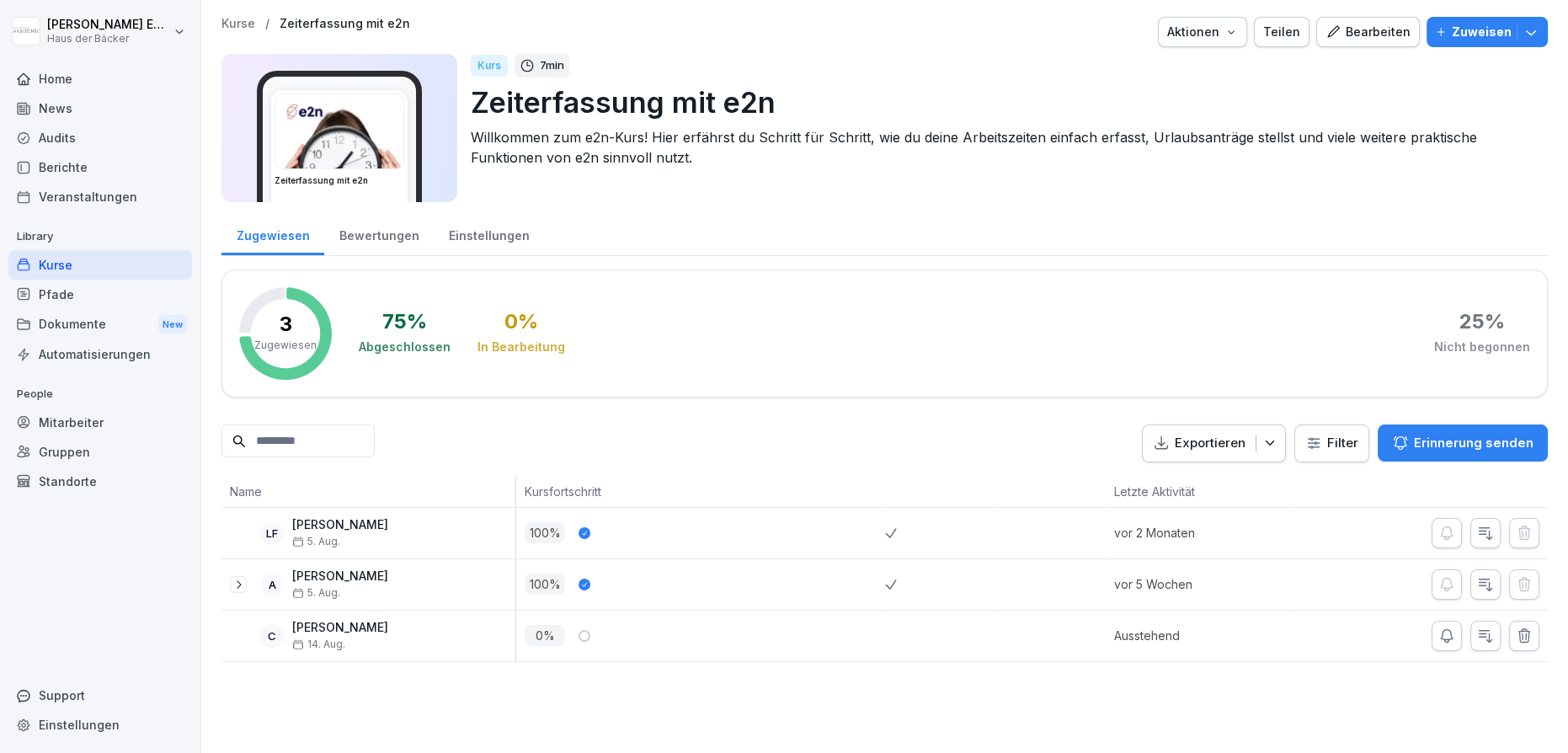
click at [659, 122] on p "Zeiterfassung mit e2n" at bounding box center [1002, 102] width 1064 height 43
click at [554, 161] on p "Willkommen zum e2n-Kurs! Hier erfährst du Schritt für Schritt, wie du deine Arb…" at bounding box center [1002, 147] width 1064 height 41
